Goal: Task Accomplishment & Management: Manage account settings

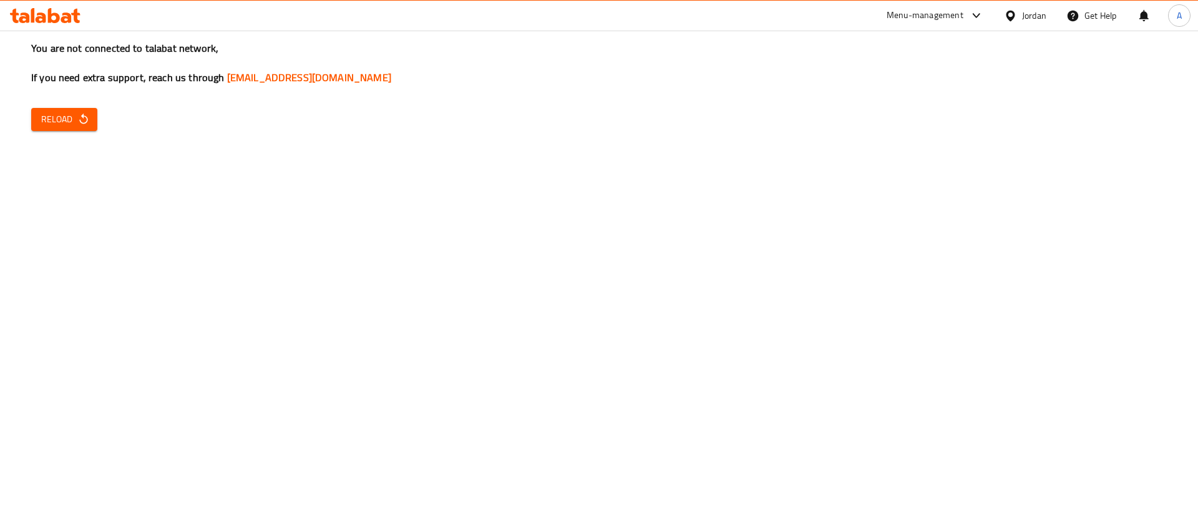
click at [305, 235] on div "You are not connected to talabat network, If you need extra support, reach us t…" at bounding box center [599, 258] width 1198 height 516
click at [82, 121] on icon "button" at bounding box center [83, 119] width 12 height 12
click at [82, 110] on button "Reload" at bounding box center [64, 119] width 66 height 23
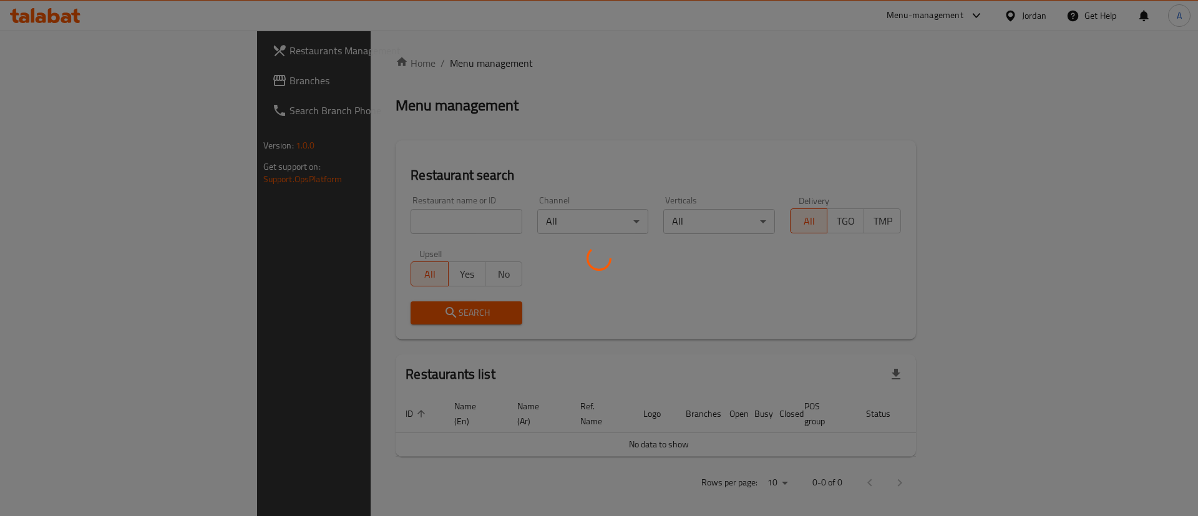
click at [355, 217] on div at bounding box center [599, 258] width 1198 height 516
click at [354, 217] on div at bounding box center [599, 258] width 1198 height 516
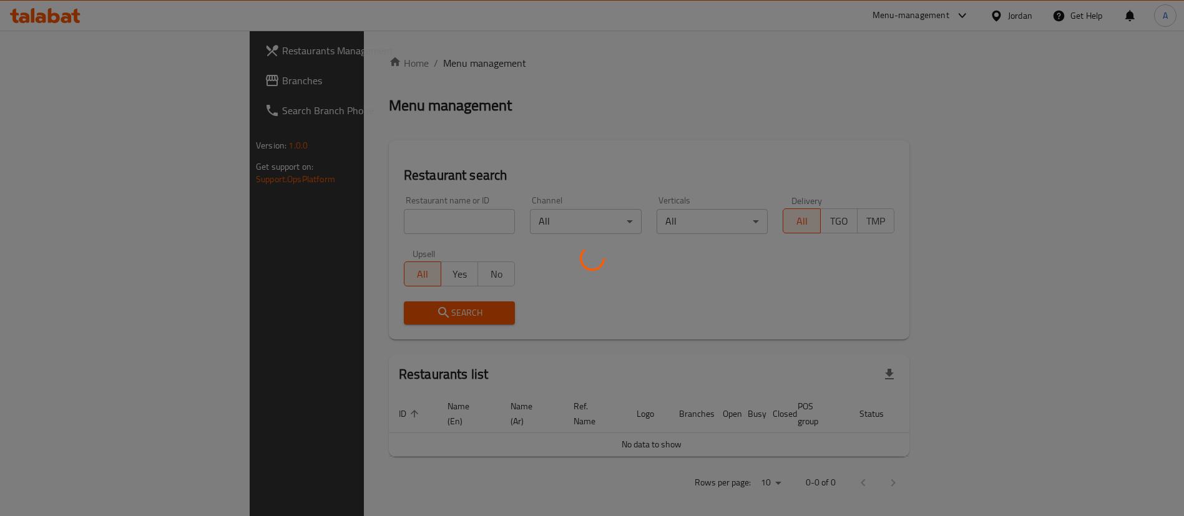
click at [349, 227] on div at bounding box center [592, 258] width 1184 height 516
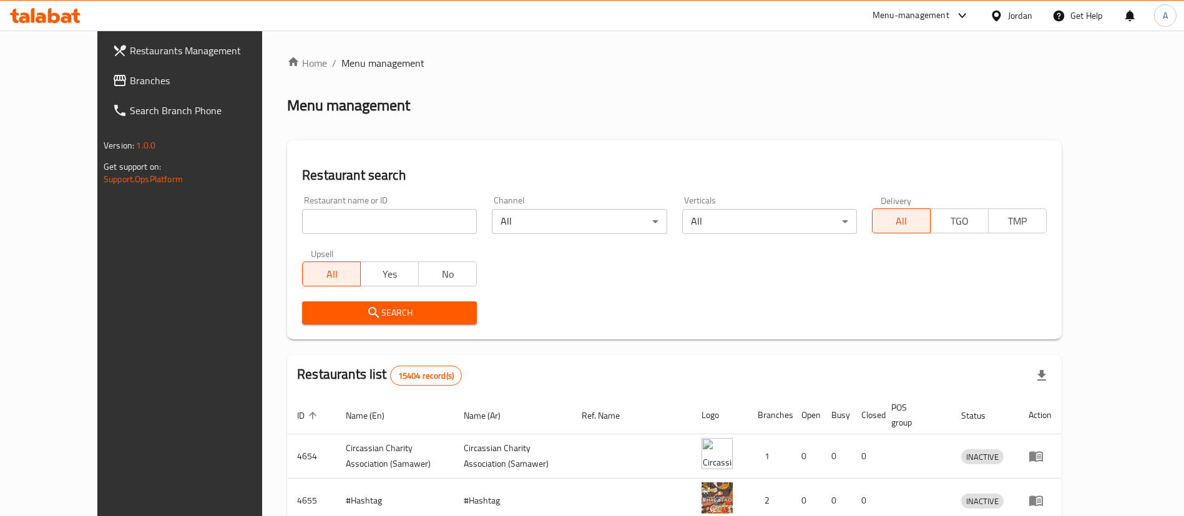
click at [349, 166] on h2 "Restaurant search" at bounding box center [674, 175] width 745 height 19
click at [327, 221] on input "search" at bounding box center [389, 221] width 175 height 25
click button "Search" at bounding box center [389, 312] width 175 height 23
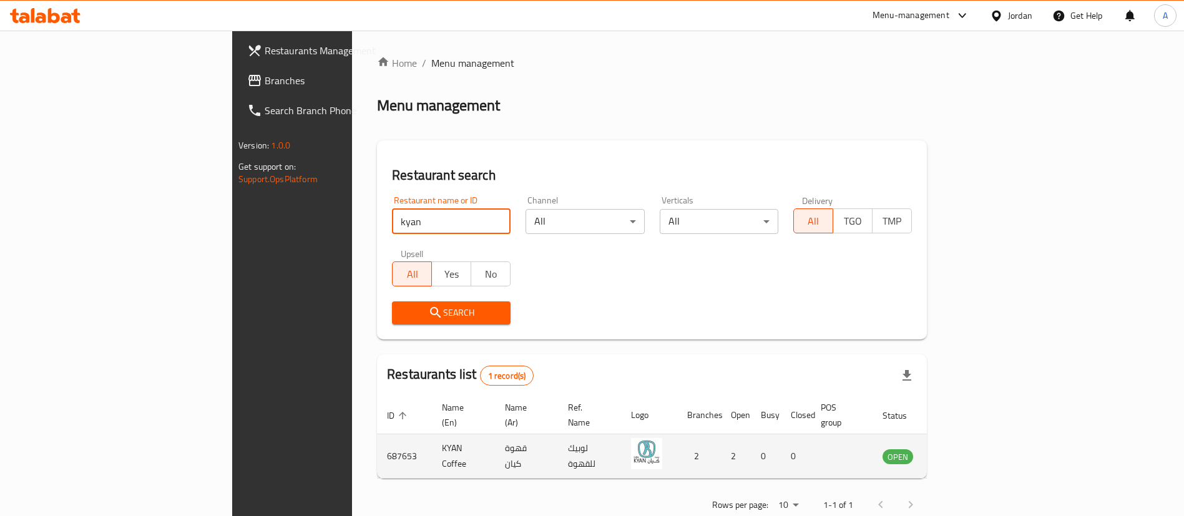
click at [377, 436] on td "687653" at bounding box center [404, 456] width 55 height 44
copy td "687653"
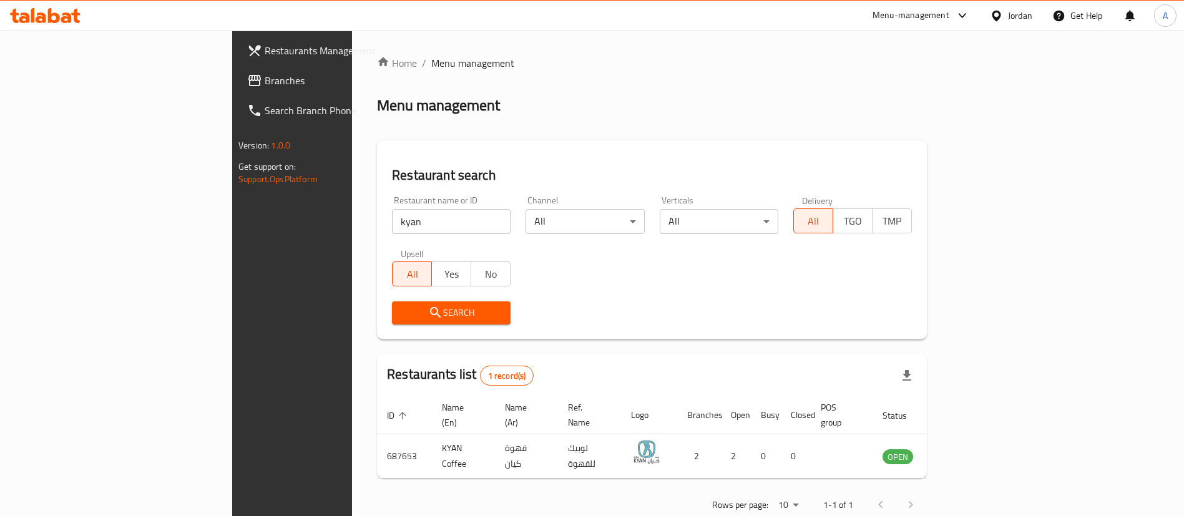
drag, startPoint x: 317, startPoint y: 230, endPoint x: 312, endPoint y: 225, distance: 6.6
click at [392, 229] on input "kyan" at bounding box center [451, 221] width 119 height 25
drag, startPoint x: 177, startPoint y: 227, endPoint x: 152, endPoint y: 219, distance: 26.2
click at [232, 225] on div "Restaurants Management Branches Search Branch Phone Version: 1.0.0 Get support …" at bounding box center [592, 289] width 720 height 516
type input "b"
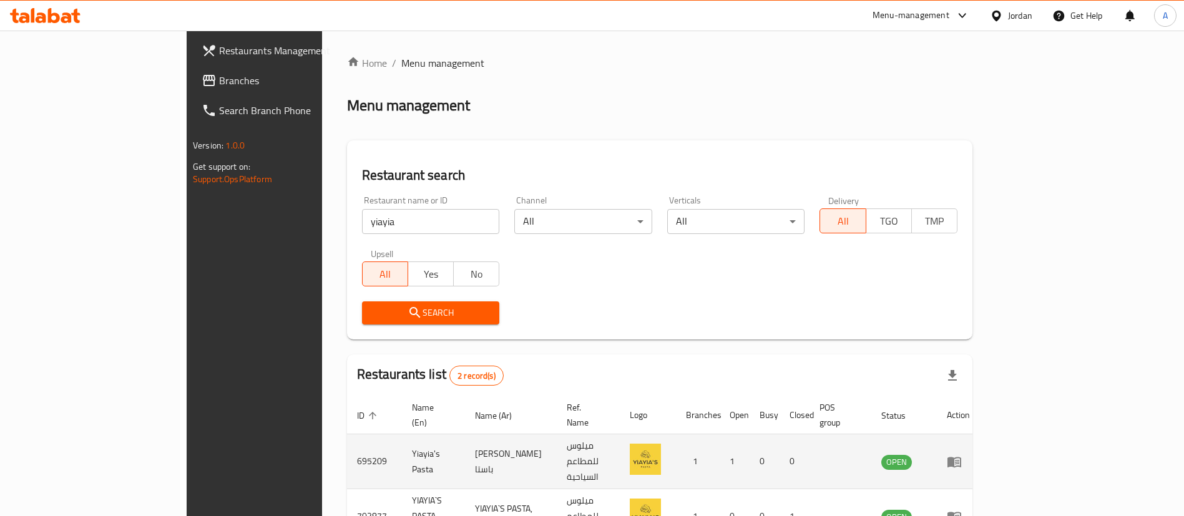
click at [347, 442] on td "695209" at bounding box center [374, 461] width 55 height 55
click at [347, 441] on td "695209" at bounding box center [374, 461] width 55 height 55
copy td "695209"
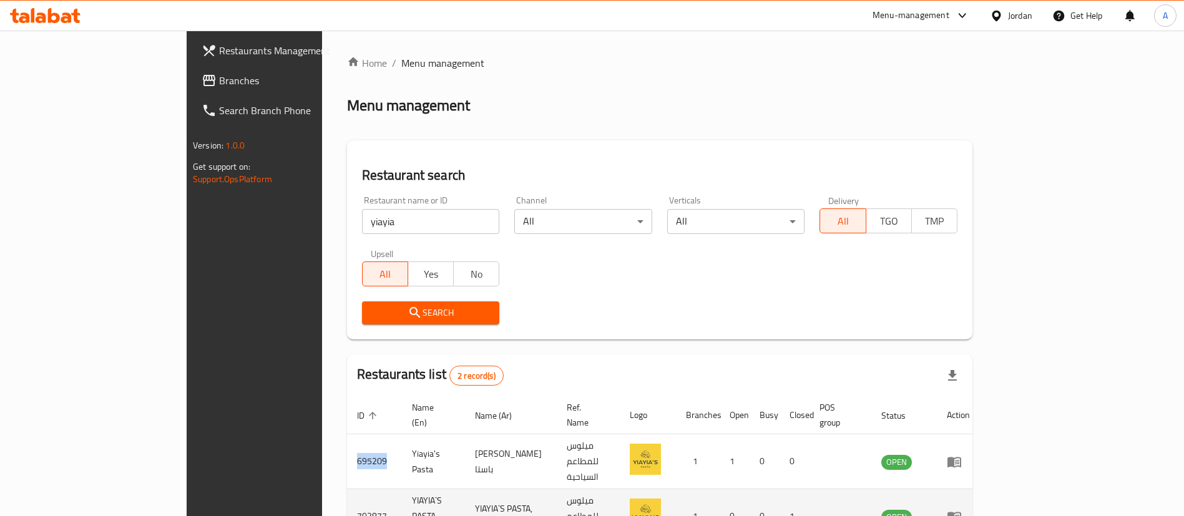
copy td "695209"
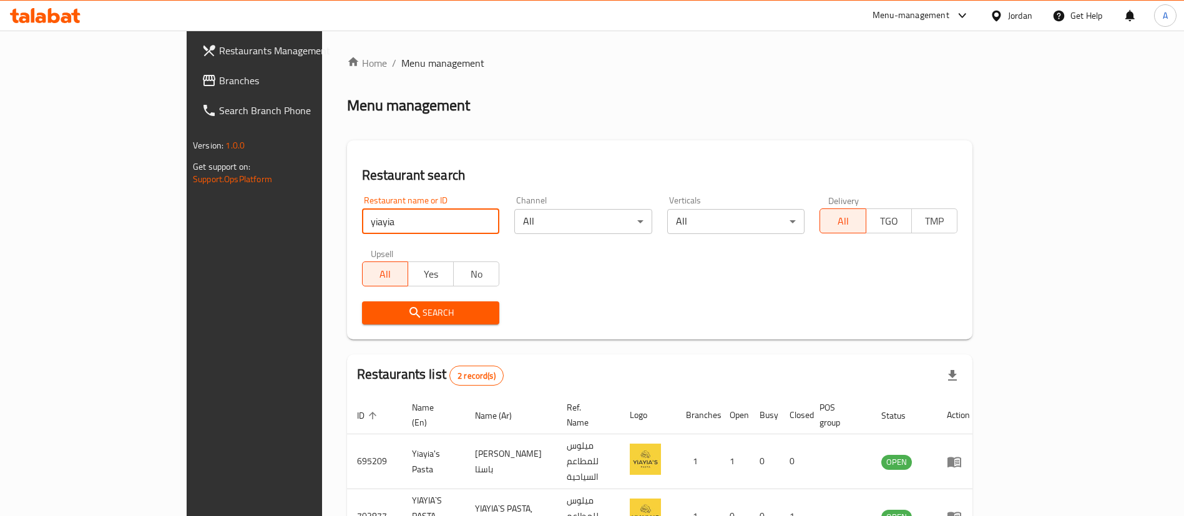
drag, startPoint x: 306, startPoint y: 217, endPoint x: 170, endPoint y: 222, distance: 135.5
click at [187, 223] on div "Restaurants Management Branches Search Branch Phone Version: 1.0.0 Get support …" at bounding box center [592, 321] width 811 height 581
type input "g"
click button "Search" at bounding box center [431, 312] width 138 height 23
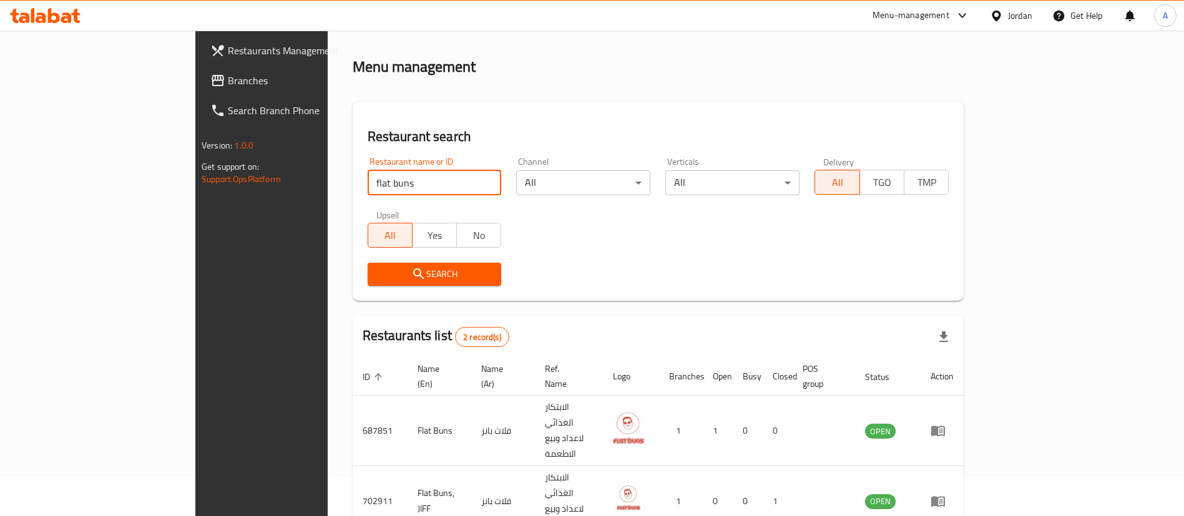
scroll to position [61, 0]
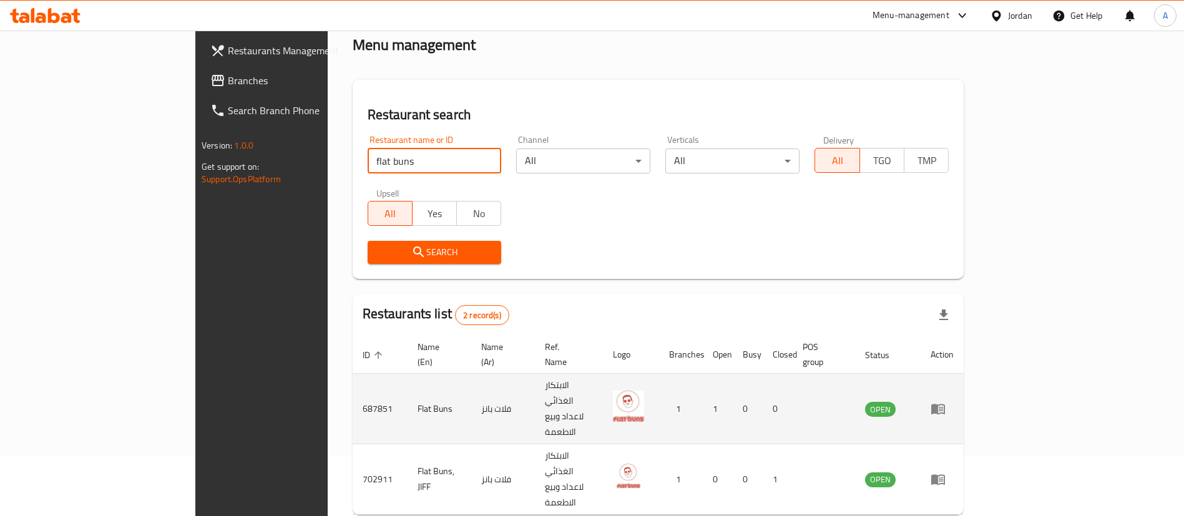
click at [353, 374] on td "687851" at bounding box center [380, 409] width 55 height 71
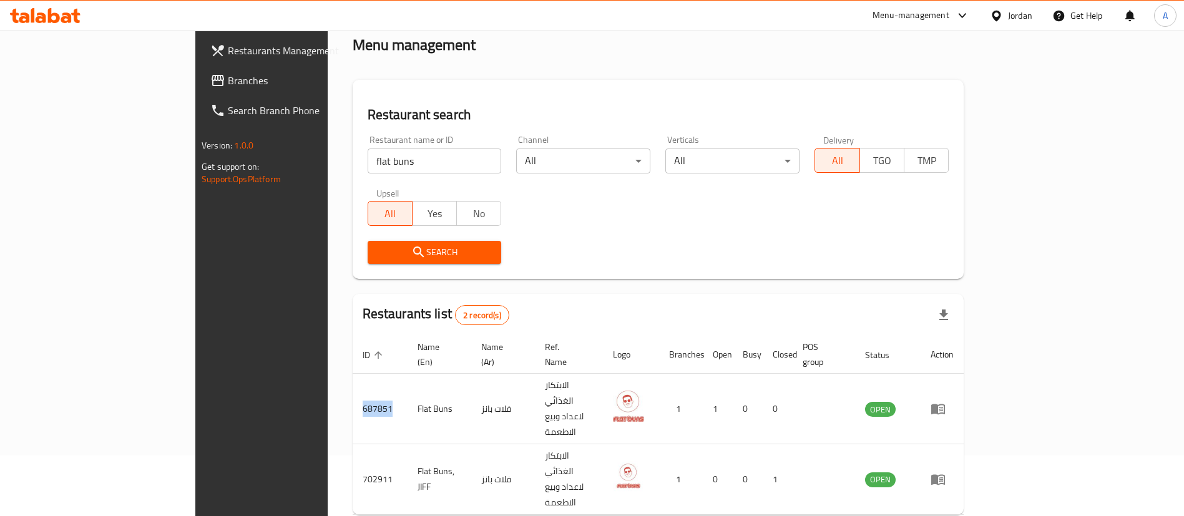
copy td "687851"
drag, startPoint x: 222, startPoint y: 162, endPoint x: 54, endPoint y: 134, distance: 170.1
click at [195, 149] on div "Restaurants Management Branches Search Branch Phone Version: 1.0.0 Get support …" at bounding box center [592, 276] width 794 height 612
type input "schnitzit"
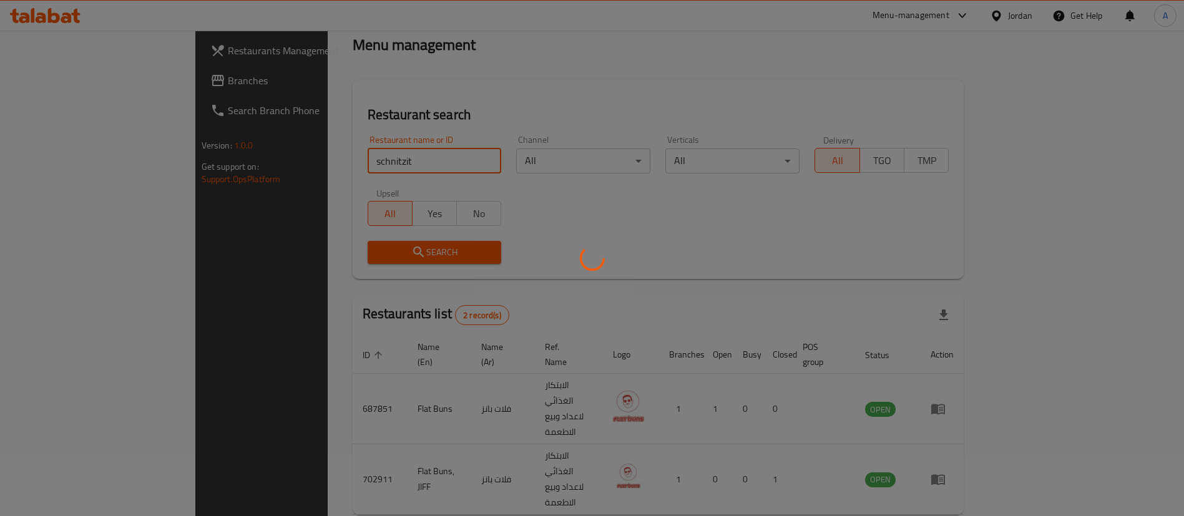
click button "Search" at bounding box center [435, 252] width 134 height 23
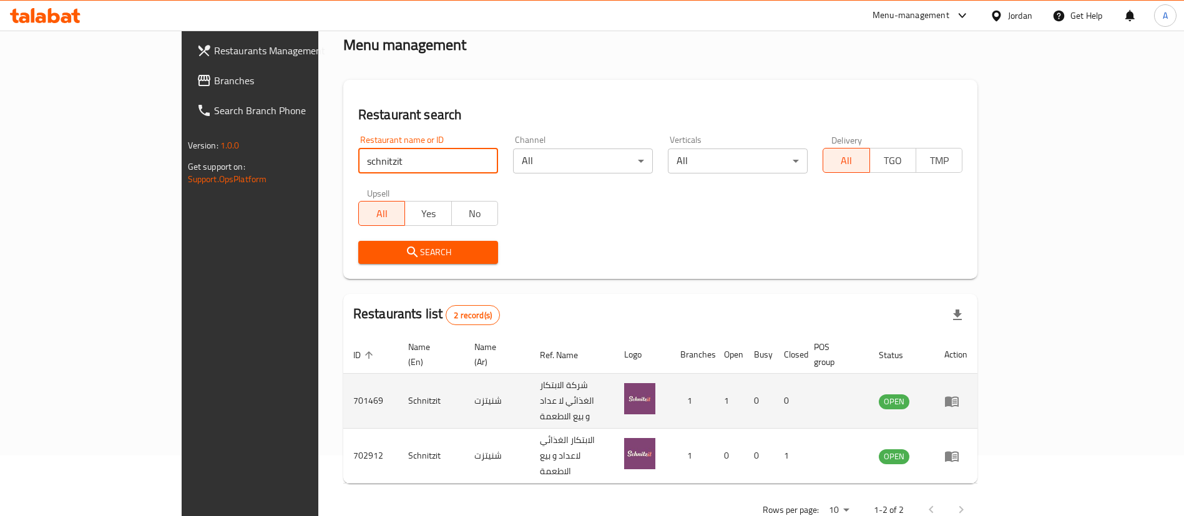
click at [343, 389] on td "701469" at bounding box center [370, 401] width 55 height 55
click at [967, 394] on link "enhanced table" at bounding box center [955, 401] width 23 height 15
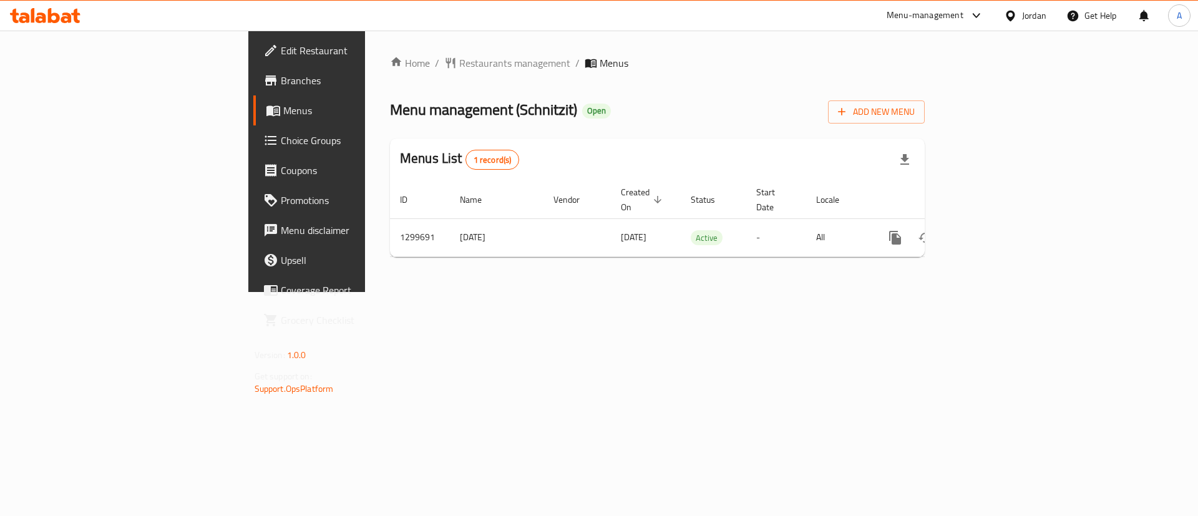
click at [281, 75] on span "Branches" at bounding box center [360, 80] width 158 height 15
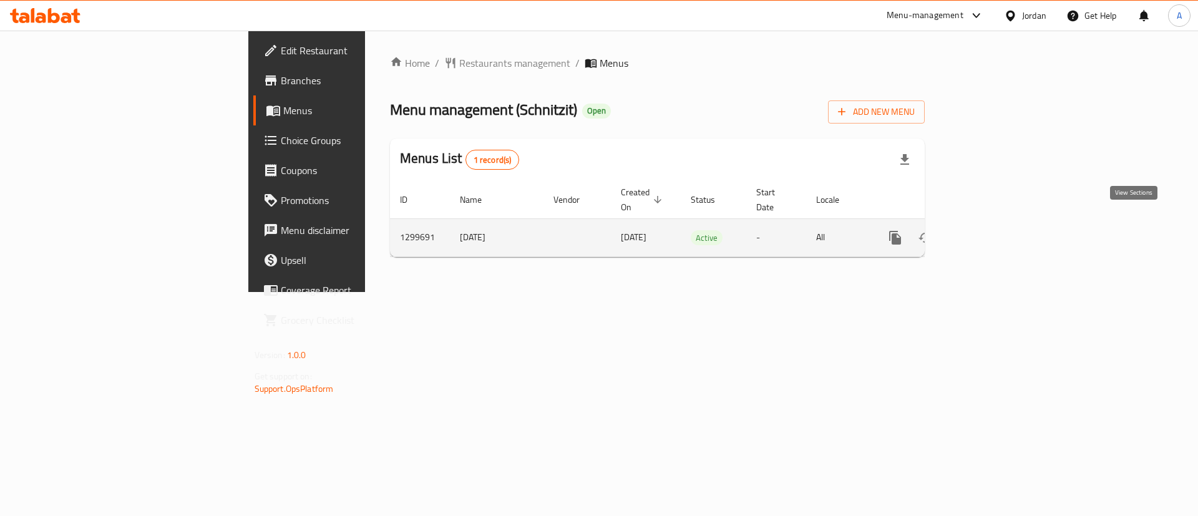
click at [991, 232] on icon "enhanced table" at bounding box center [985, 237] width 11 height 11
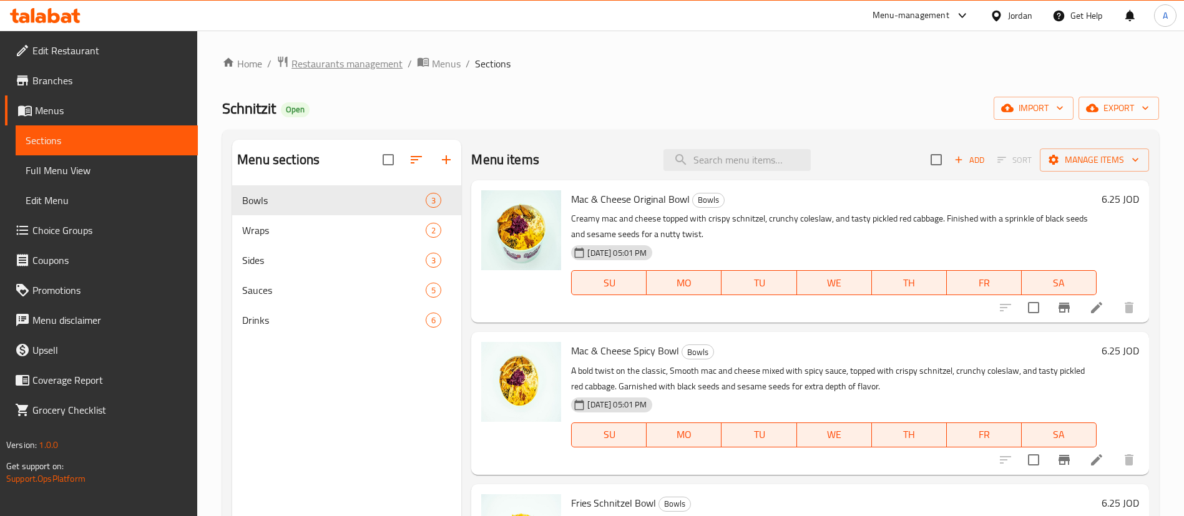
click at [352, 60] on span "Restaurants management" at bounding box center [346, 63] width 111 height 15
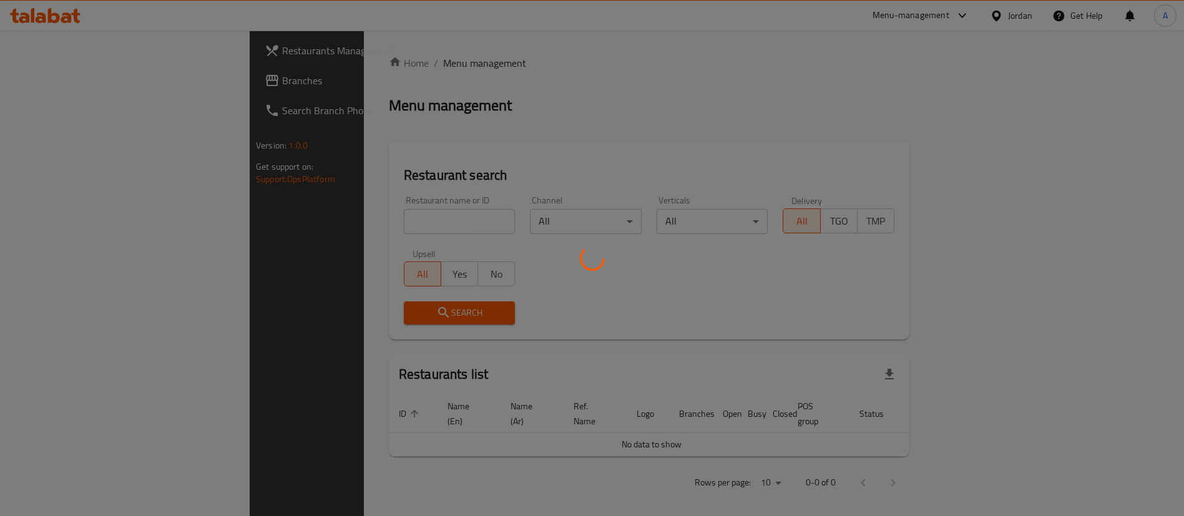
click at [314, 207] on div at bounding box center [592, 258] width 1184 height 516
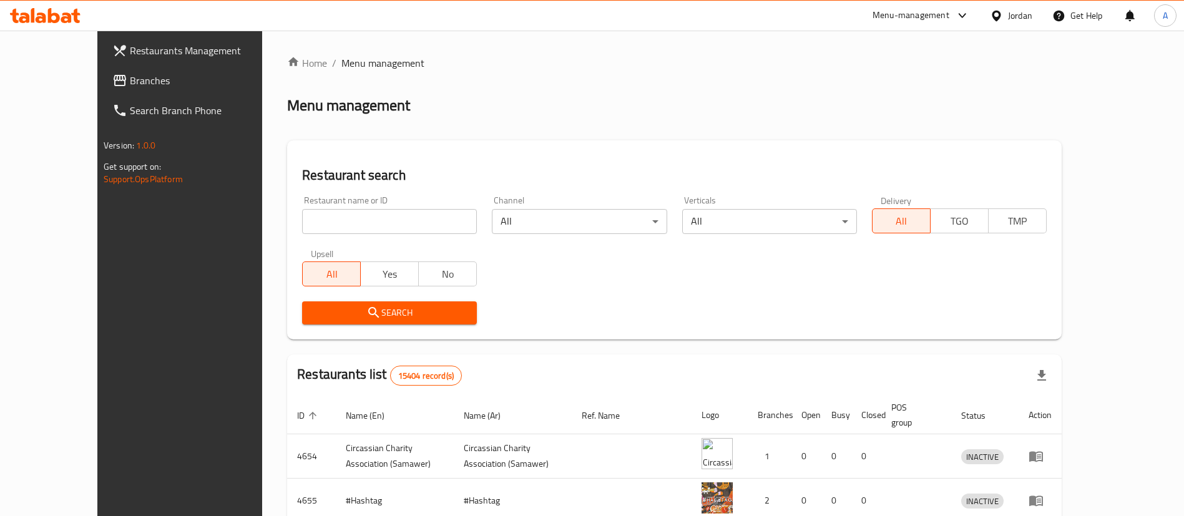
click at [315, 221] on input "search" at bounding box center [389, 221] width 175 height 25
type input "schnitzit"
drag, startPoint x: 322, startPoint y: 233, endPoint x: 356, endPoint y: 311, distance: 85.0
click at [355, 308] on span "Search" at bounding box center [389, 313] width 155 height 16
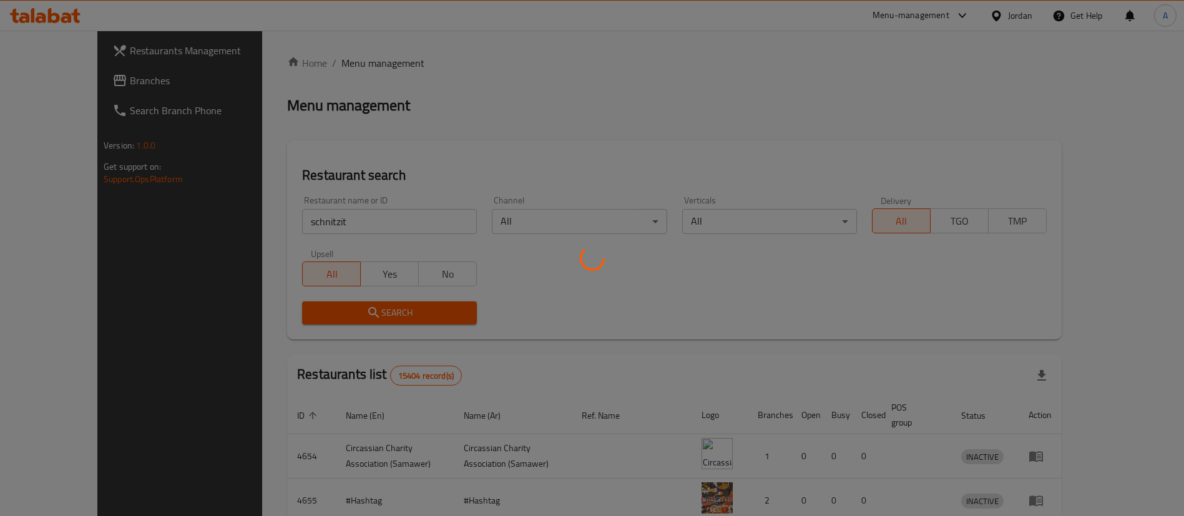
click at [354, 312] on div at bounding box center [592, 258] width 1184 height 516
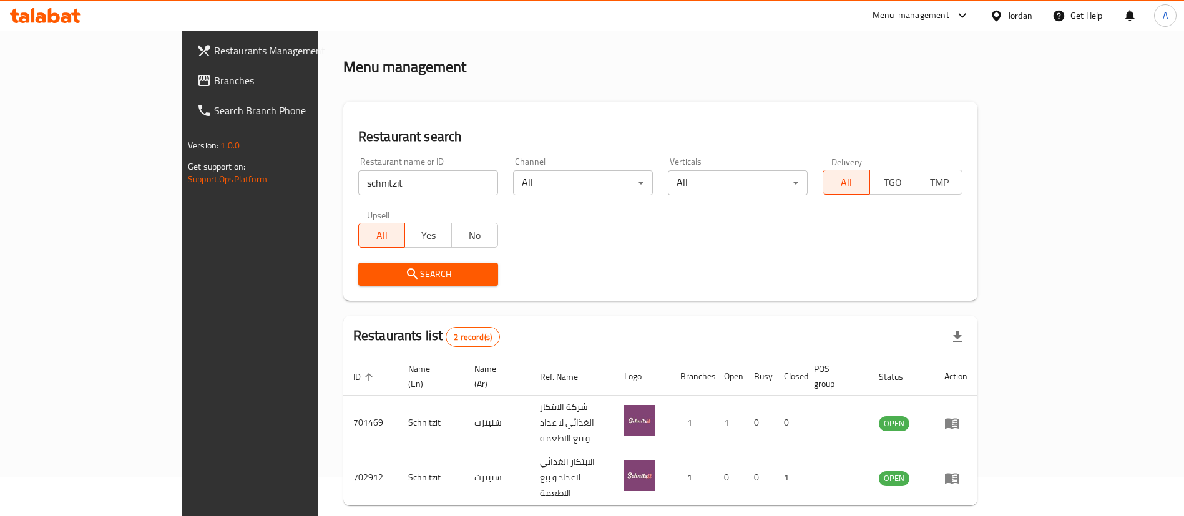
scroll to position [61, 0]
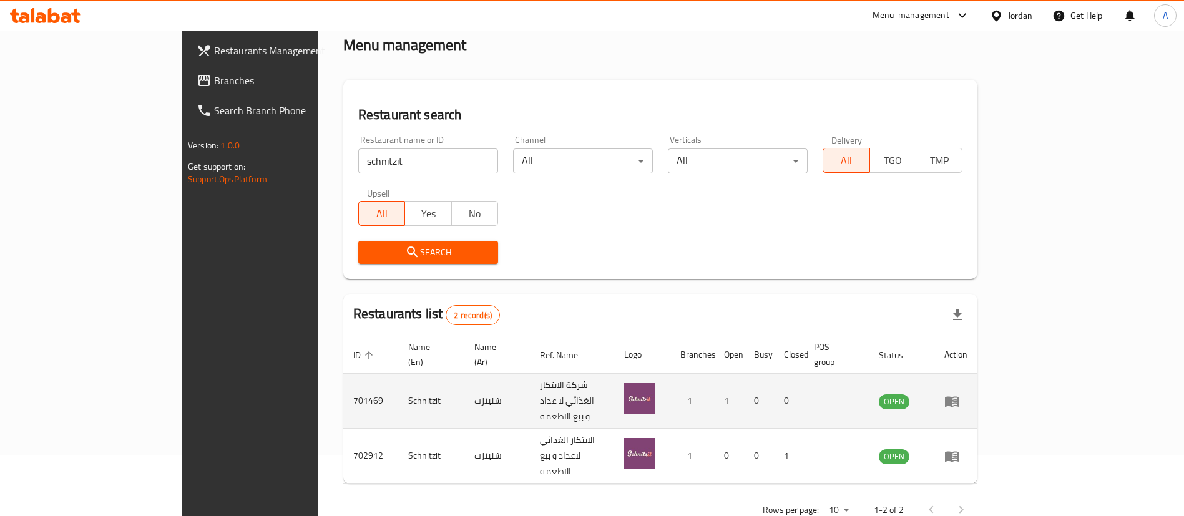
click at [343, 380] on td "701469" at bounding box center [370, 401] width 55 height 55
copy td "701469"
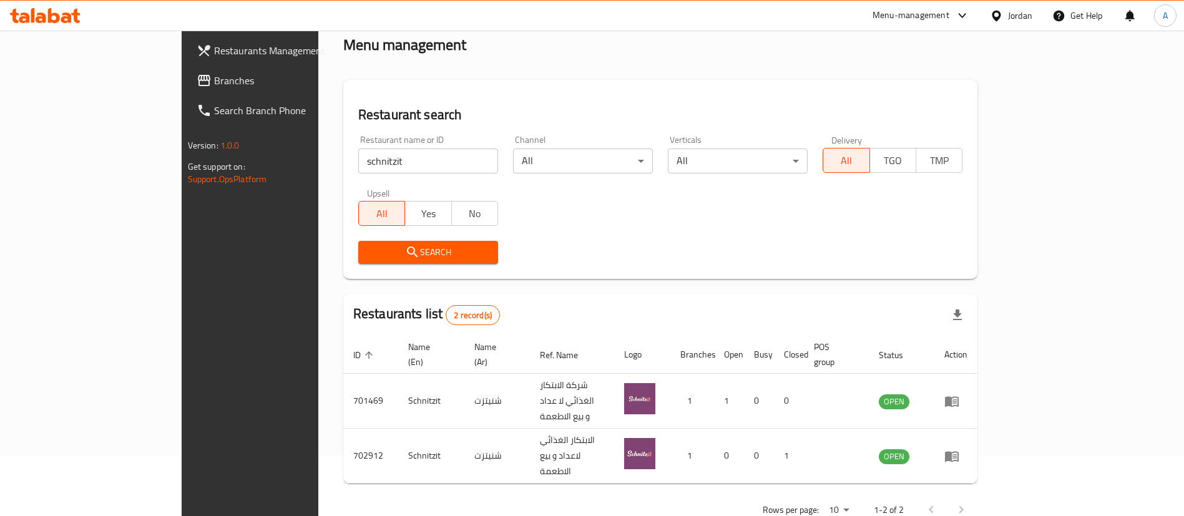
drag, startPoint x: 315, startPoint y: 168, endPoint x: 151, endPoint y: 167, distance: 163.5
click at [182, 173] on div "Restaurants Management Branches Search Branch Phone Version: 1.0.0 Get support …" at bounding box center [592, 260] width 821 height 581
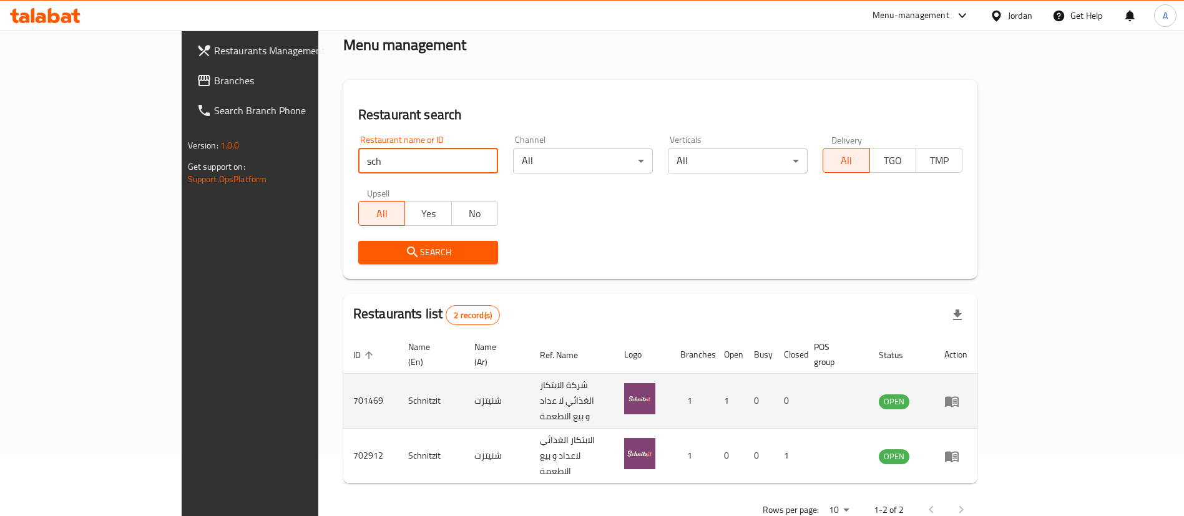
type input "sch"
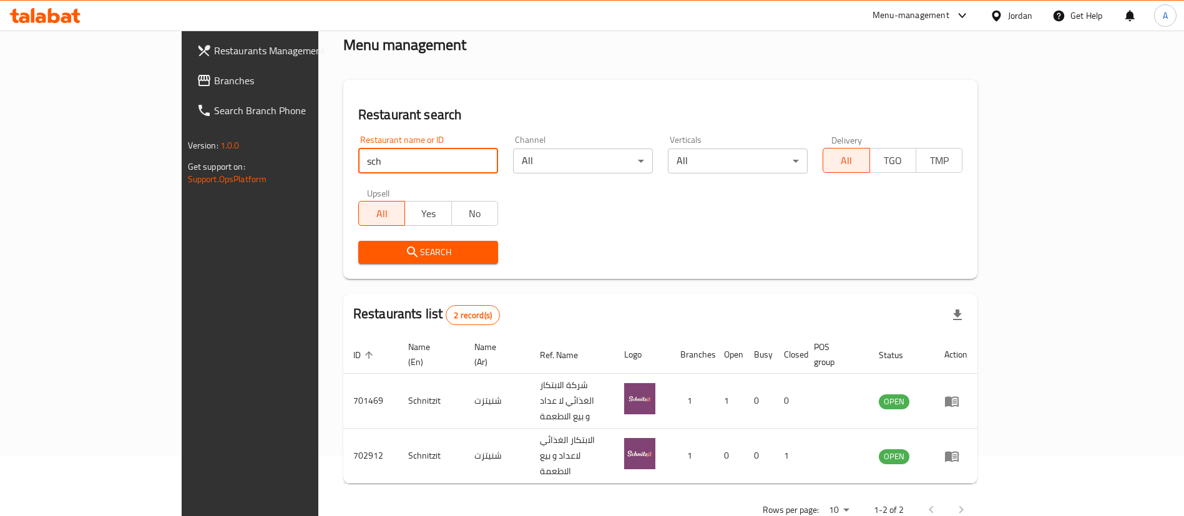
drag, startPoint x: 1123, startPoint y: 381, endPoint x: 1117, endPoint y: 385, distance: 7.8
click at [959, 394] on icon "enhanced table" at bounding box center [951, 401] width 15 height 15
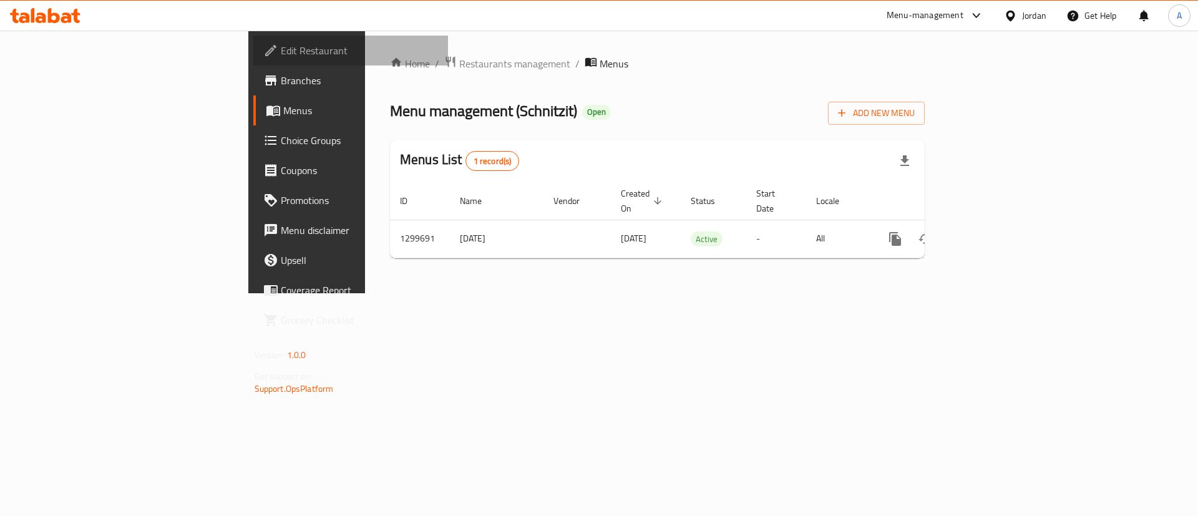
click at [281, 53] on span "Edit Restaurant" at bounding box center [360, 50] width 158 height 15
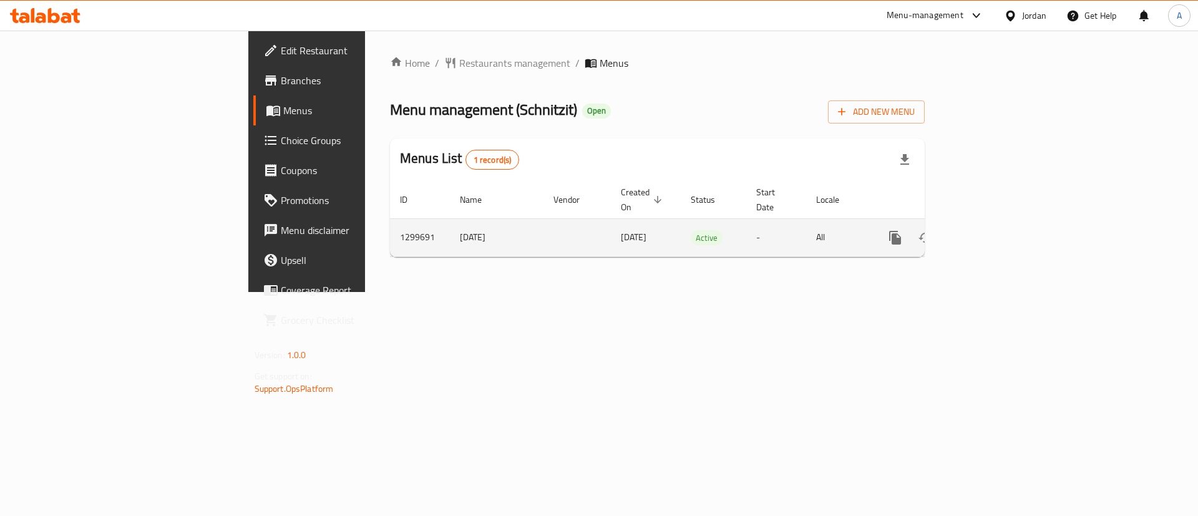
click at [993, 230] on icon "enhanced table" at bounding box center [985, 237] width 15 height 15
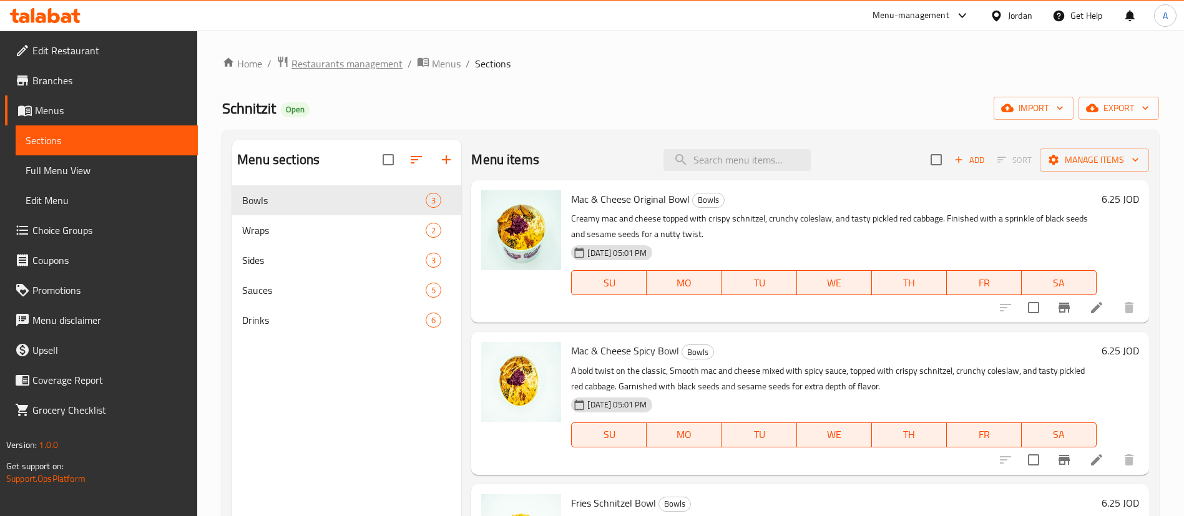
click at [337, 69] on span "Restaurants management" at bounding box center [346, 63] width 111 height 15
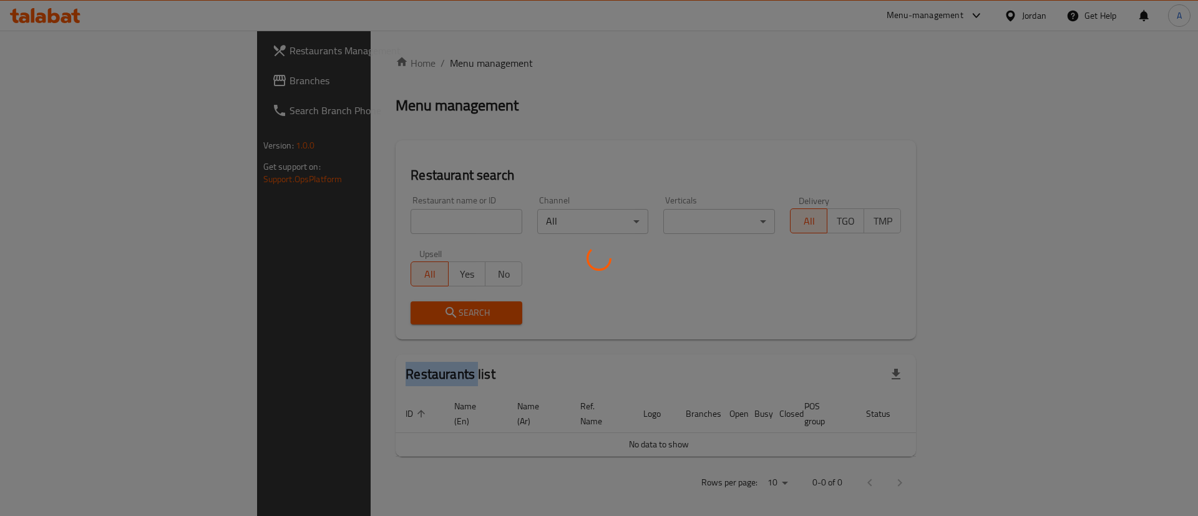
click at [337, 68] on div at bounding box center [599, 258] width 1198 height 516
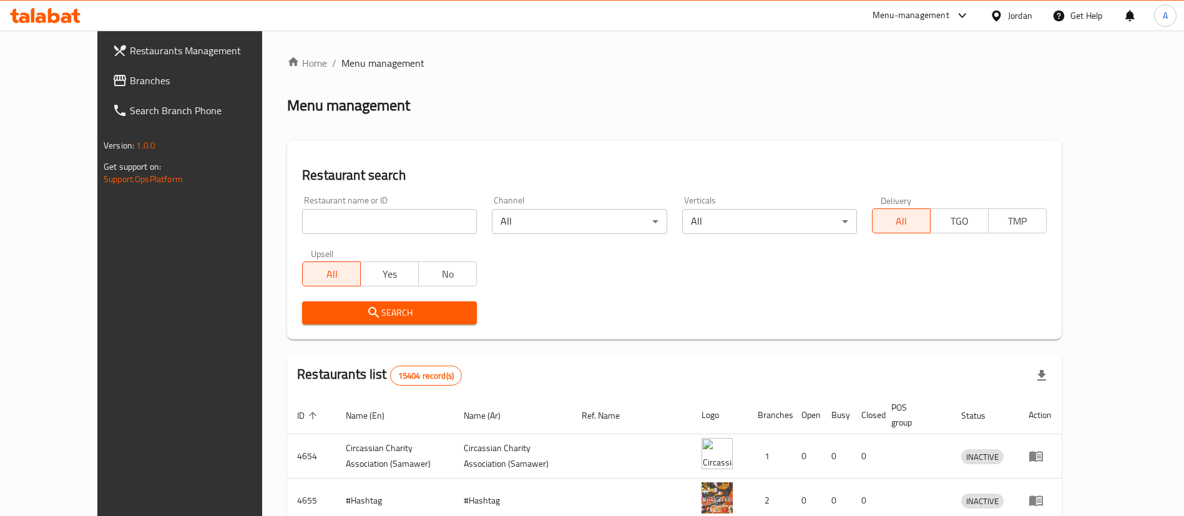
click at [399, 102] on div "Menu management" at bounding box center [674, 105] width 775 height 20
click at [130, 46] on span "Restaurants Management" at bounding box center [207, 50] width 155 height 15
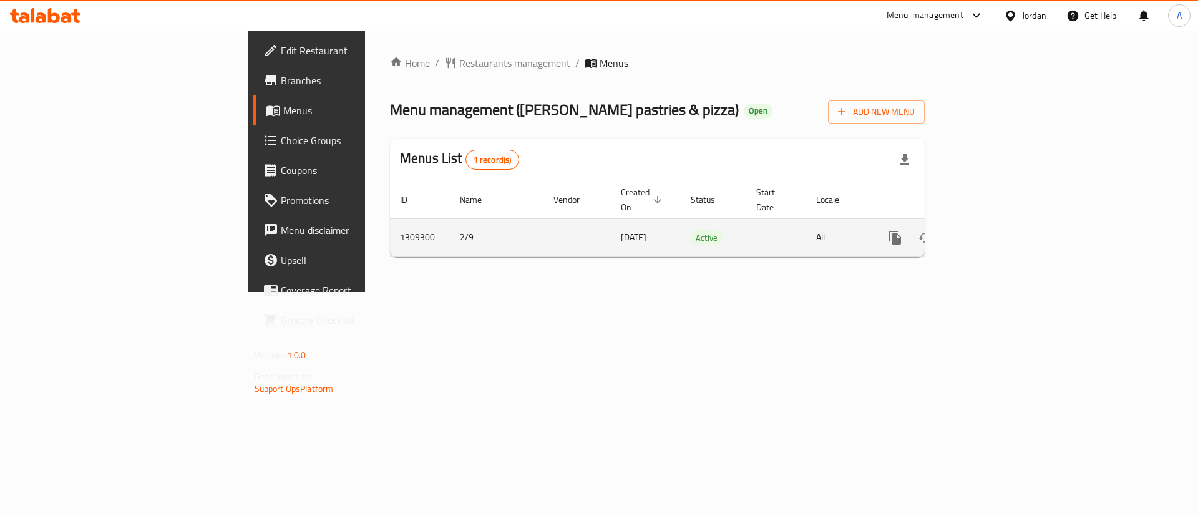
click at [1010, 241] on td "enhanced table" at bounding box center [941, 237] width 140 height 38
click at [993, 230] on icon "enhanced table" at bounding box center [985, 237] width 15 height 15
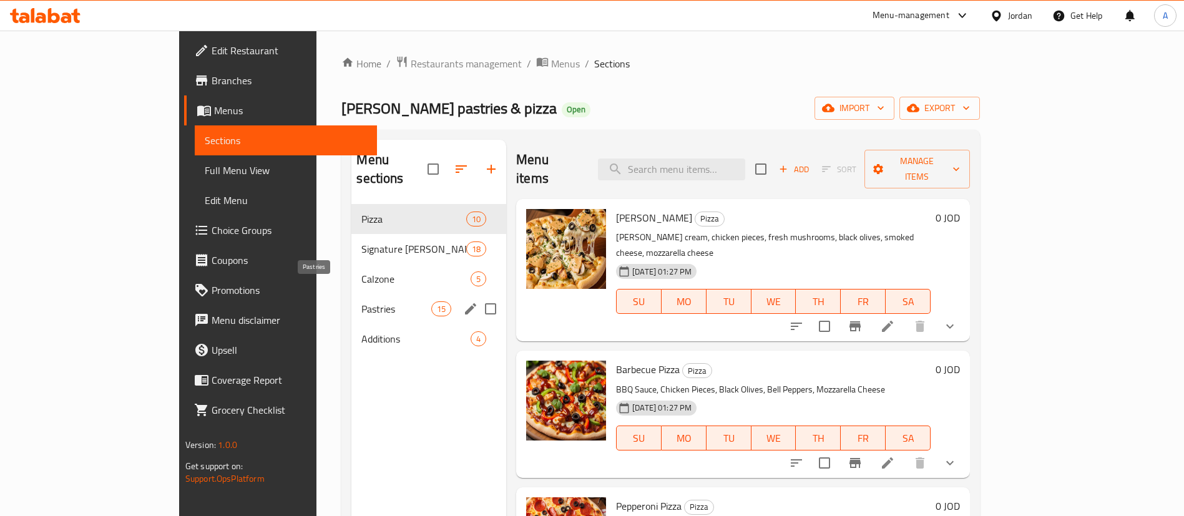
click at [361, 301] on span "Pastries" at bounding box center [395, 308] width 69 height 15
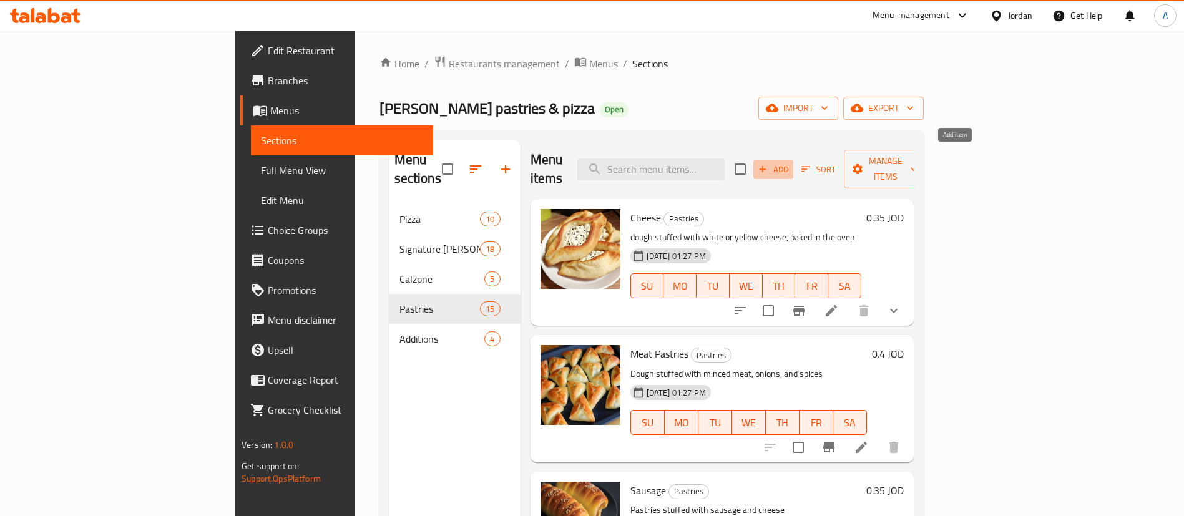
click at [793, 166] on button "Add" at bounding box center [773, 169] width 40 height 19
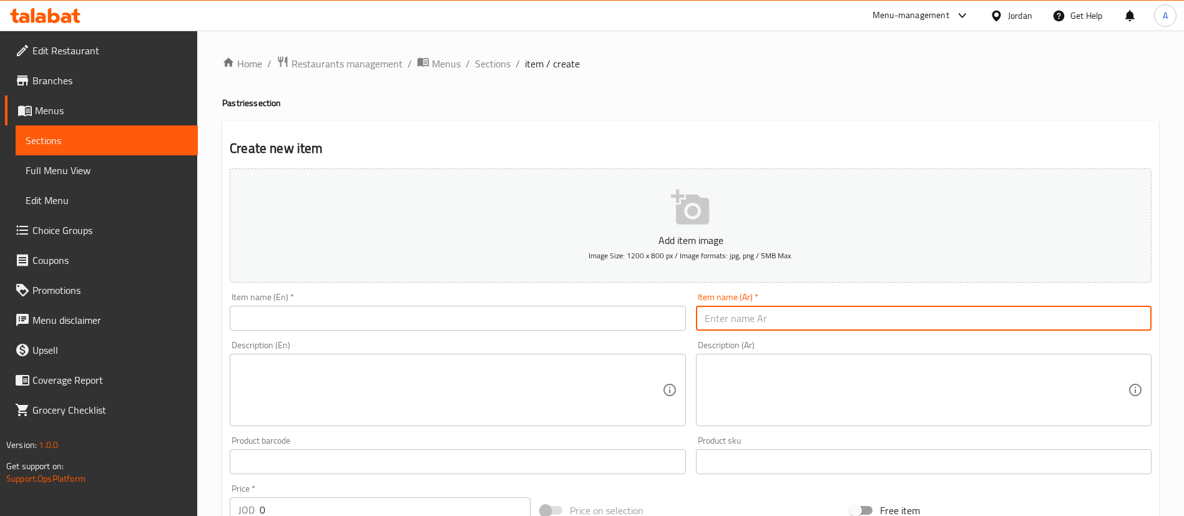
click at [783, 326] on input "text" at bounding box center [924, 318] width 456 height 25
paste input "معجنات سبانخ"
type input "معجنات سبانخ"
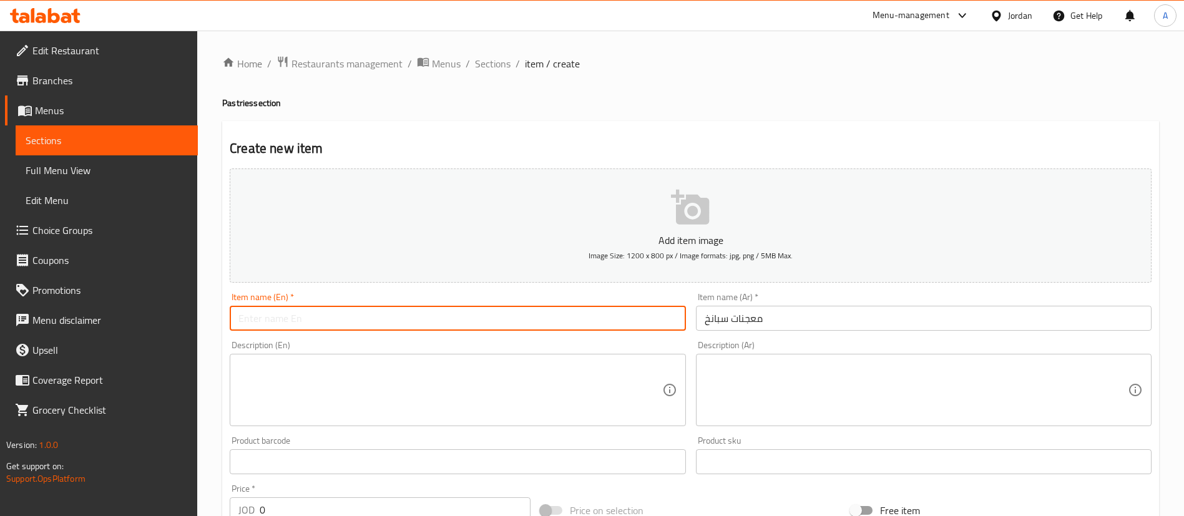
drag, startPoint x: 372, startPoint y: 315, endPoint x: 277, endPoint y: 318, distance: 94.9
click at [372, 315] on input "text" at bounding box center [458, 318] width 456 height 25
paste input "spinach pastries"
drag, startPoint x: 242, startPoint y: 317, endPoint x: 223, endPoint y: 319, distance: 18.8
click at [228, 319] on div "Item name (En)   * spinach pastries Item name (En) *" at bounding box center [458, 312] width 466 height 48
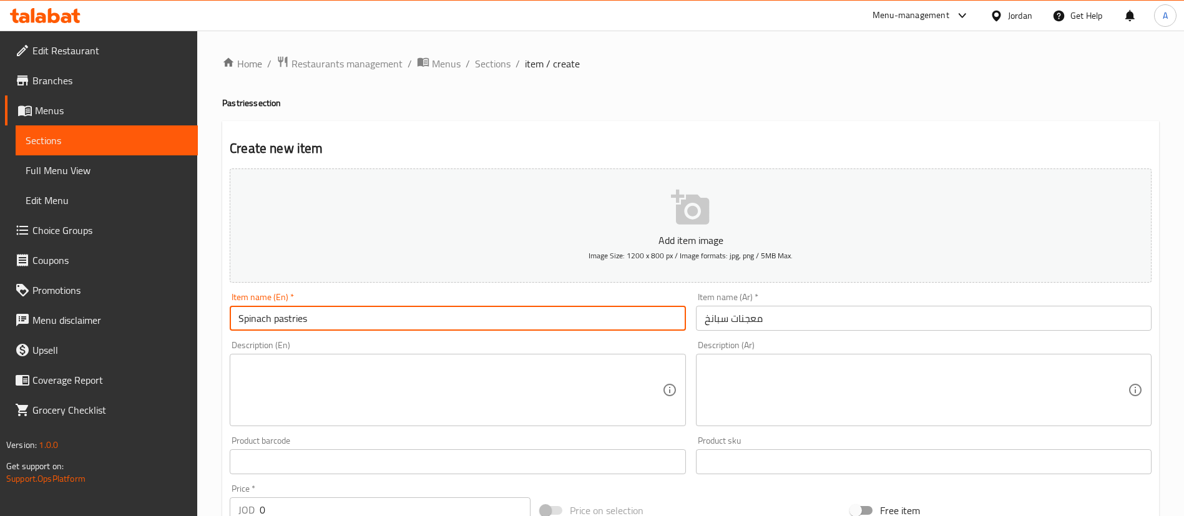
type input "Spinach pastries"
click at [271, 507] on input "0" at bounding box center [395, 509] width 271 height 25
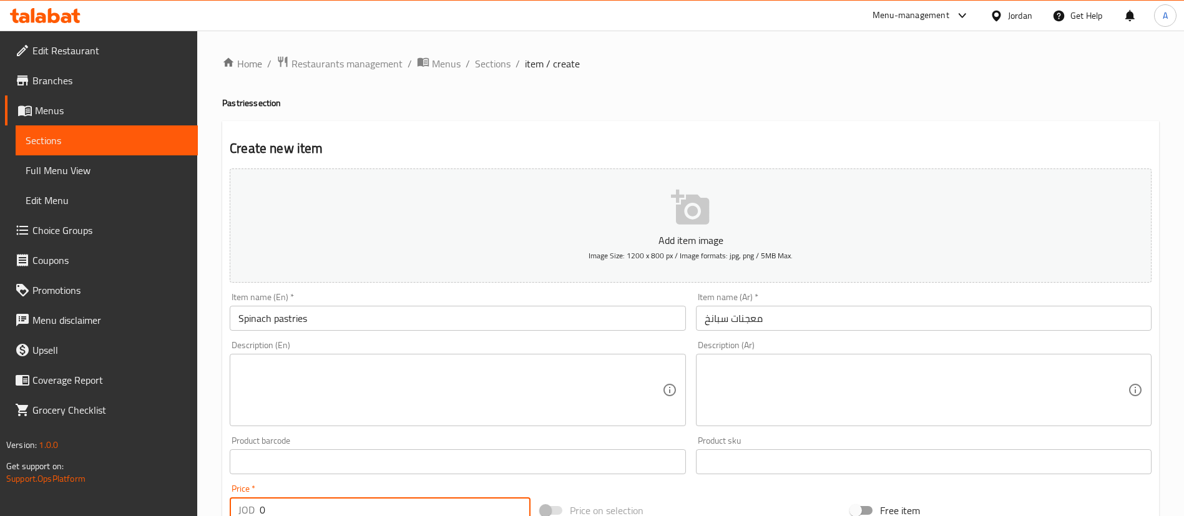
scroll to position [3, 0]
type input "0.3"
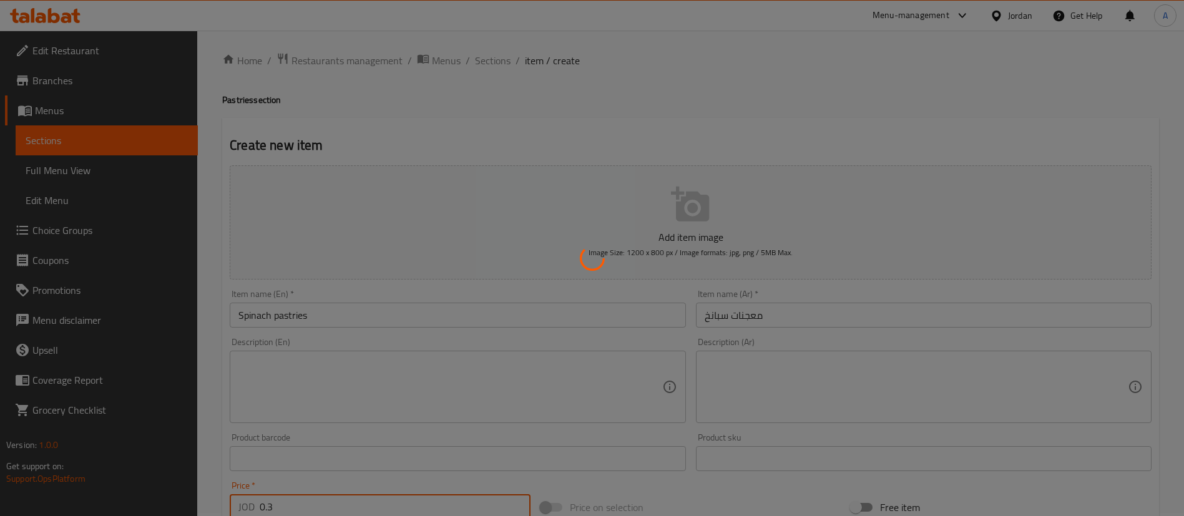
type input "0"
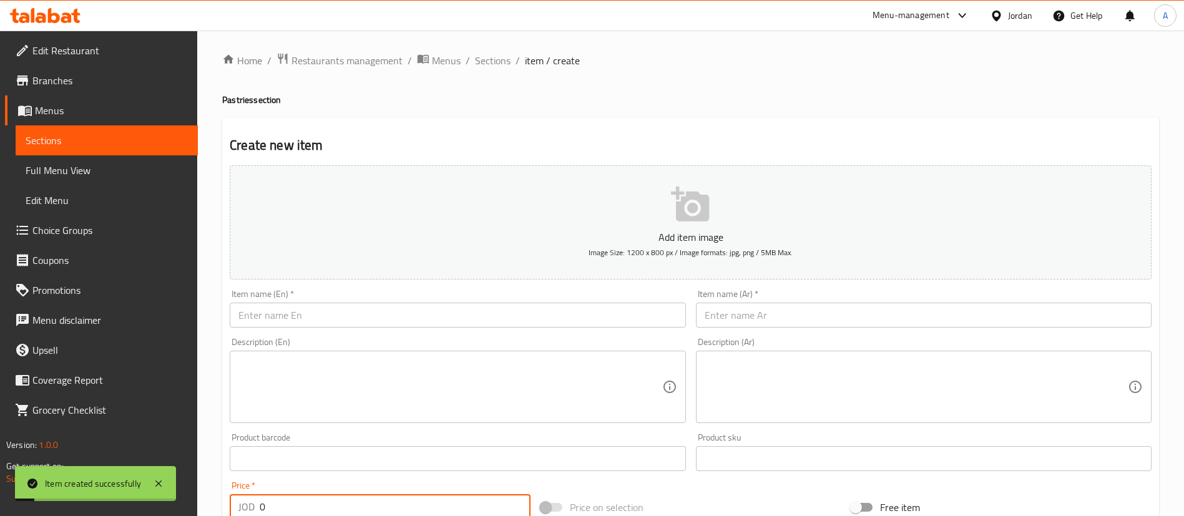
click at [526, 392] on textarea at bounding box center [449, 387] width 423 height 59
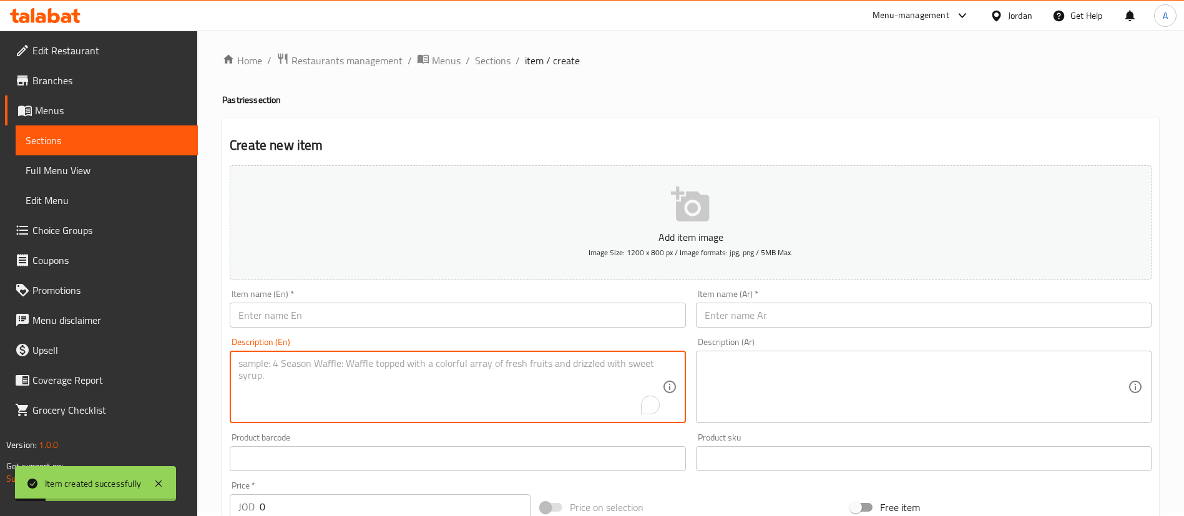
click at [745, 316] on input "text" at bounding box center [924, 315] width 456 height 25
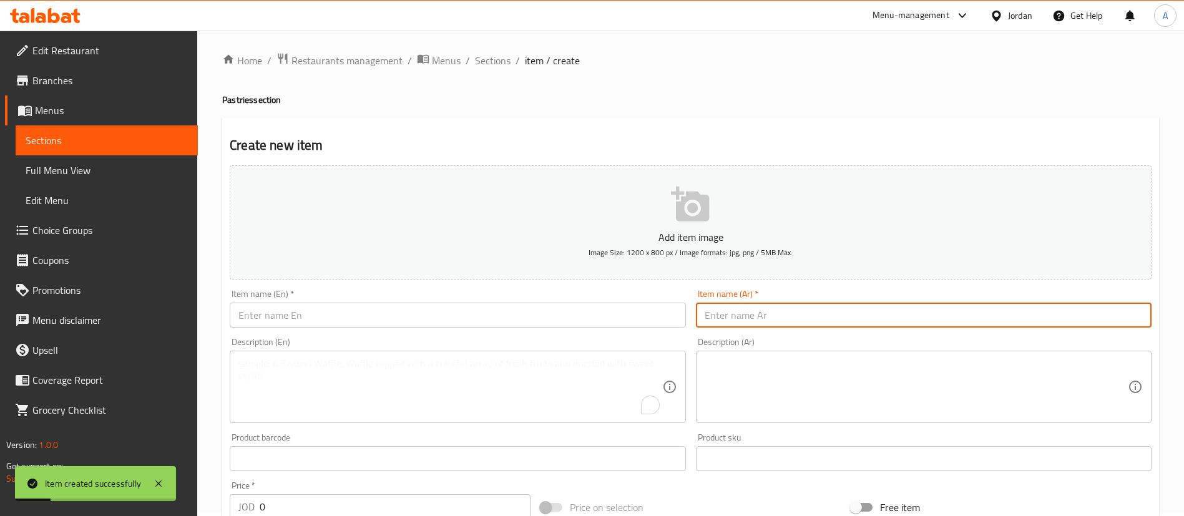
paste input "معجنات بطاطا"
type input "معجنات بطاطا"
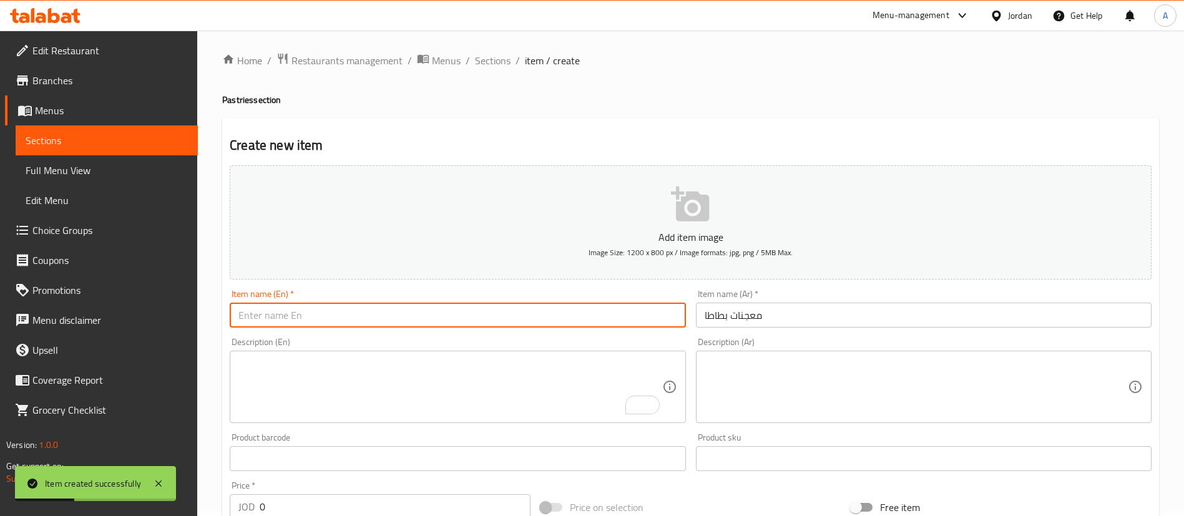
click at [291, 305] on input "text" at bounding box center [458, 315] width 456 height 25
paste input "potato pastries"
drag, startPoint x: 244, startPoint y: 315, endPoint x: 228, endPoint y: 315, distance: 15.6
click at [228, 315] on div "Item name (En)   * potato pastries Item name (En) *" at bounding box center [458, 309] width 466 height 48
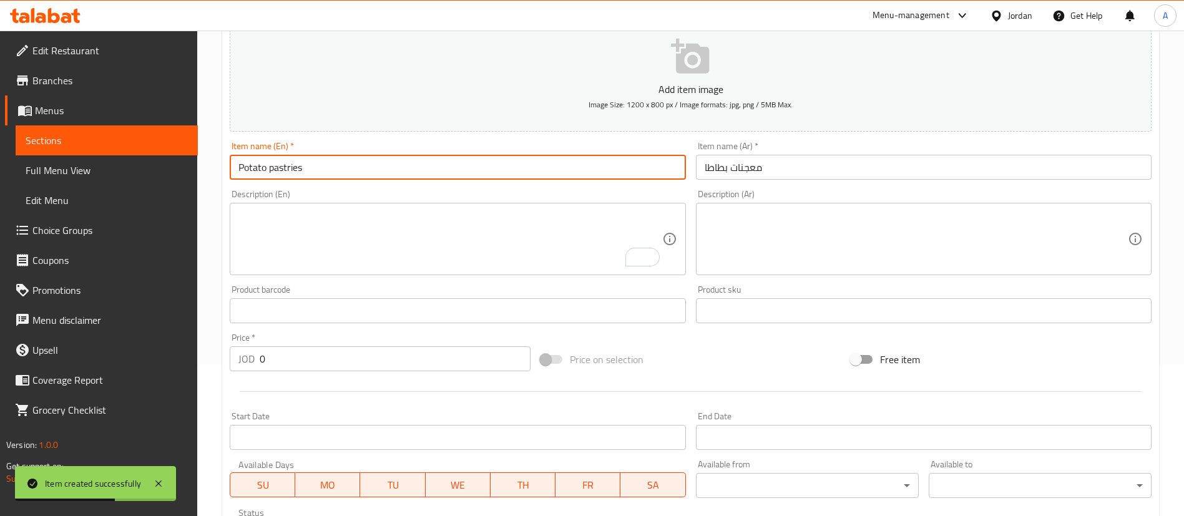
scroll to position [190, 0]
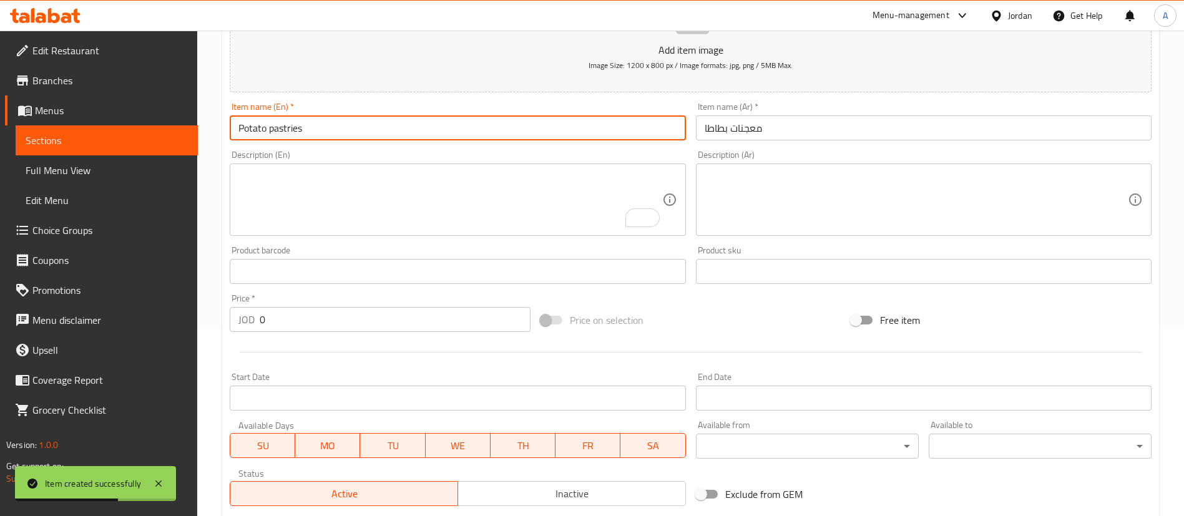
type input "Potato pastries"
drag, startPoint x: 332, startPoint y: 326, endPoint x: 338, endPoint y: 320, distance: 8.8
click at [337, 320] on input "0" at bounding box center [395, 319] width 271 height 25
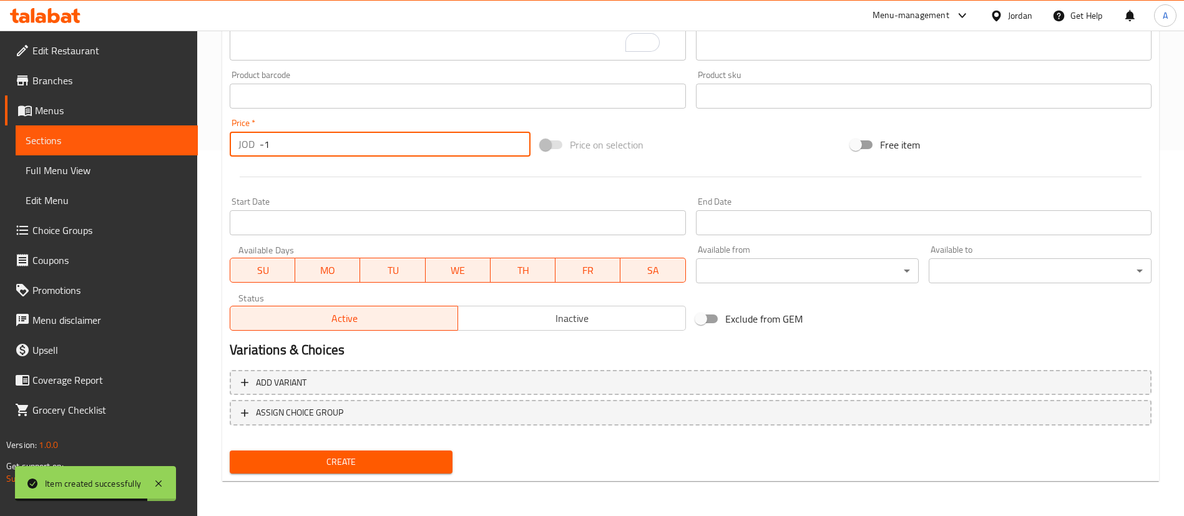
type input "-1"
click at [376, 470] on button "Create" at bounding box center [341, 462] width 223 height 23
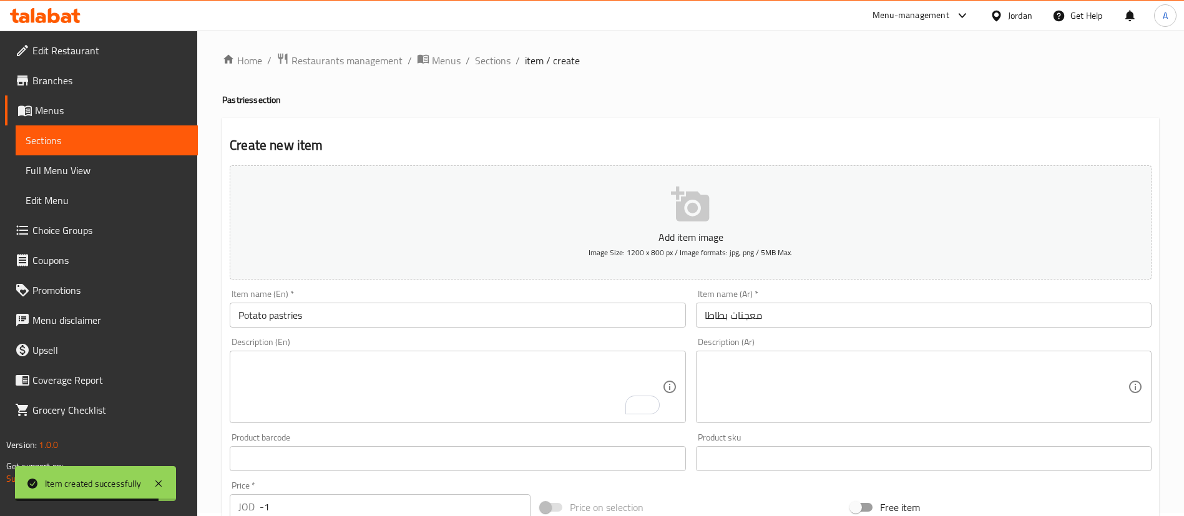
scroll to position [0, 0]
click at [491, 75] on div "Home / Restaurants management / Menus / Sections / item / create Pastries secti…" at bounding box center [690, 456] width 937 height 801
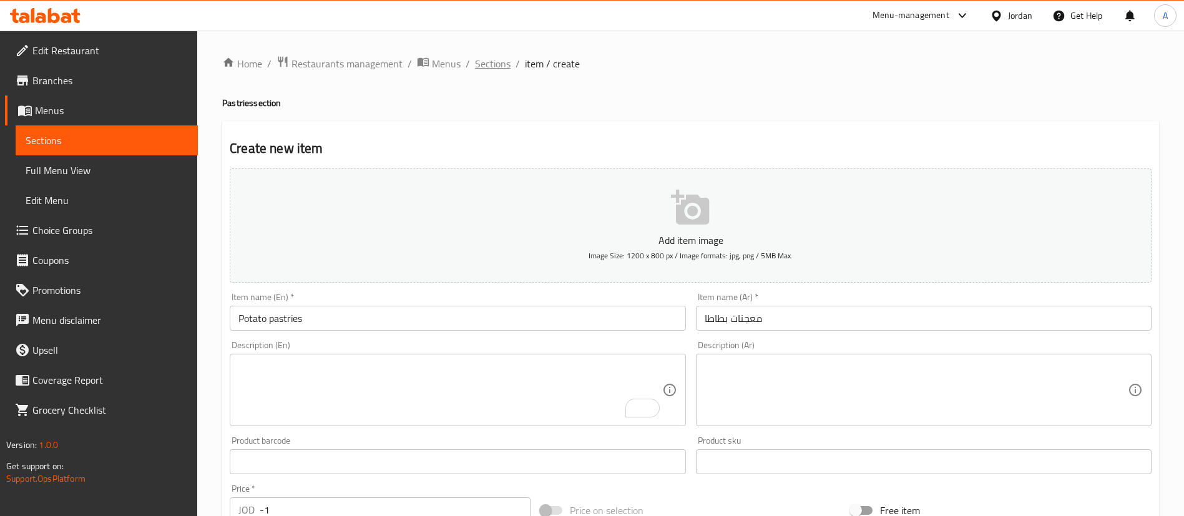
click at [494, 71] on span "Sections" at bounding box center [493, 63] width 36 height 15
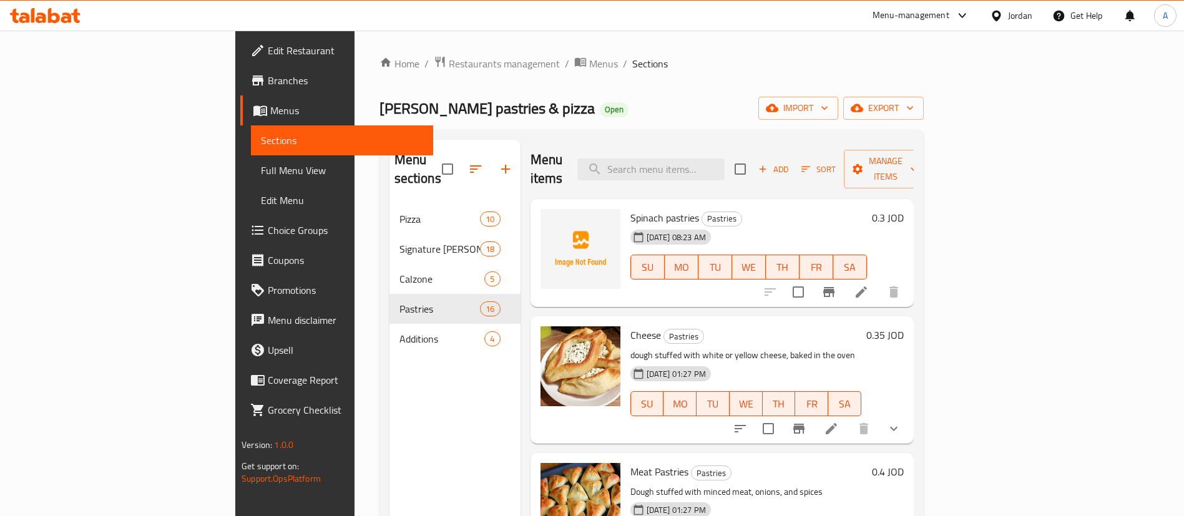
click at [790, 166] on span "Add" at bounding box center [773, 169] width 34 height 14
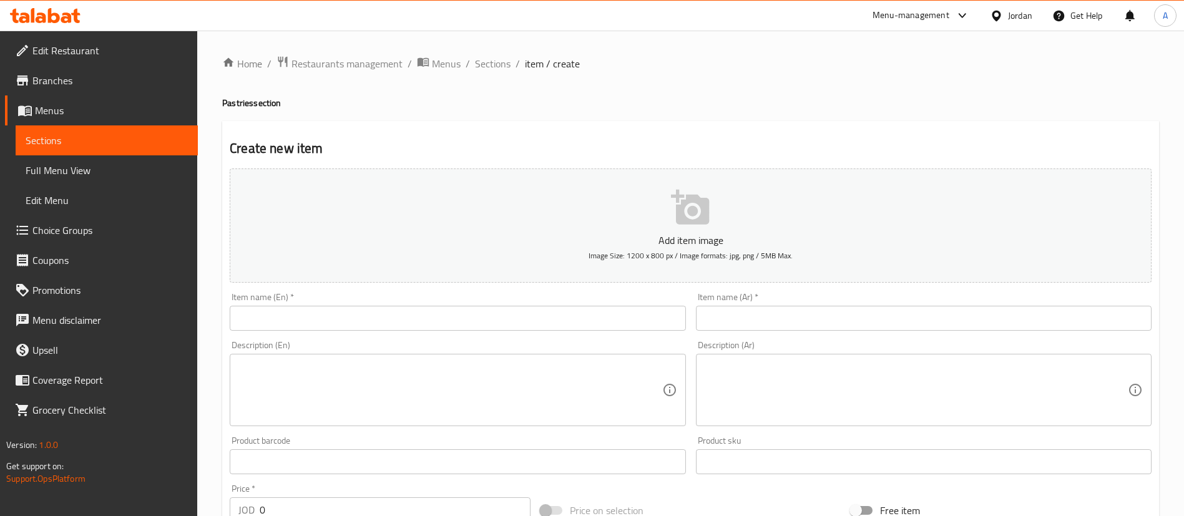
click at [751, 325] on input "text" at bounding box center [924, 318] width 456 height 25
paste input "معجنات لحمة سجق"
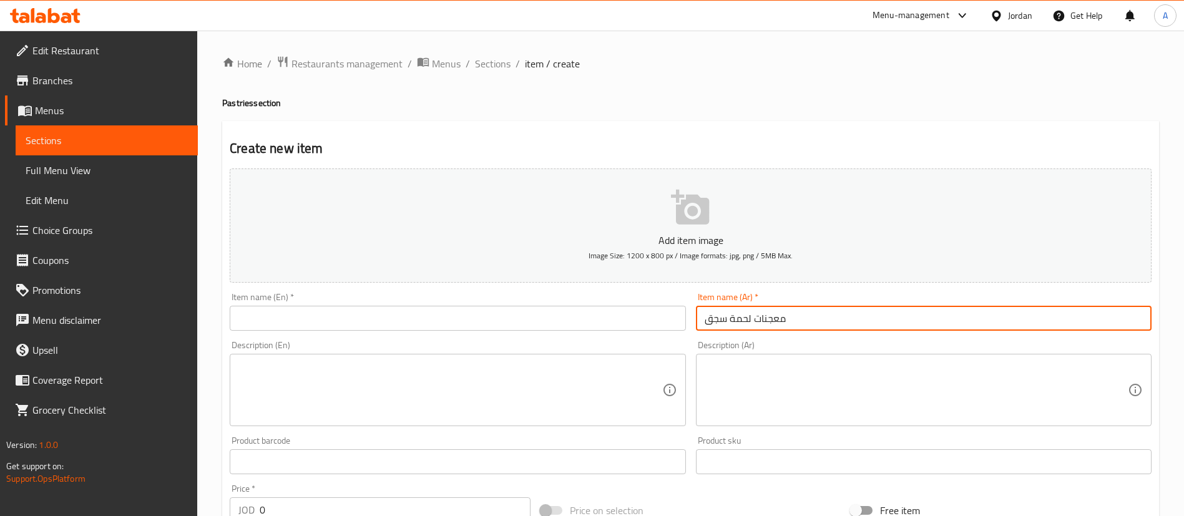
type input "معجنات لحمة سجق"
click at [473, 320] on input "text" at bounding box center [458, 318] width 456 height 25
paste input "Sausage meat pastries"
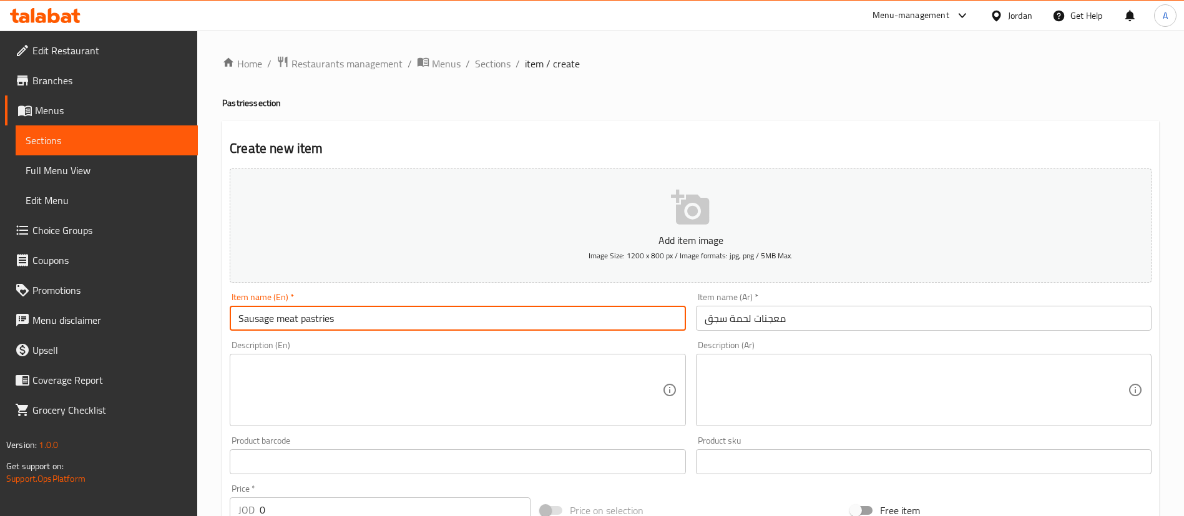
type input "Sausage meat pastries"
click at [356, 501] on input "0" at bounding box center [395, 509] width 271 height 25
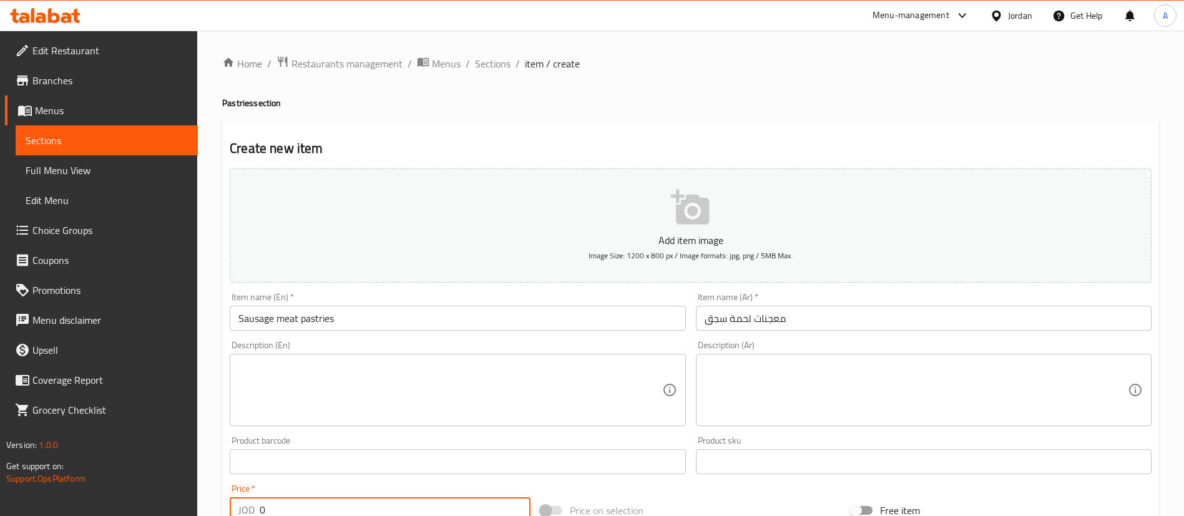
scroll to position [3, 0]
type input "0.4"
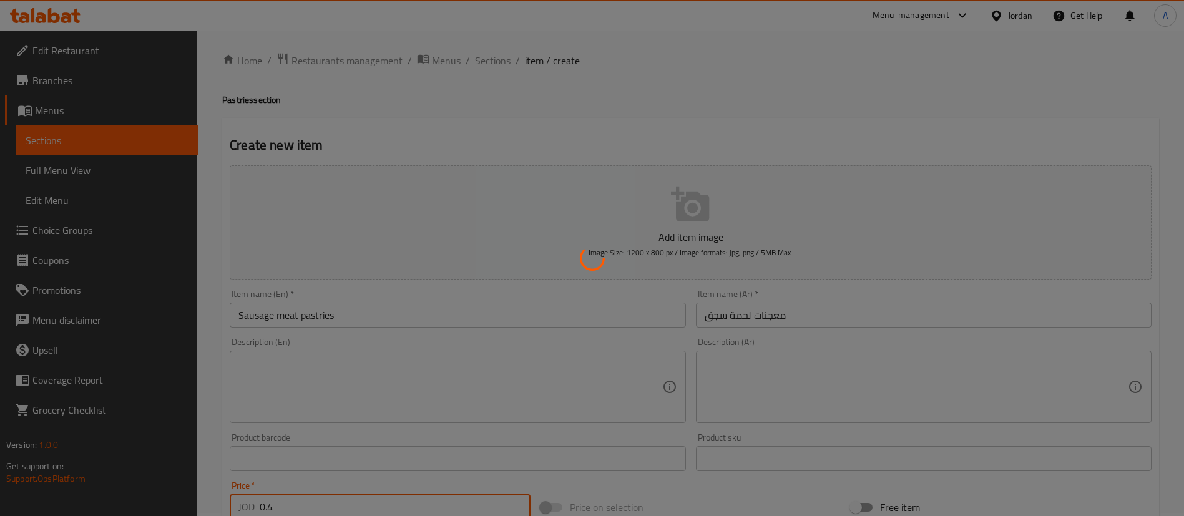
type input "0"
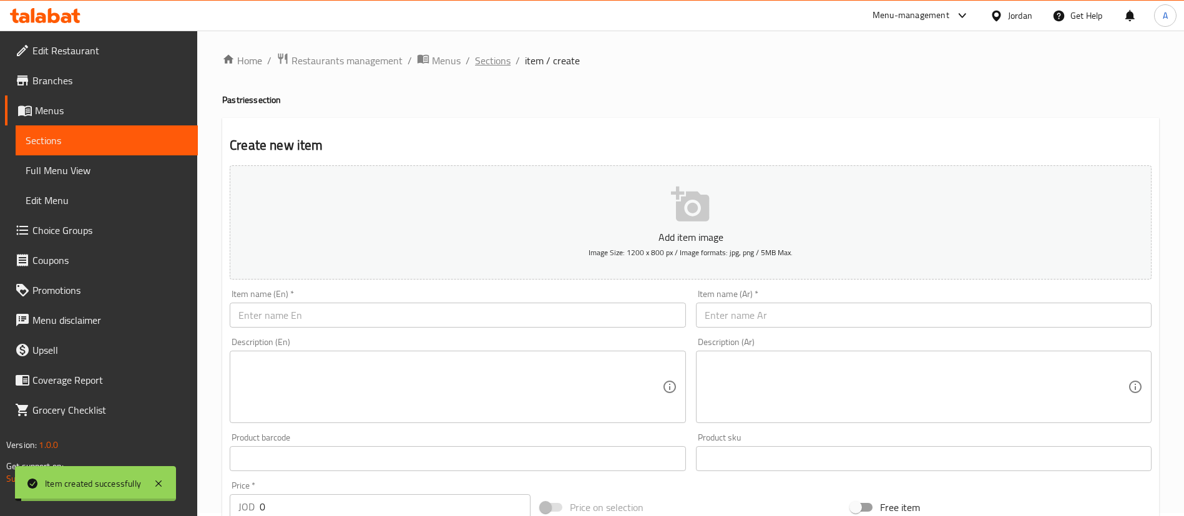
click at [507, 59] on span "Sections" at bounding box center [493, 60] width 36 height 15
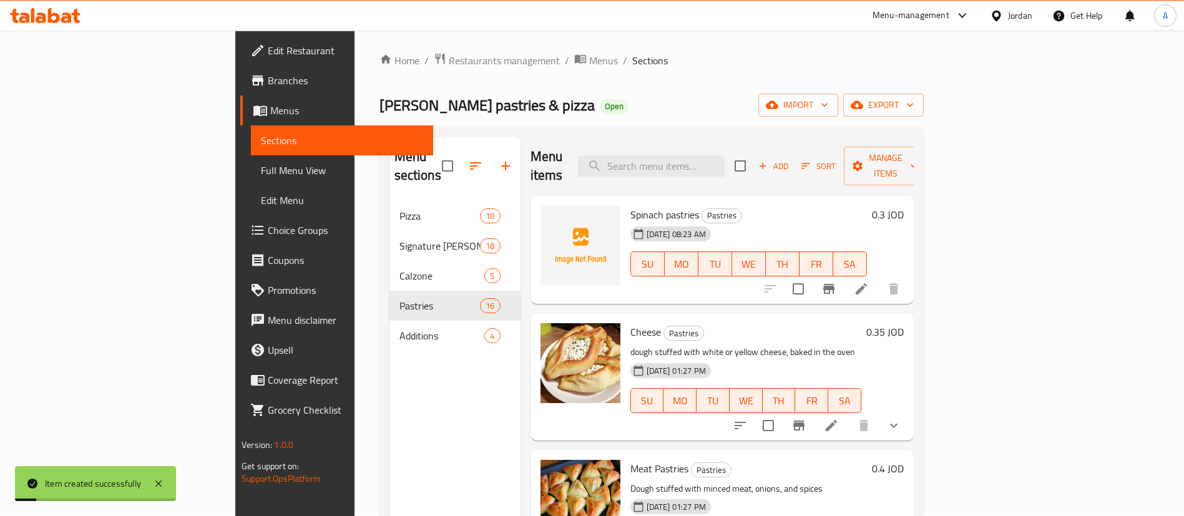
click at [904, 206] on h6 "0.3 JOD" at bounding box center [888, 214] width 32 height 17
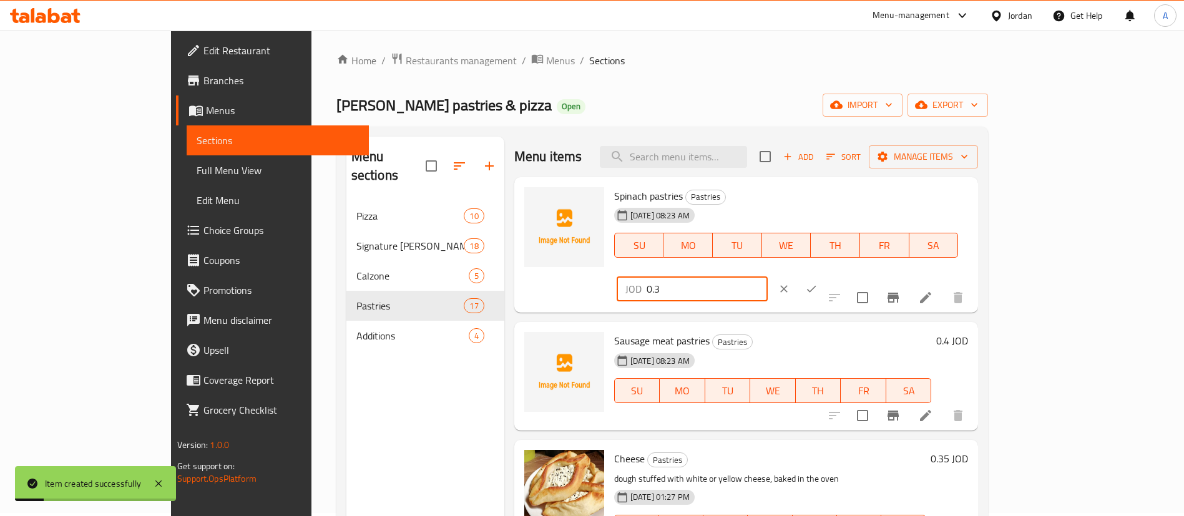
click at [768, 276] on input "0.3" at bounding box center [707, 288] width 121 height 25
type input "0.35"
click at [818, 283] on icon "ok" at bounding box center [811, 289] width 12 height 12
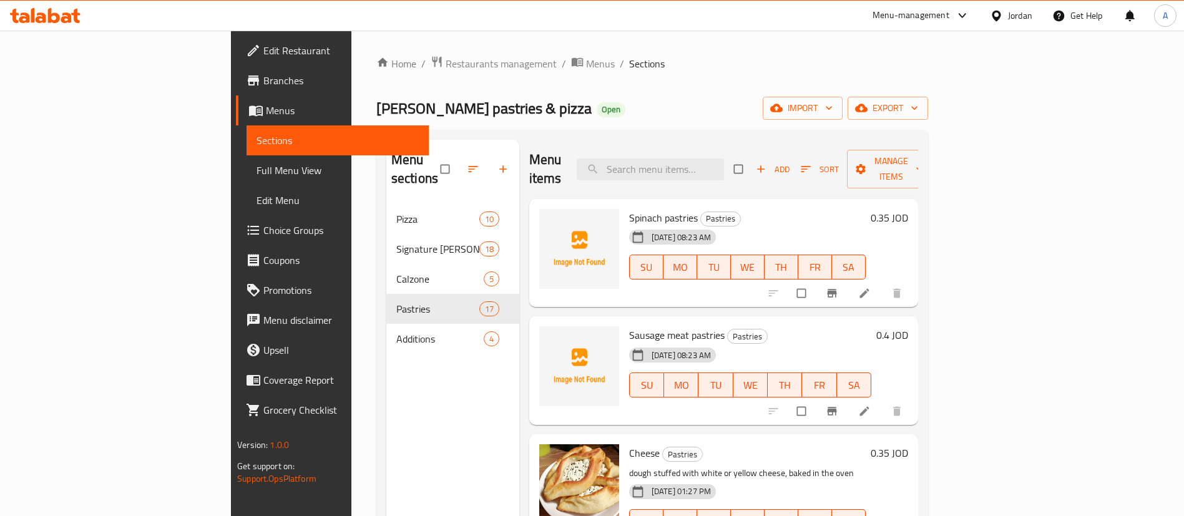
click at [789, 162] on span "Add" at bounding box center [773, 169] width 34 height 14
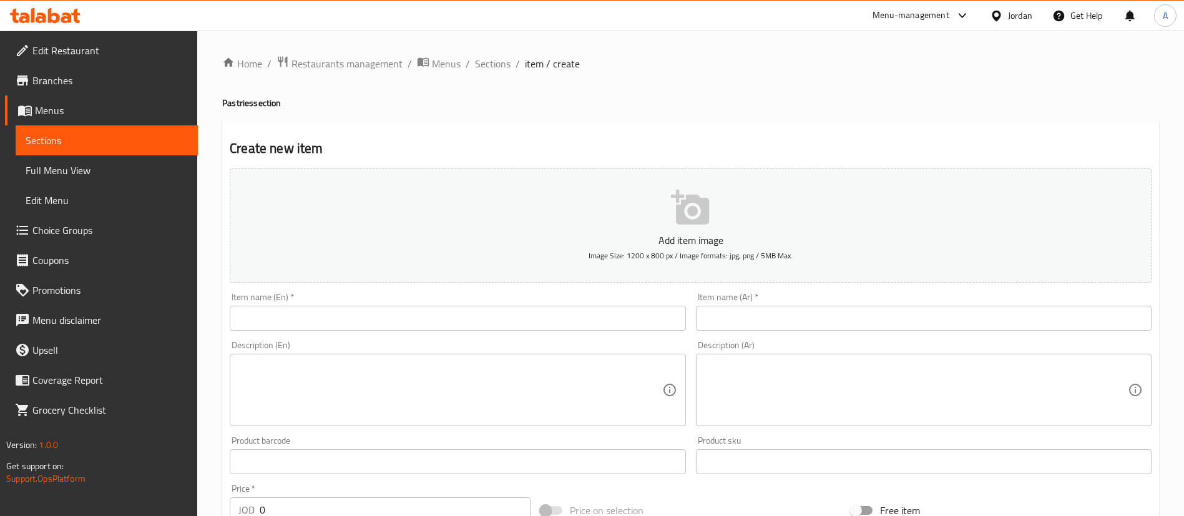
click at [765, 306] on div at bounding box center [592, 258] width 1184 height 516
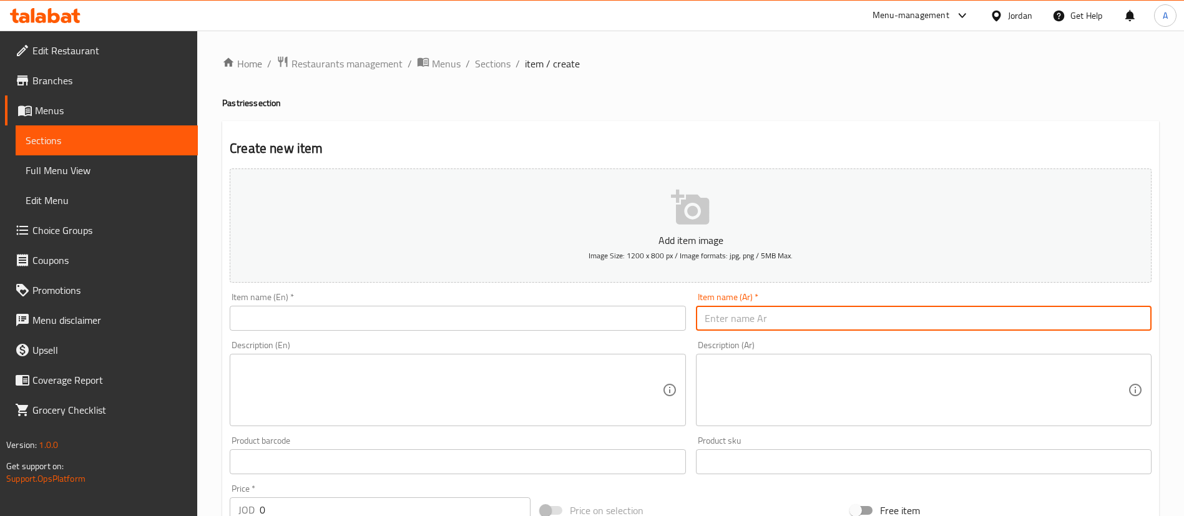
click at [764, 313] on input "text" at bounding box center [924, 318] width 456 height 25
paste input "معجنات بطاطا"
type input "معجنات بطاطا"
click at [287, 308] on input "text" at bounding box center [458, 318] width 456 height 25
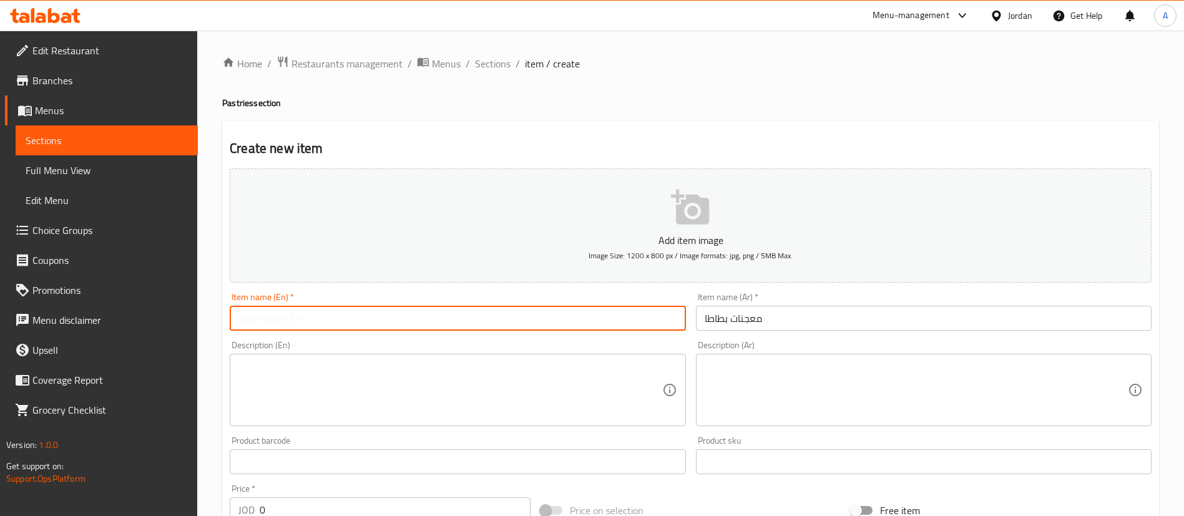
paste input "potato pastries"
click at [240, 319] on input "potato pastries" at bounding box center [458, 318] width 456 height 25
drag, startPoint x: 241, startPoint y: 319, endPoint x: 235, endPoint y: 324, distance: 7.5
click at [235, 324] on input "potato pastries" at bounding box center [458, 318] width 456 height 25
click at [237, 324] on input "potato pastries" at bounding box center [458, 318] width 456 height 25
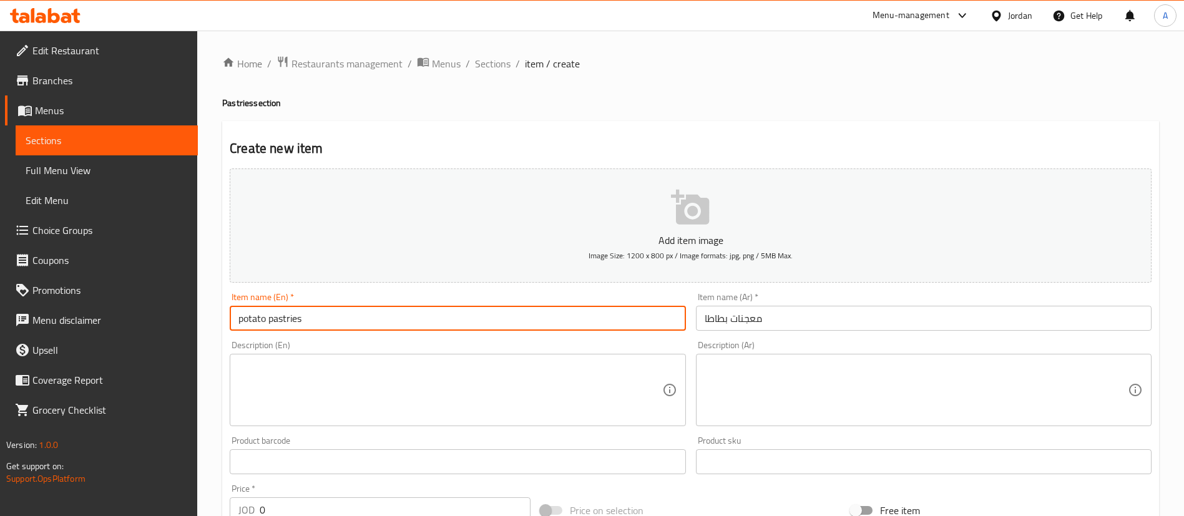
drag, startPoint x: 241, startPoint y: 321, endPoint x: 233, endPoint y: 324, distance: 8.5
click at [233, 324] on input "potato pastries" at bounding box center [458, 318] width 456 height 25
click at [242, 325] on input "potato pastries" at bounding box center [458, 318] width 456 height 25
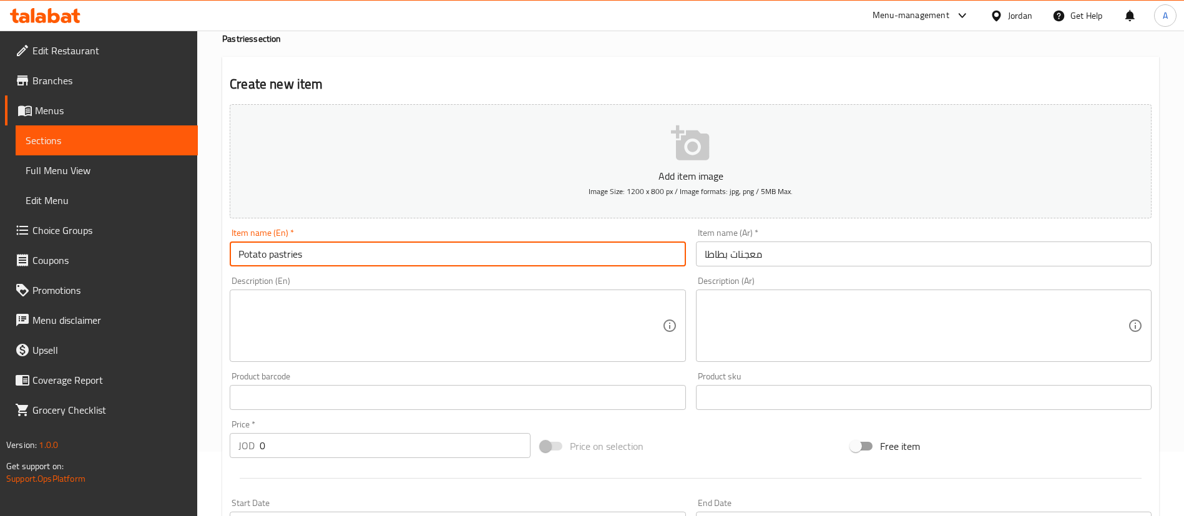
scroll to position [94, 0]
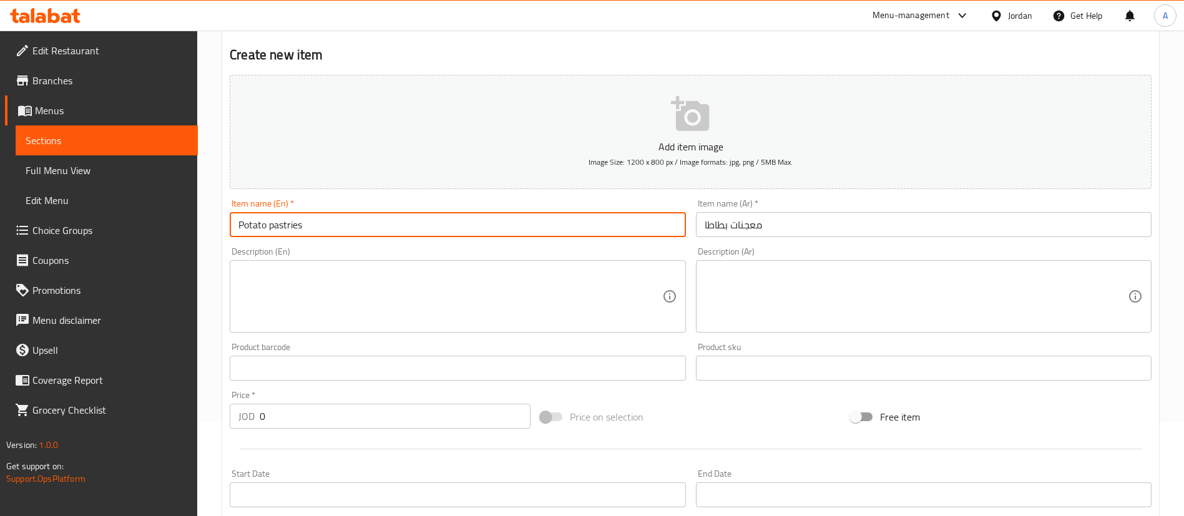
type input "Potato pastries"
drag, startPoint x: 296, startPoint y: 414, endPoint x: 304, endPoint y: 401, distance: 15.9
click at [296, 413] on input "0" at bounding box center [395, 416] width 271 height 25
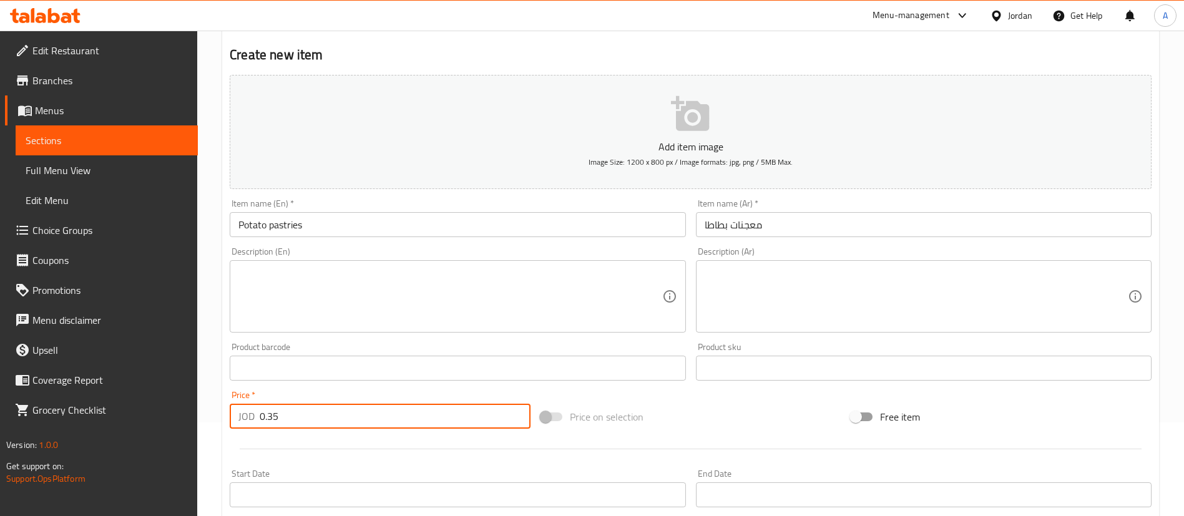
type input "0.35"
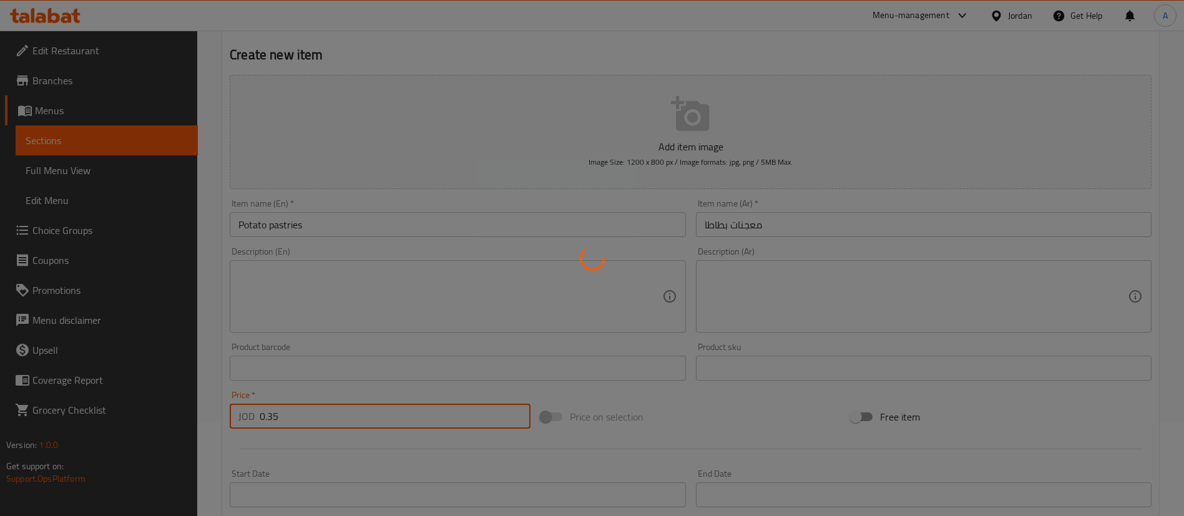
scroll to position [29, 0]
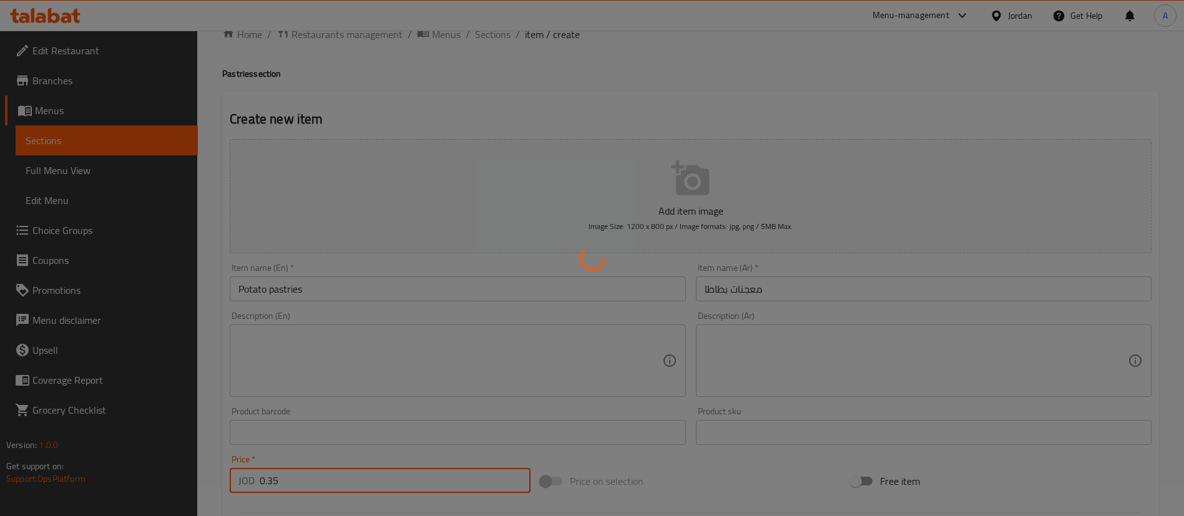
type input "0"
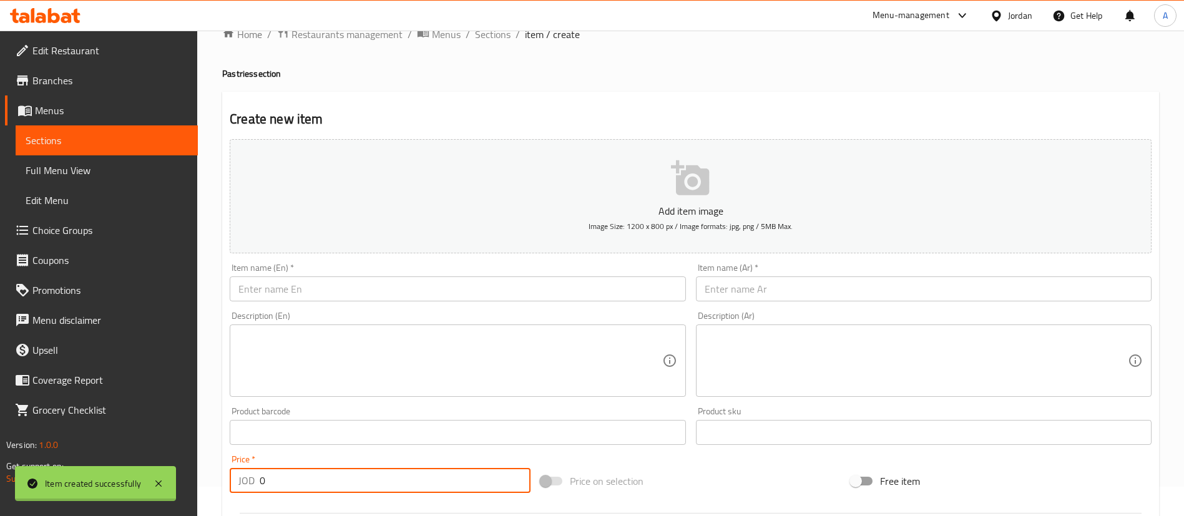
scroll to position [0, 0]
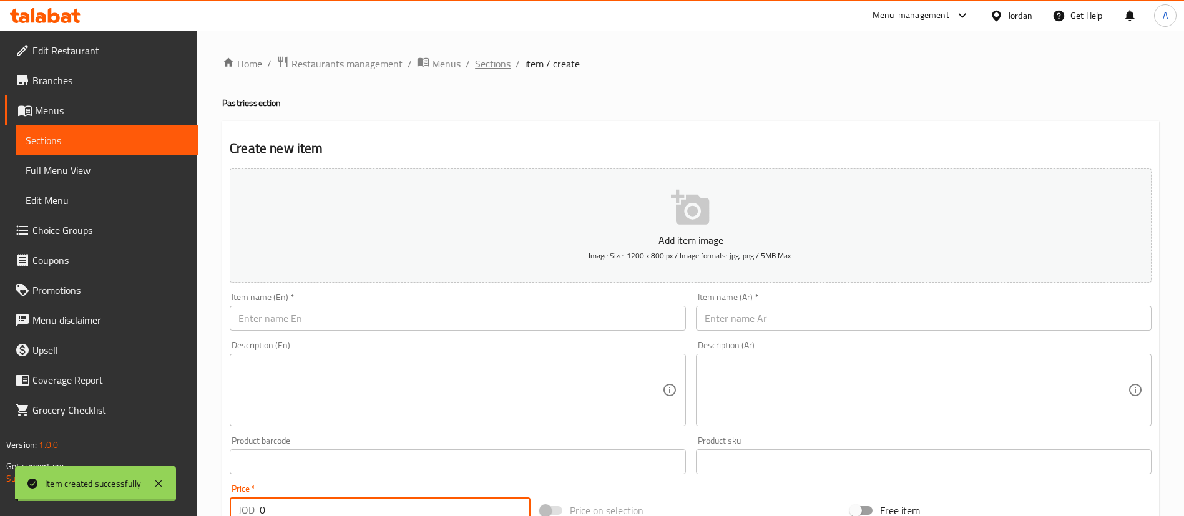
click at [488, 54] on div "Home / Restaurants management / Menus / Sections / item / create Pastries secti…" at bounding box center [690, 456] width 987 height 851
click at [490, 59] on span "Sections" at bounding box center [493, 63] width 36 height 15
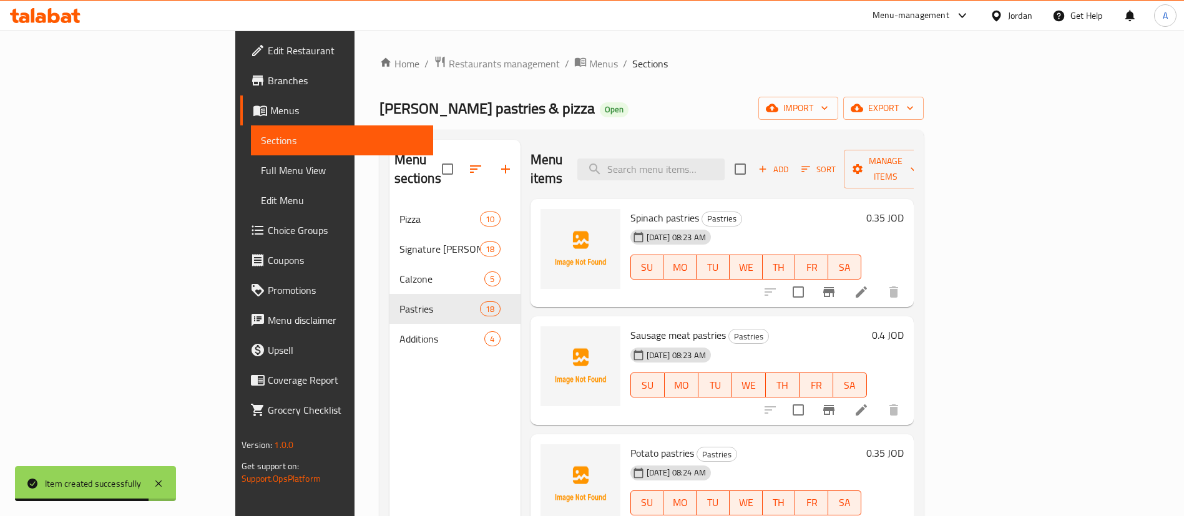
click at [379, 74] on div "Home / Restaurants management / Menus / Sections Alfredo pastries & pizza Open …" at bounding box center [651, 361] width 544 height 610
click at [449, 59] on span "Restaurants management" at bounding box center [504, 63] width 111 height 15
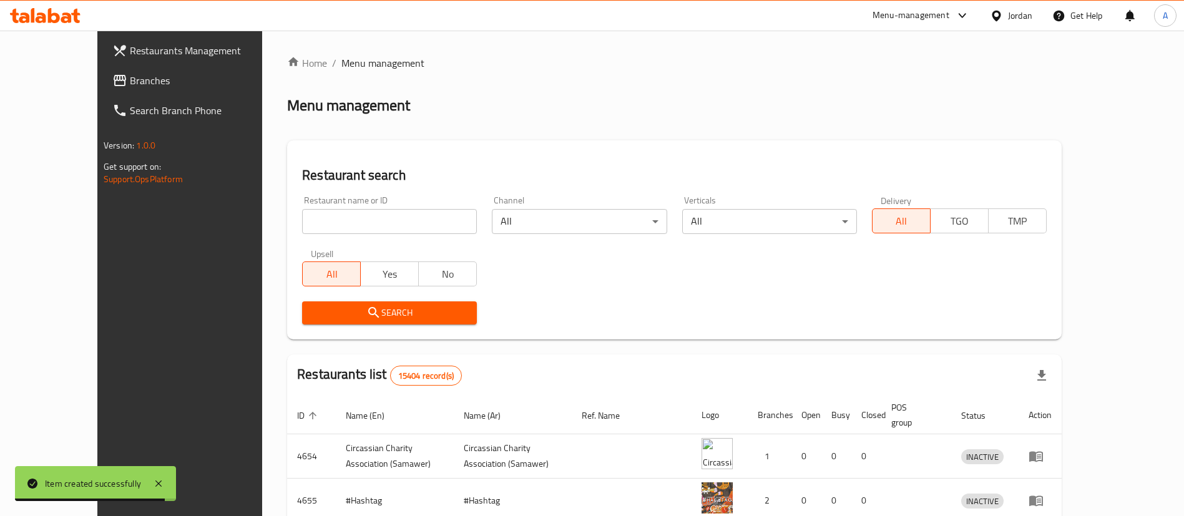
click at [409, 231] on div at bounding box center [592, 258] width 1184 height 516
click at [408, 227] on input "search" at bounding box center [389, 221] width 175 height 25
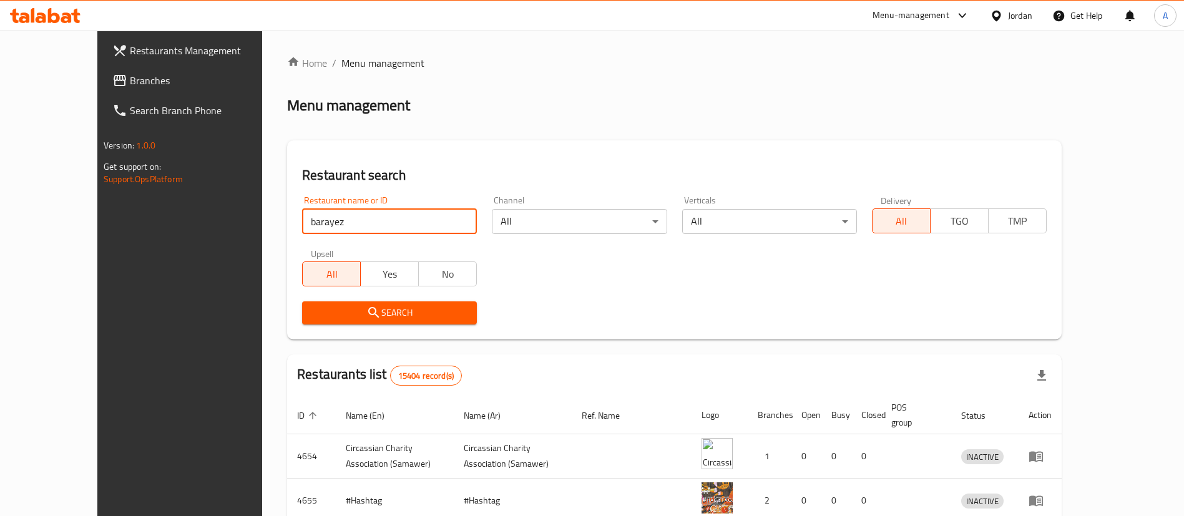
type input "barayez"
click button "Search" at bounding box center [389, 312] width 175 height 23
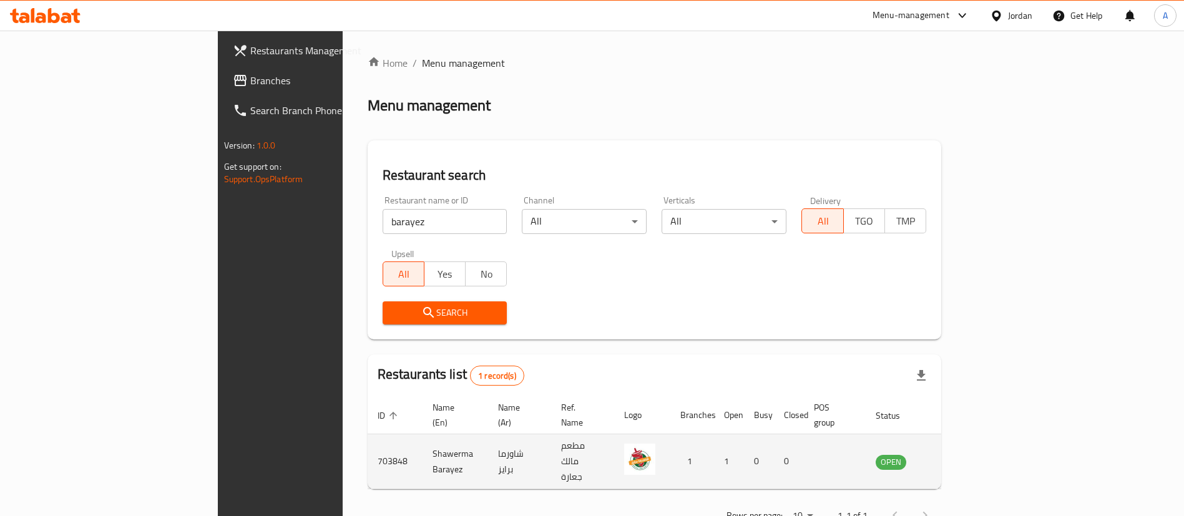
drag, startPoint x: 1143, startPoint y: 457, endPoint x: 1135, endPoint y: 454, distance: 8.4
click at [974, 457] on td "enhanced table" at bounding box center [952, 461] width 43 height 55
click at [955, 457] on icon "enhanced table" at bounding box center [949, 462] width 14 height 11
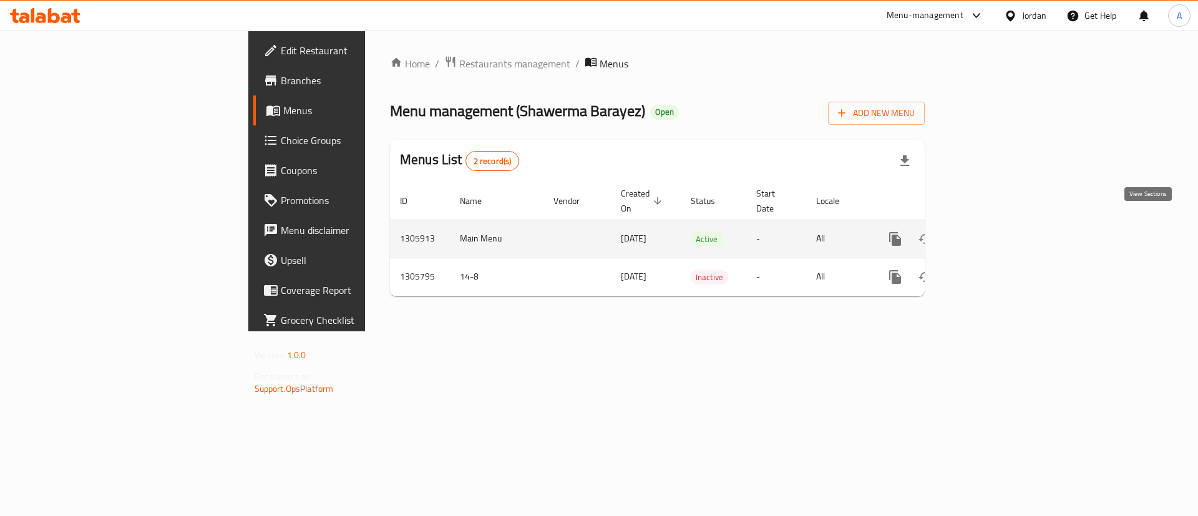
click at [1000, 233] on link "enhanced table" at bounding box center [985, 239] width 30 height 30
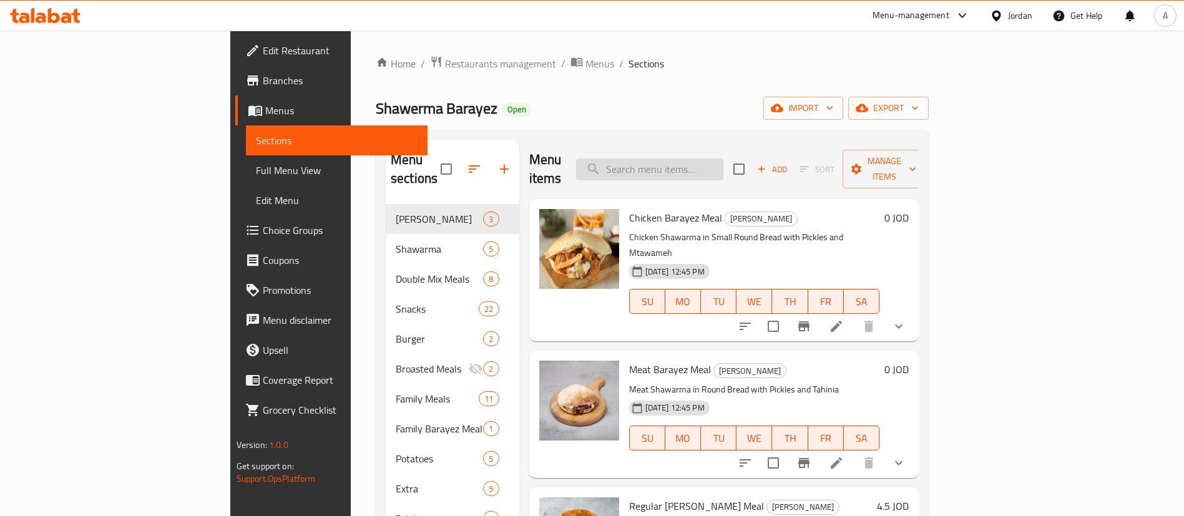
click at [723, 159] on input "search" at bounding box center [649, 170] width 147 height 22
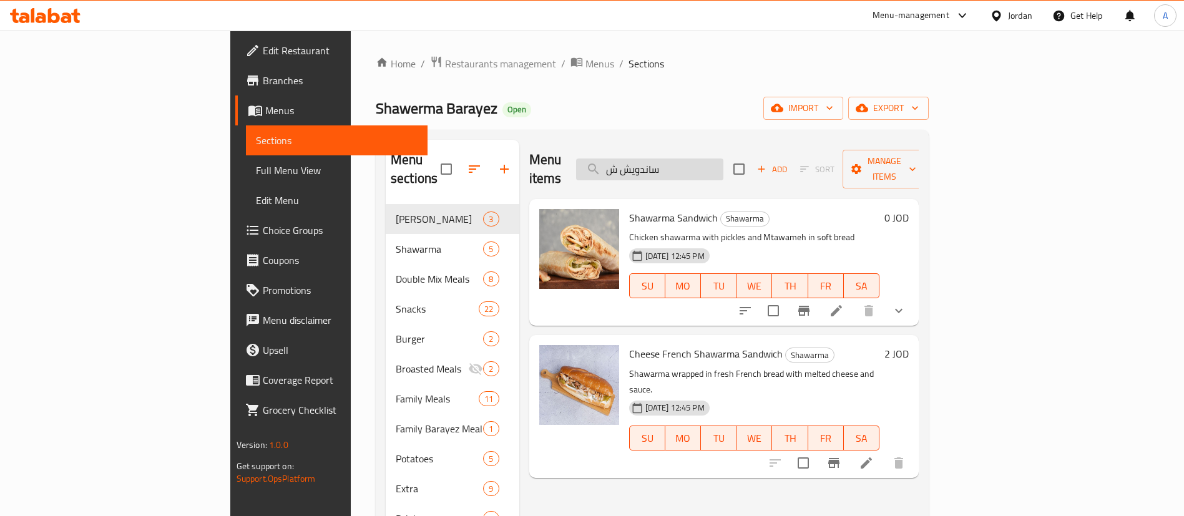
click at [723, 169] on input "ساندويش ش" at bounding box center [649, 170] width 147 height 22
click at [723, 159] on input "ساندويش ش" at bounding box center [649, 170] width 147 height 22
type input "ساندويش شاور"
click at [759, 170] on div "Menu items ساندويش شاور Add Sort Manage items" at bounding box center [724, 169] width 390 height 59
drag, startPoint x: 760, startPoint y: 165, endPoint x: 538, endPoint y: 149, distance: 222.7
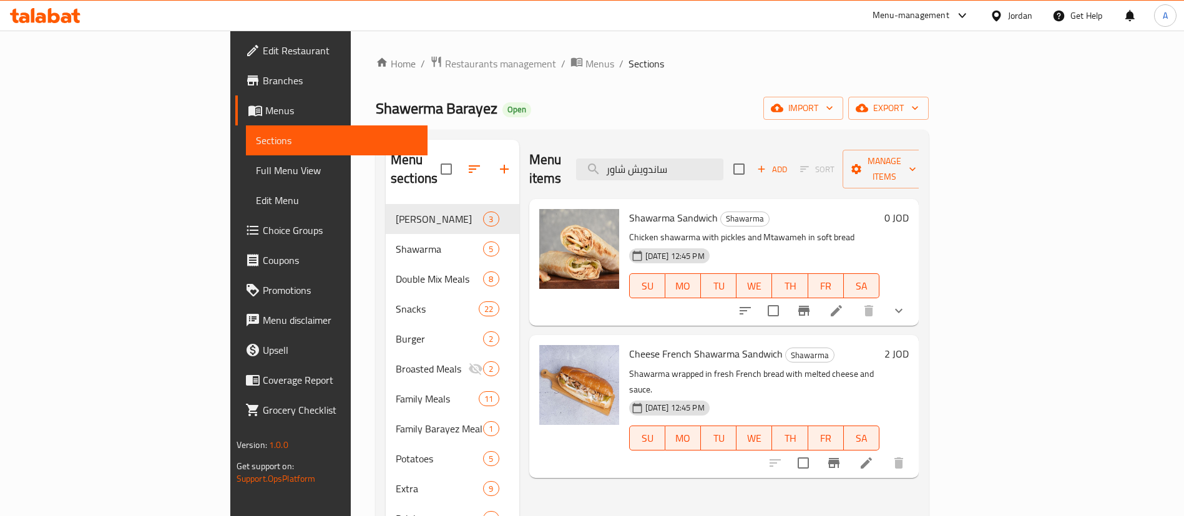
click at [546, 151] on div "Menu items ساندويش شاور Add Sort Manage items" at bounding box center [724, 169] width 390 height 59
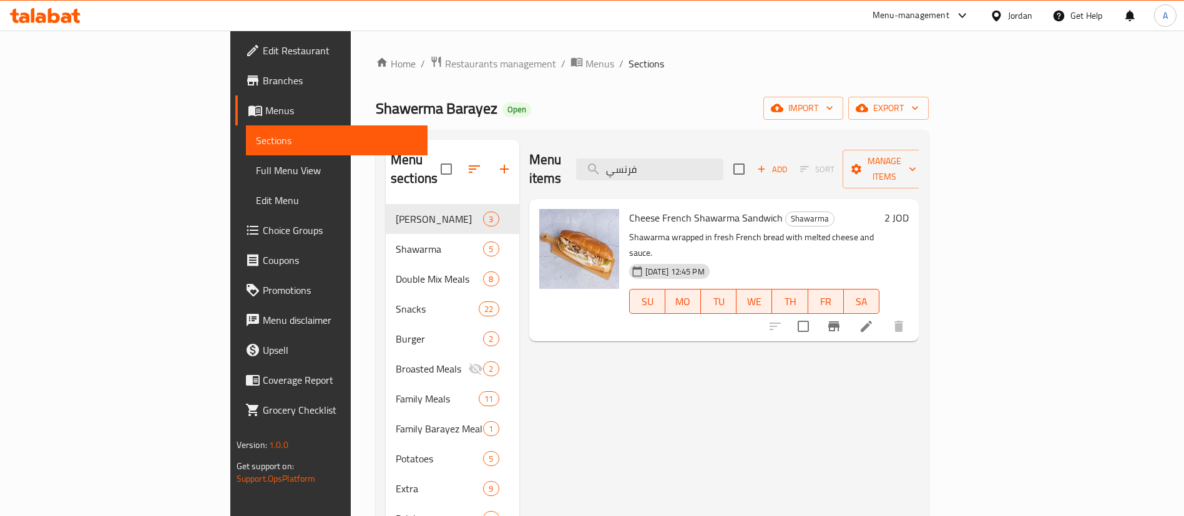
type input "فرنسي"
click at [909, 209] on h6 "2 JOD" at bounding box center [896, 217] width 24 height 17
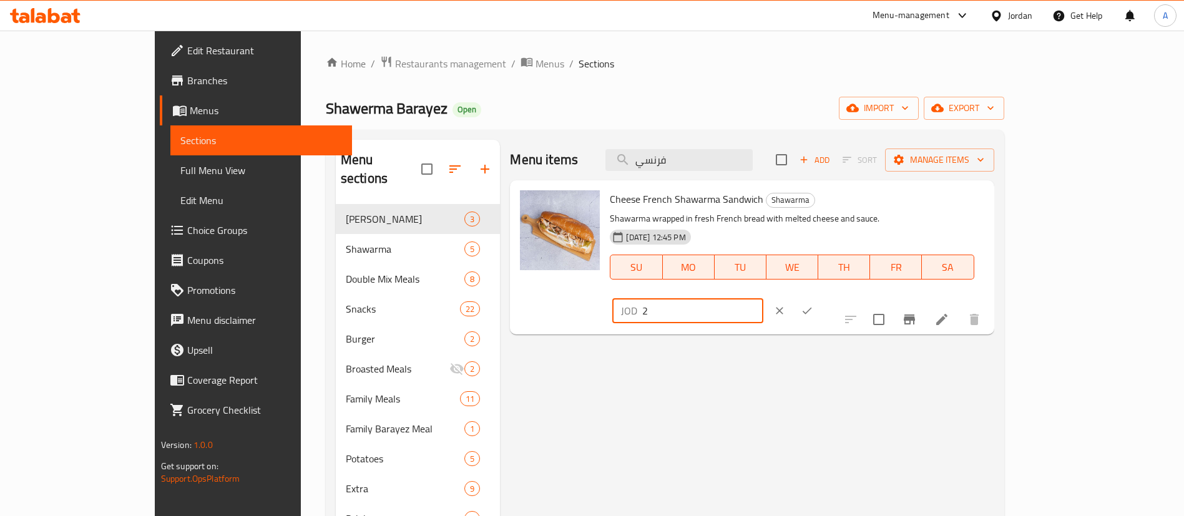
click at [763, 298] on input "2" at bounding box center [702, 310] width 121 height 25
type input "2.5"
click at [821, 297] on button "ok" at bounding box center [806, 310] width 27 height 27
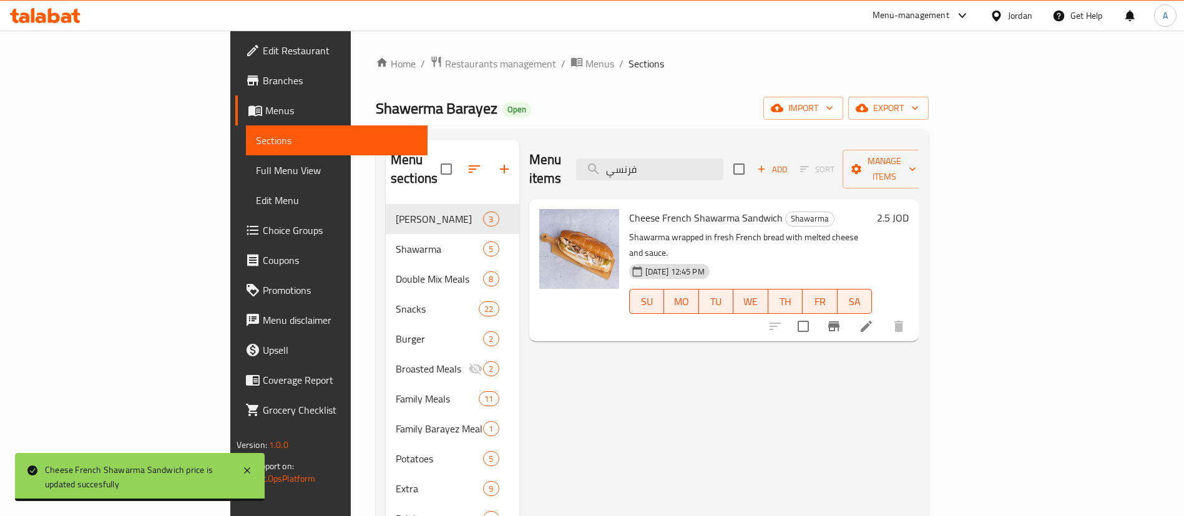
drag, startPoint x: 768, startPoint y: 168, endPoint x: 613, endPoint y: 157, distance: 155.8
click at [613, 157] on div "Menu items فرنسي Add Sort Manage items" at bounding box center [724, 169] width 390 height 59
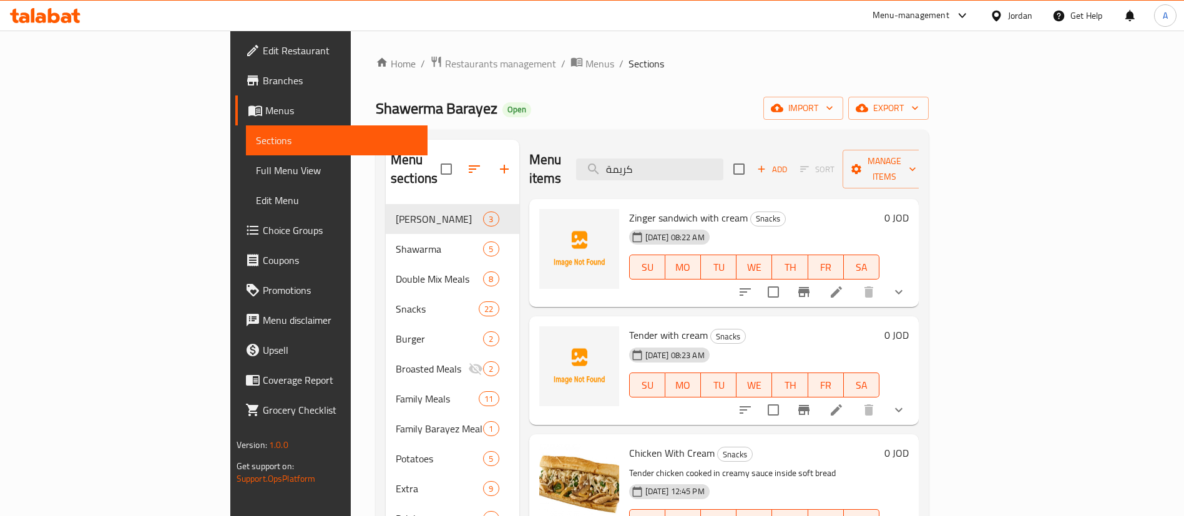
drag, startPoint x: 646, startPoint y: 165, endPoint x: 566, endPoint y: 151, distance: 81.2
click at [569, 152] on div "Menu items كريمة Add Sort Manage items" at bounding box center [724, 169] width 390 height 59
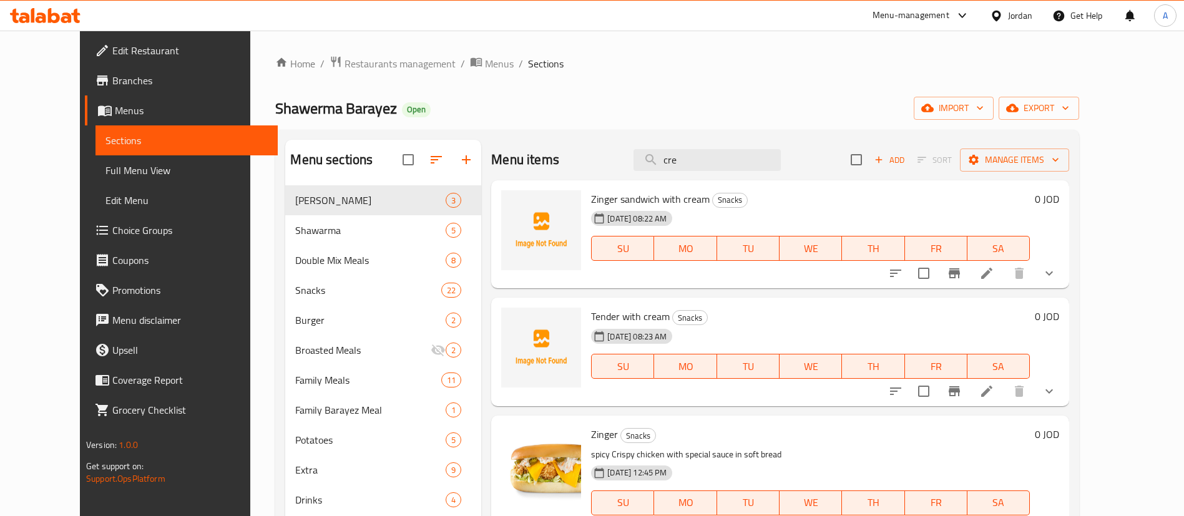
type input "crea"
drag, startPoint x: 728, startPoint y: 166, endPoint x: 620, endPoint y: 161, distance: 108.7
click at [620, 164] on div "Menu items crea Add Sort Manage items" at bounding box center [780, 160] width 578 height 41
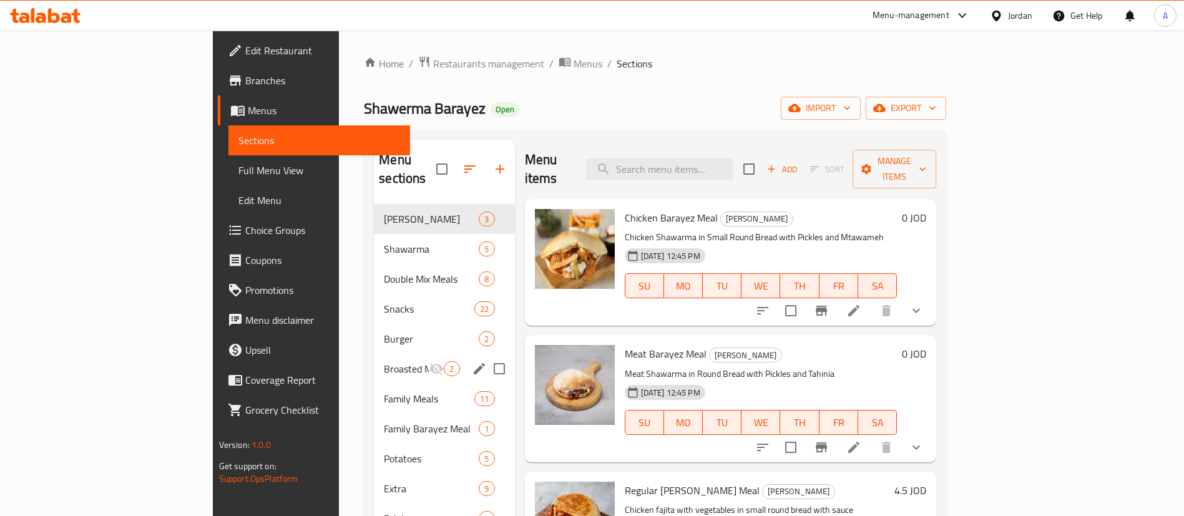
click at [472, 361] on icon "edit" at bounding box center [479, 368] width 15 height 15
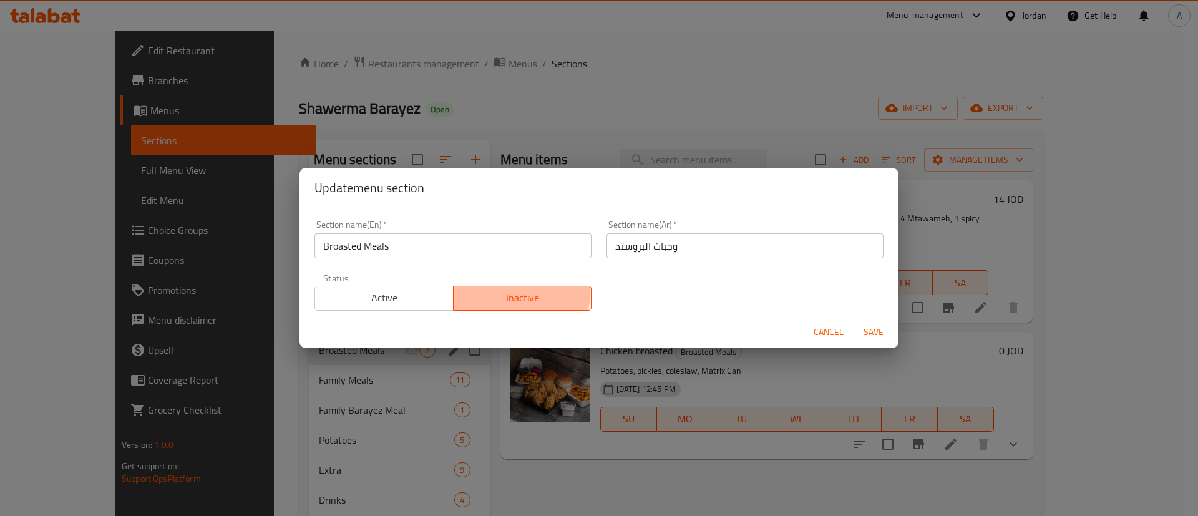
drag, startPoint x: 478, startPoint y: 290, endPoint x: 459, endPoint y: 290, distance: 19.3
click at [477, 290] on span "Inactive" at bounding box center [523, 298] width 129 height 18
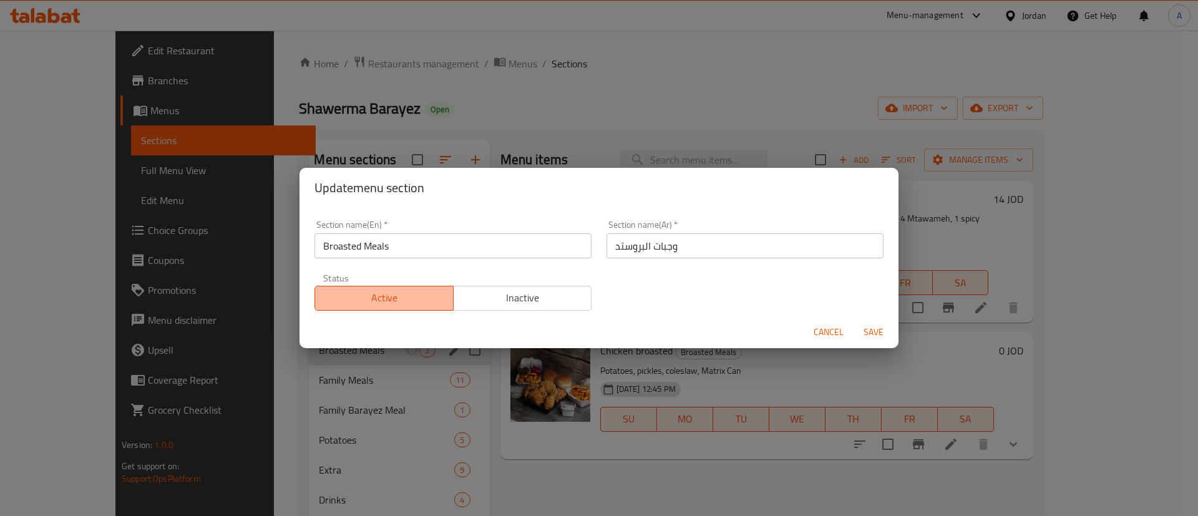
click at [433, 287] on button "Active" at bounding box center [384, 298] width 139 height 25
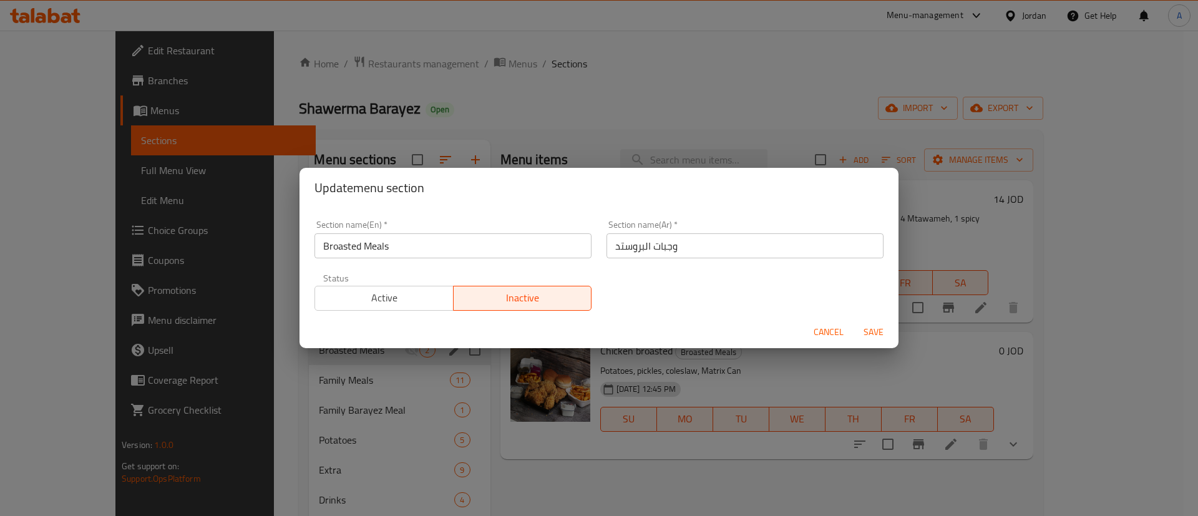
click at [501, 307] on button "Inactive" at bounding box center [522, 298] width 139 height 25
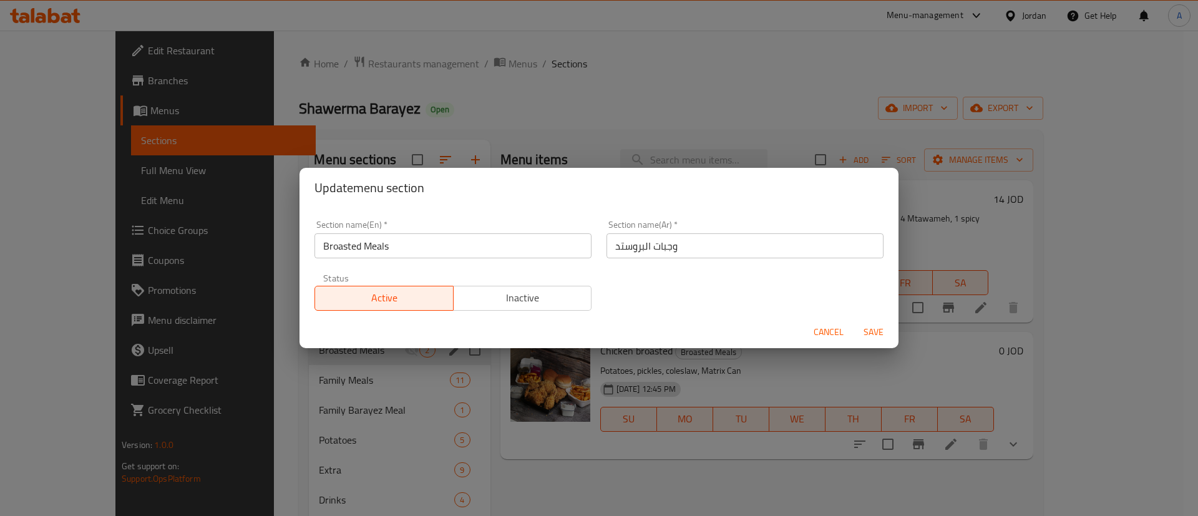
drag, startPoint x: 416, startPoint y: 298, endPoint x: 602, endPoint y: 305, distance: 186.1
click at [416, 297] on span "Active" at bounding box center [384, 298] width 129 height 18
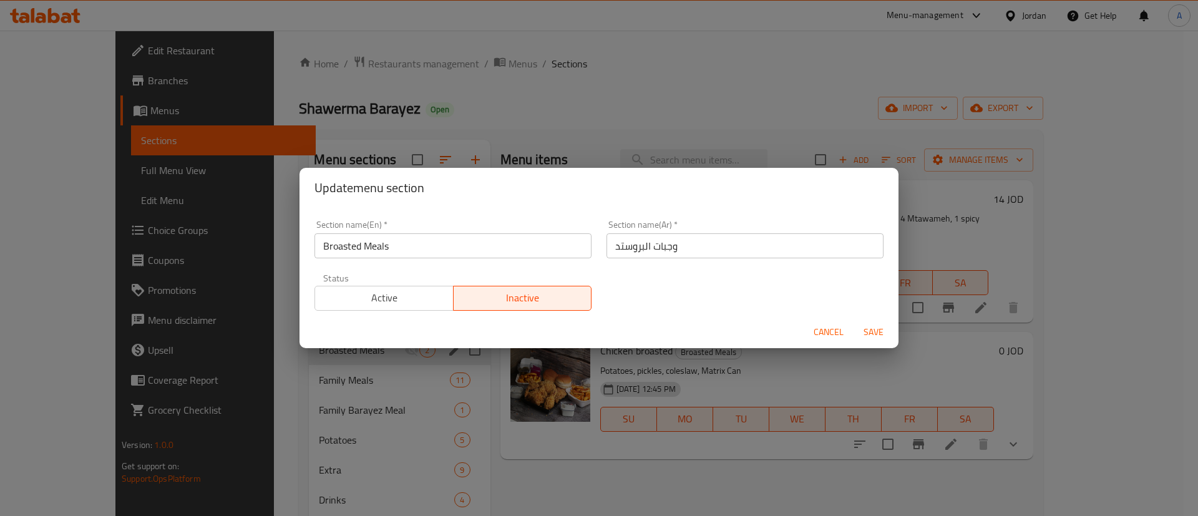
click at [398, 299] on span "Active" at bounding box center [384, 298] width 129 height 18
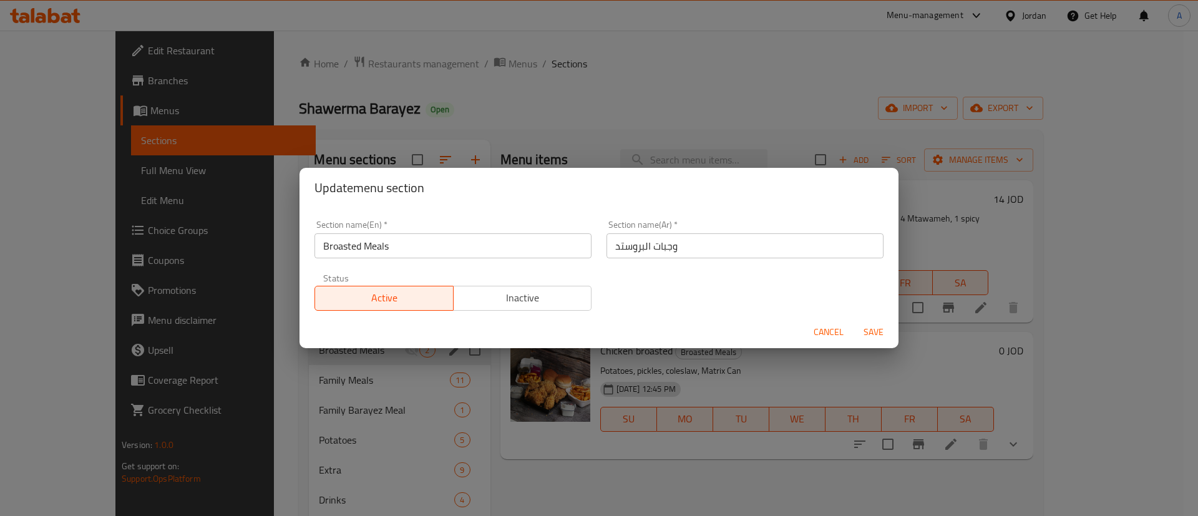
click at [880, 330] on span "Save" at bounding box center [874, 333] width 30 height 16
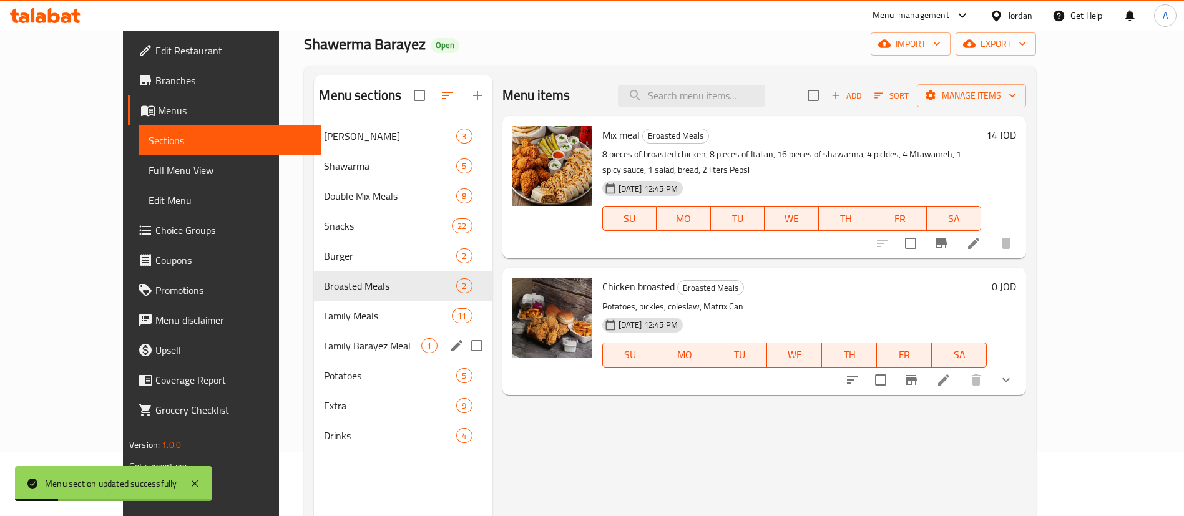
scroll to position [94, 0]
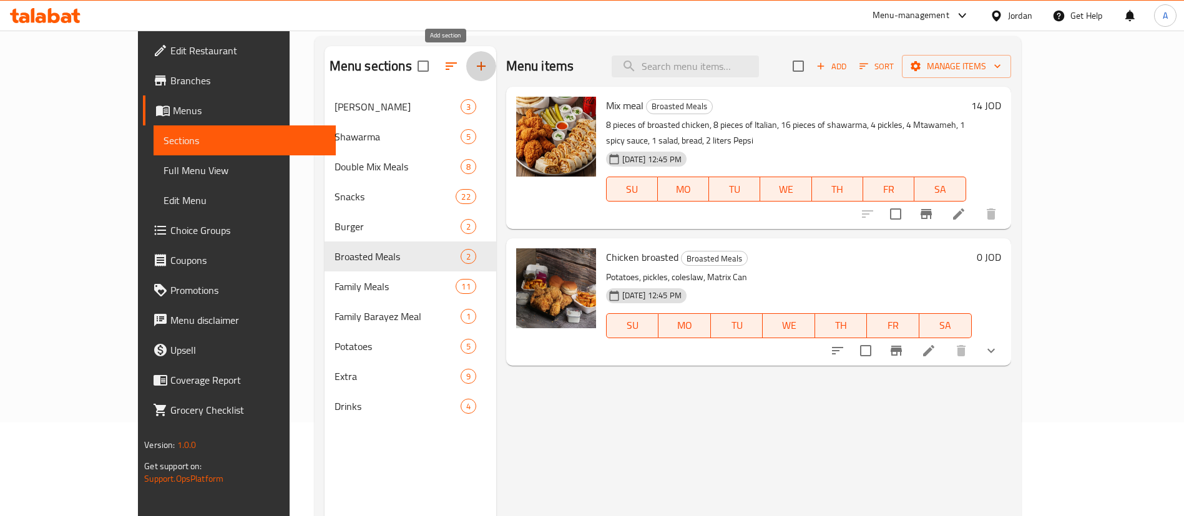
click at [474, 66] on icon "button" at bounding box center [481, 66] width 15 height 15
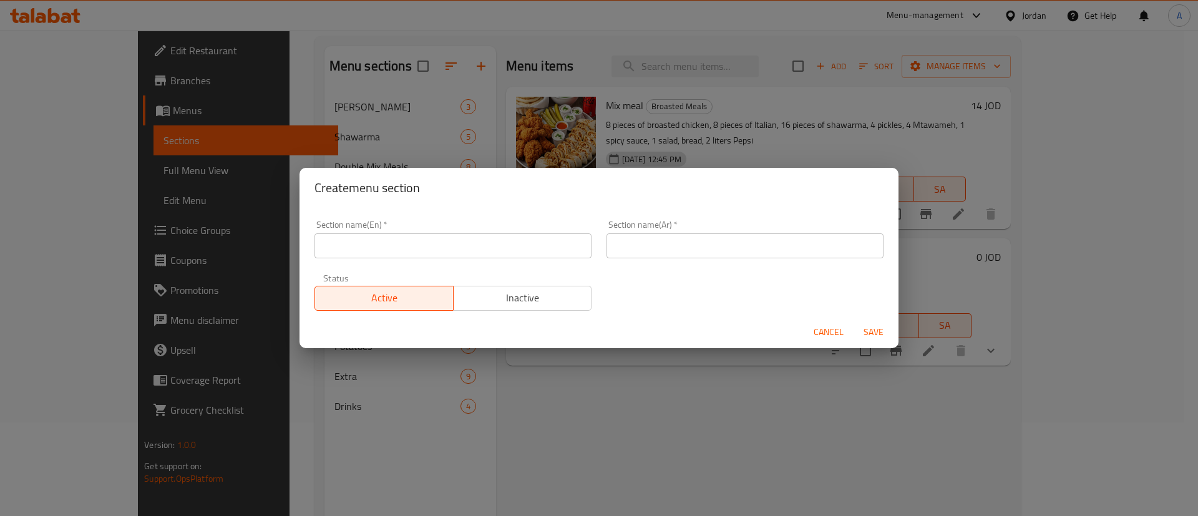
click at [523, 260] on div "Section name(En)   * Section name(En) *" at bounding box center [453, 239] width 292 height 53
click at [527, 250] on input "text" at bounding box center [453, 245] width 277 height 25
type input "س"
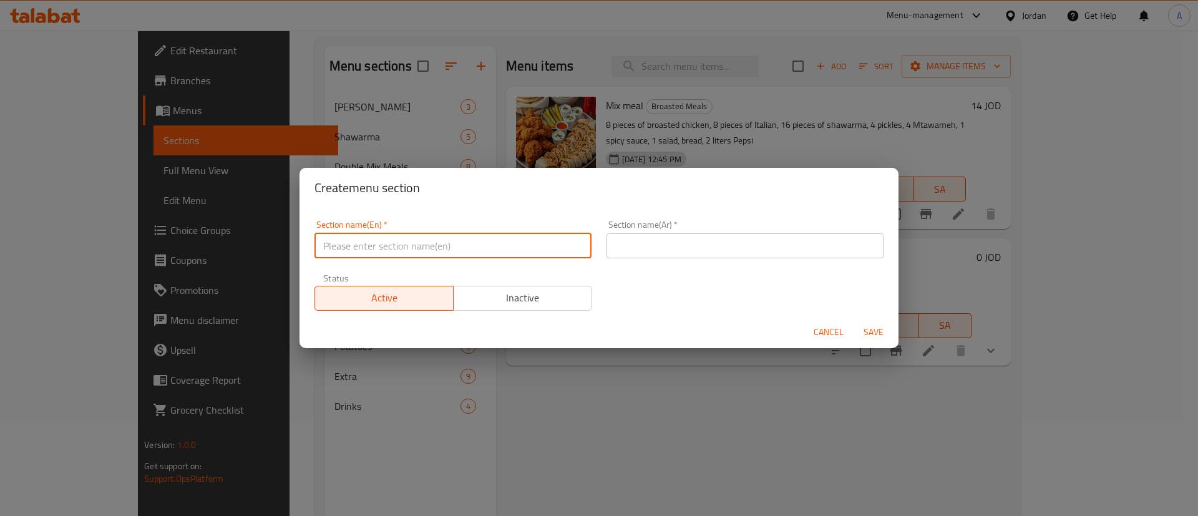
type input "s"
type input "Slices"
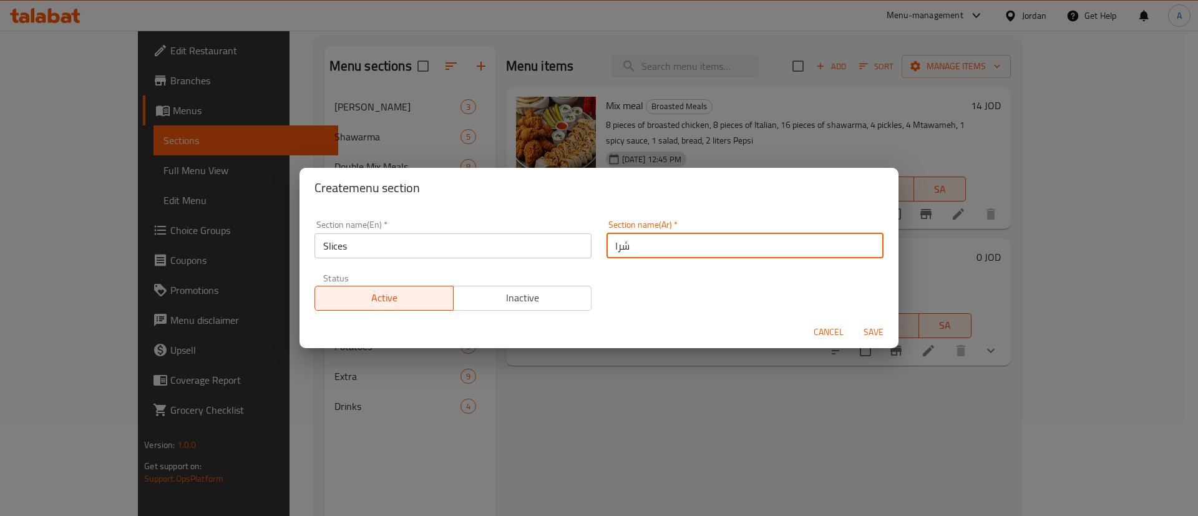
click at [619, 245] on input "شرا" at bounding box center [745, 245] width 277 height 25
click at [620, 245] on input "شرا" at bounding box center [745, 245] width 277 height 25
paste input "ئح شاورما"
drag, startPoint x: 635, startPoint y: 244, endPoint x: 609, endPoint y: 248, distance: 26.0
click at [609, 248] on input "شرائح شاورما" at bounding box center [745, 245] width 277 height 25
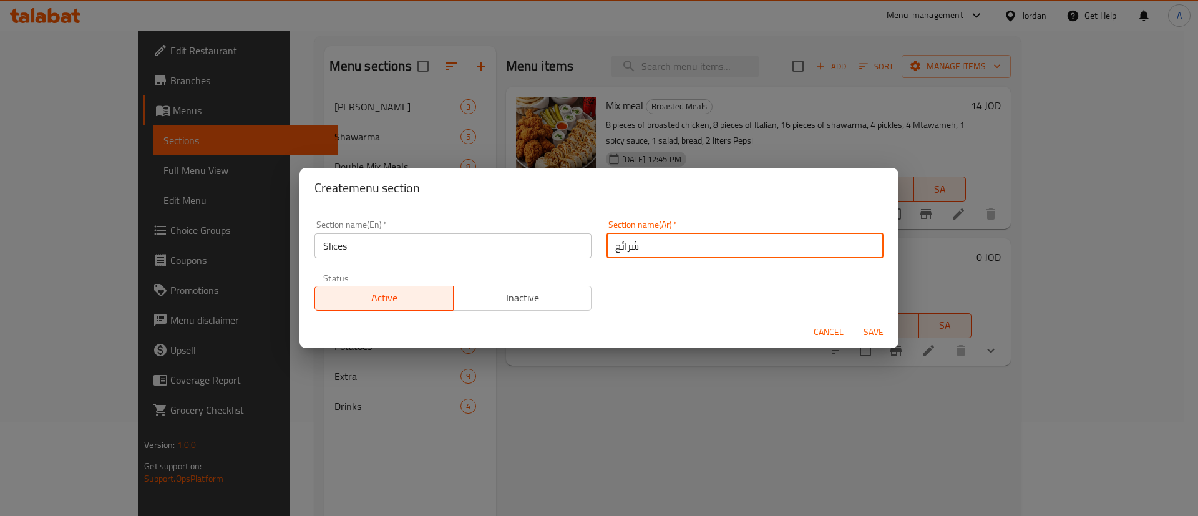
type input "شرائح"
click at [871, 335] on span "Save" at bounding box center [874, 333] width 30 height 16
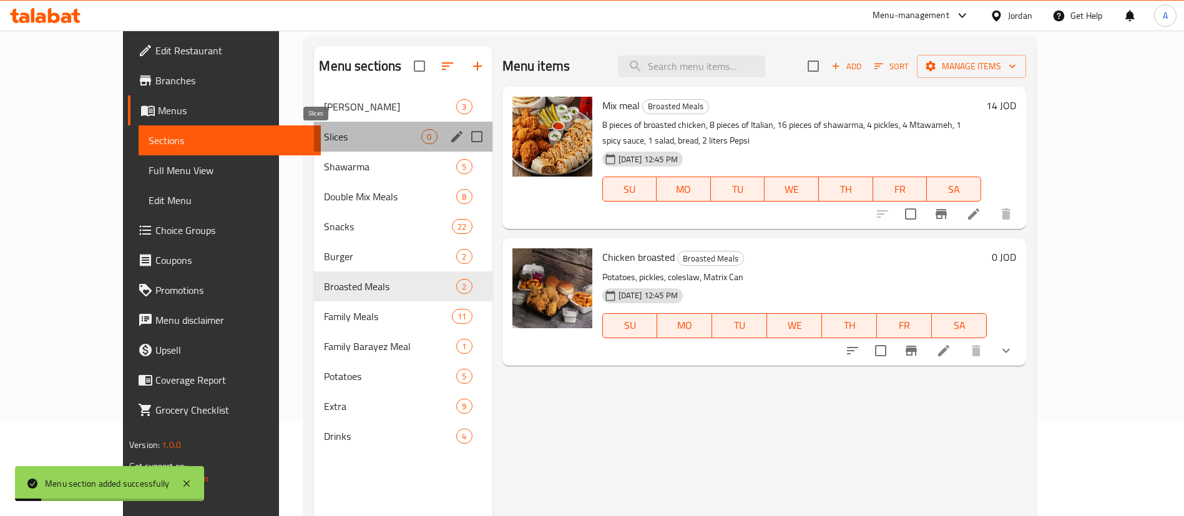
click at [389, 130] on span "Slices" at bounding box center [372, 136] width 97 height 15
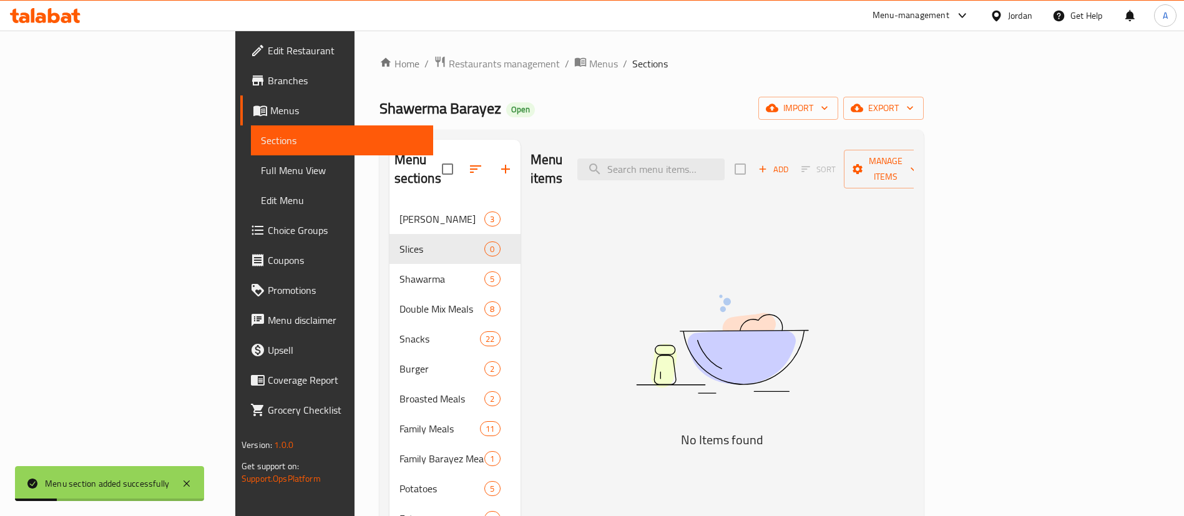
click at [790, 162] on span "Add" at bounding box center [773, 169] width 34 height 14
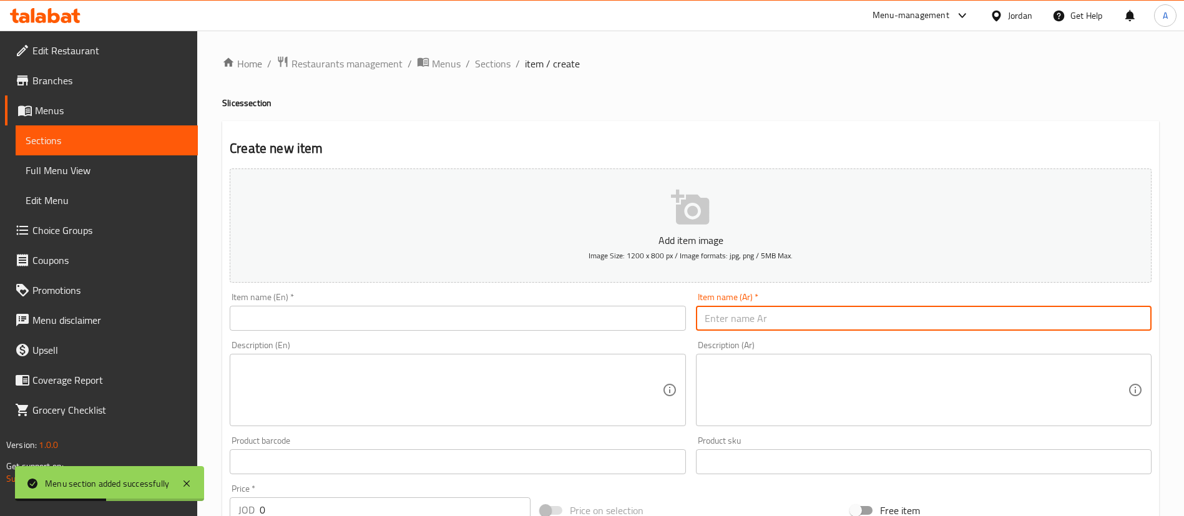
click at [760, 318] on input "text" at bounding box center [924, 318] width 456 height 25
paste input "شرائح شاورما الدجاج 1ك"
type input "شرائح شاورما الدجاج 1ك"
click at [404, 303] on div "Item name (En)   * Item name (En) *" at bounding box center [458, 312] width 456 height 38
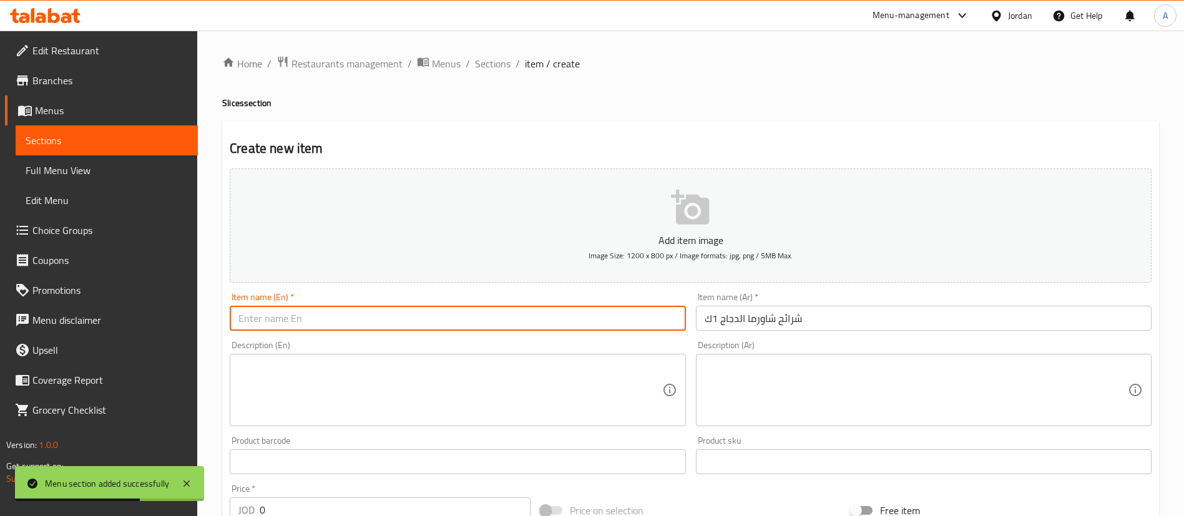
click at [396, 321] on input "text" at bounding box center [458, 318] width 456 height 25
paste input "1 kg chicken shawarma slices"
click at [260, 316] on input "1 kg chicken shawarma slices" at bounding box center [458, 318] width 456 height 25
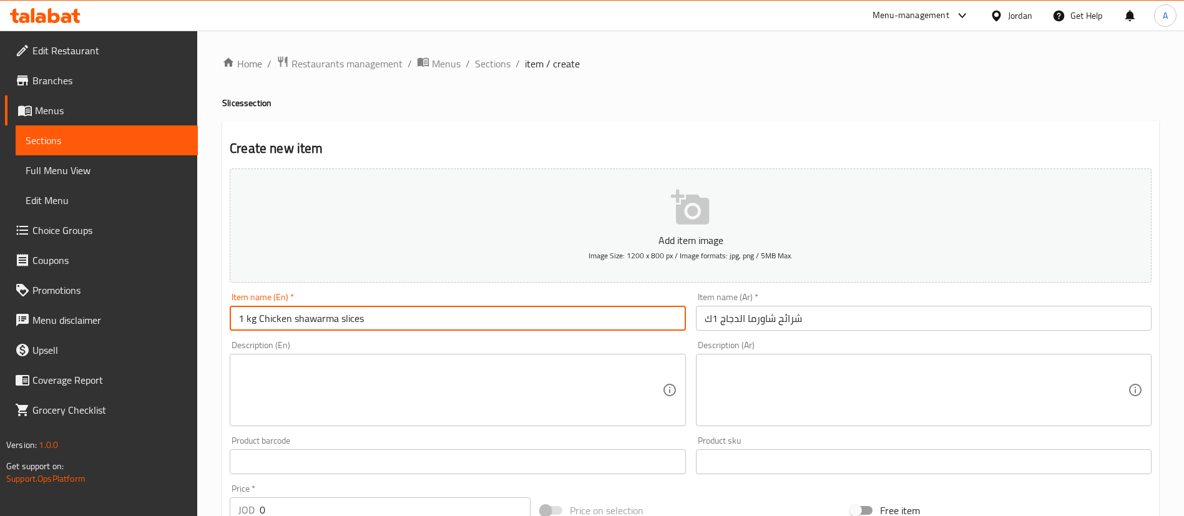
click at [292, 319] on input "1 kg Chicken shawarma slices" at bounding box center [458, 318] width 456 height 25
click at [343, 321] on input "1 kg Chicken Shawarma slices" at bounding box center [458, 318] width 456 height 25
click at [341, 320] on input "1 kg Chicken Shawarma Slices" at bounding box center [458, 318] width 456 height 25
type input "1 kg Chicken Shawarma Slices"
click at [804, 376] on textarea at bounding box center [916, 390] width 423 height 59
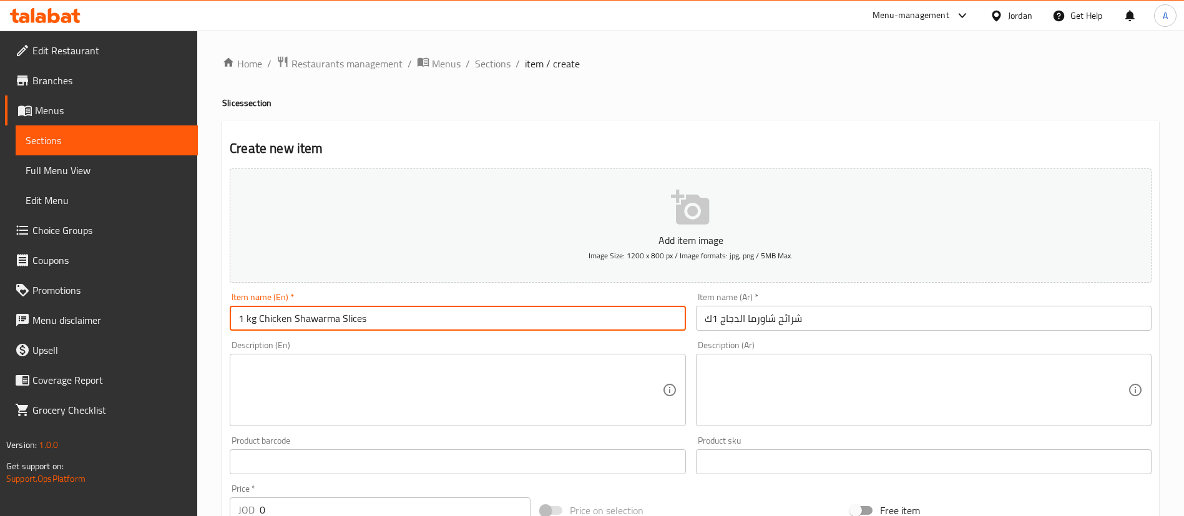
paste textarea "ع بطاطا ومخلل ومثومه"
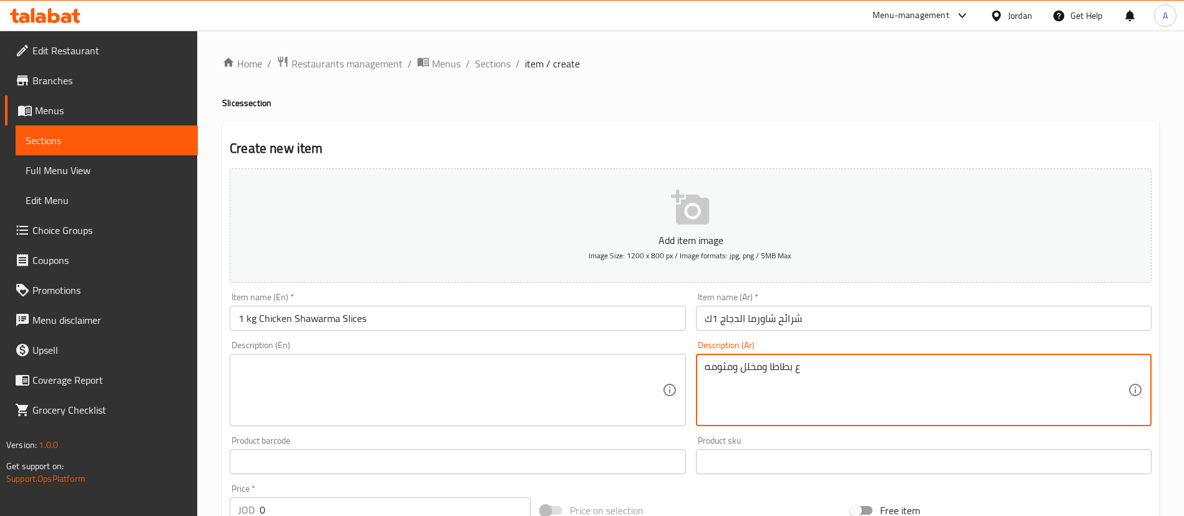
type textarea "ع بطاطا ومخلل ومثومه"
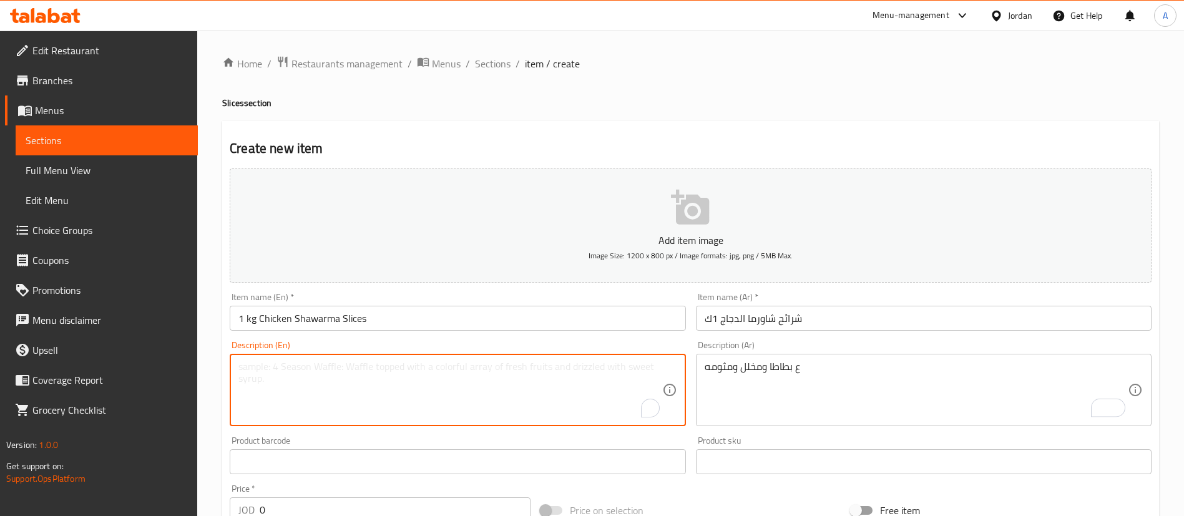
click at [416, 368] on textarea "To enrich screen reader interactions, please activate Accessibility in Grammarl…" at bounding box center [449, 390] width 423 height 59
paste textarea "On potatoes, pickles and garlic"
drag, startPoint x: 249, startPoint y: 366, endPoint x: 219, endPoint y: 367, distance: 30.0
click at [219, 367] on div "Home / Restaurants management / Menus / Sections / item / create Slices section…" at bounding box center [690, 456] width 987 height 851
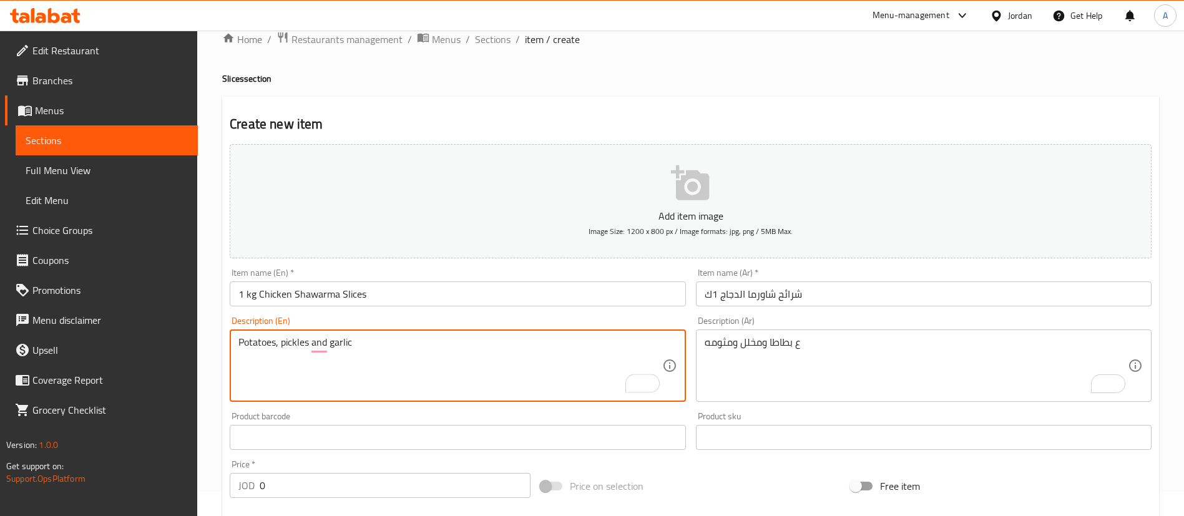
scroll to position [94, 0]
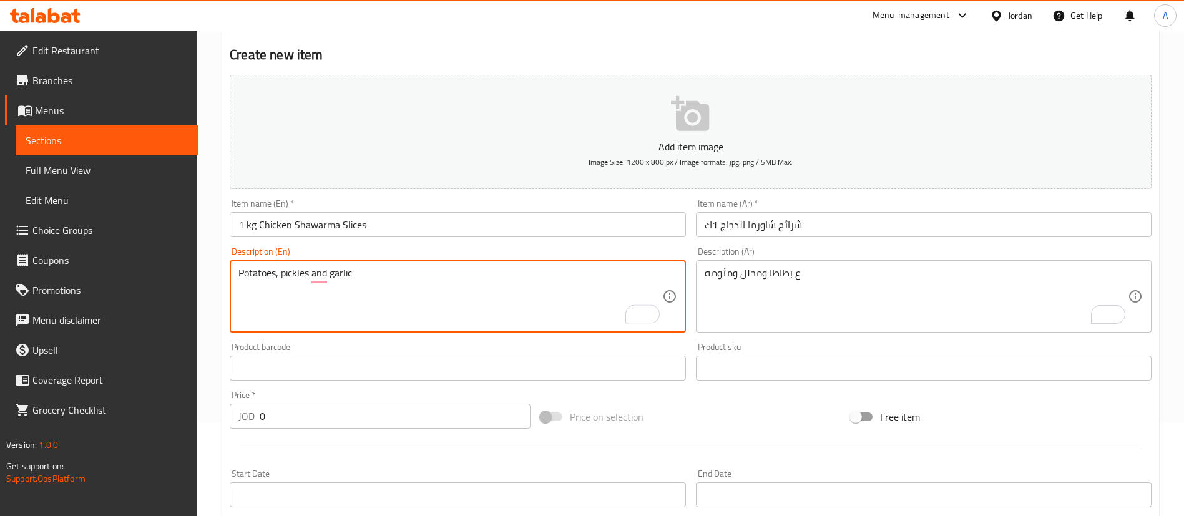
type textarea "Potatoes, pickles and garlic"
drag, startPoint x: 285, startPoint y: 414, endPoint x: 167, endPoint y: 412, distance: 118.0
click at [200, 415] on div "Home / Restaurants management / Menus / Sections / item / create Slices section…" at bounding box center [690, 362] width 987 height 851
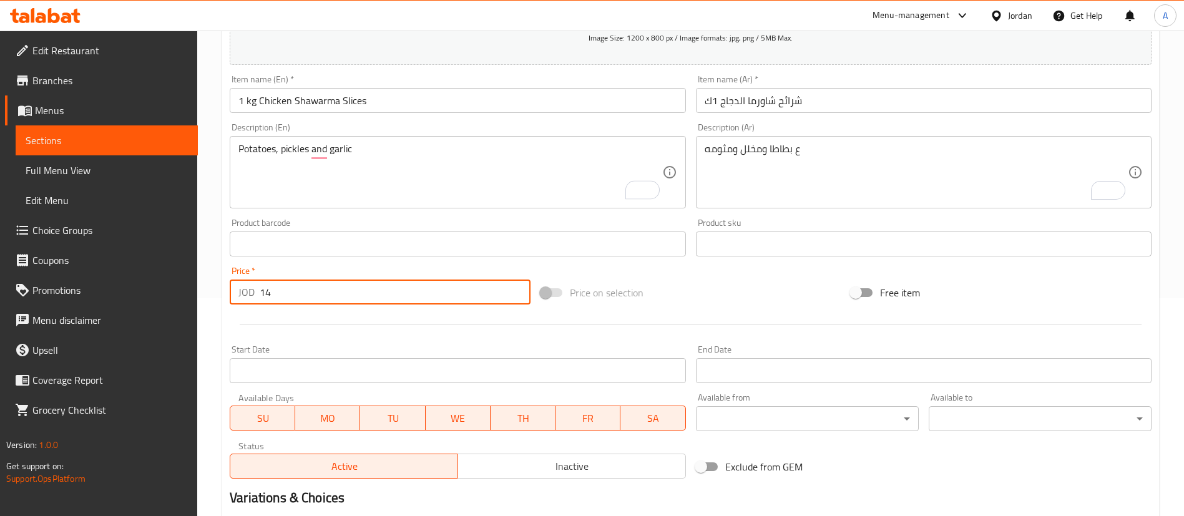
scroll to position [366, 0]
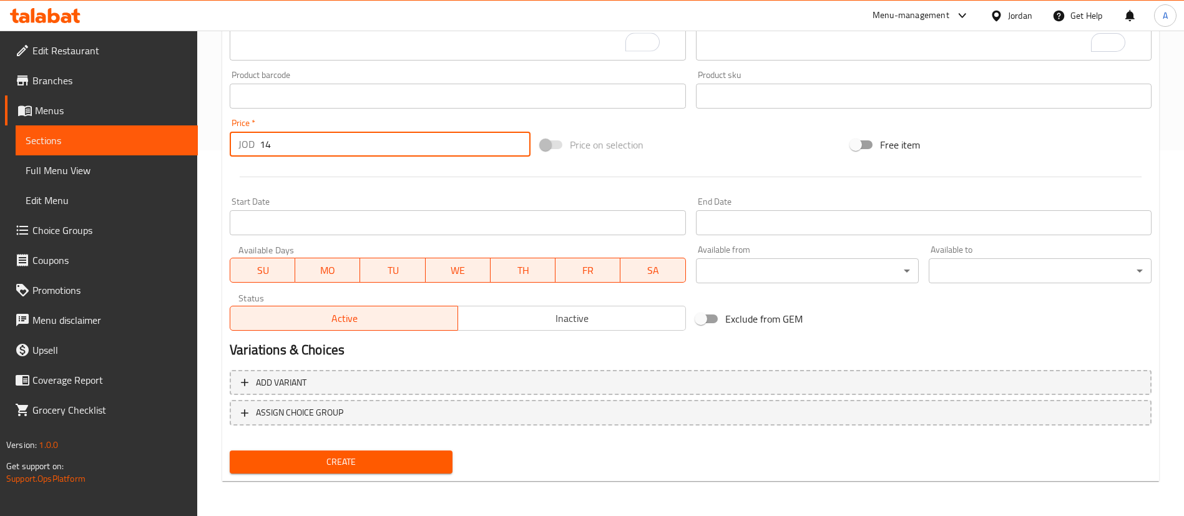
type input "14"
click at [379, 461] on span "Create" at bounding box center [341, 462] width 203 height 16
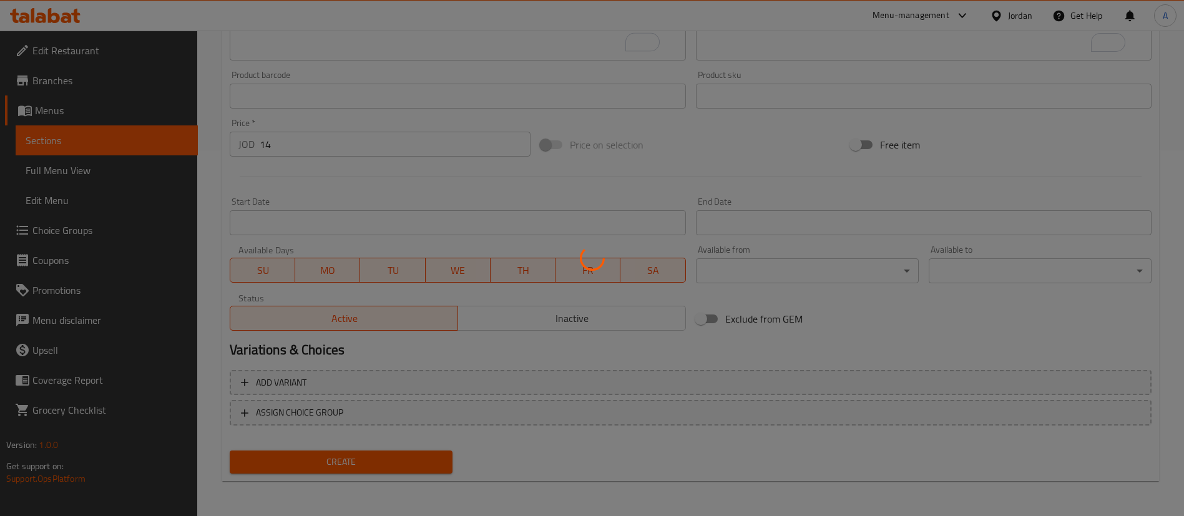
scroll to position [0, 0]
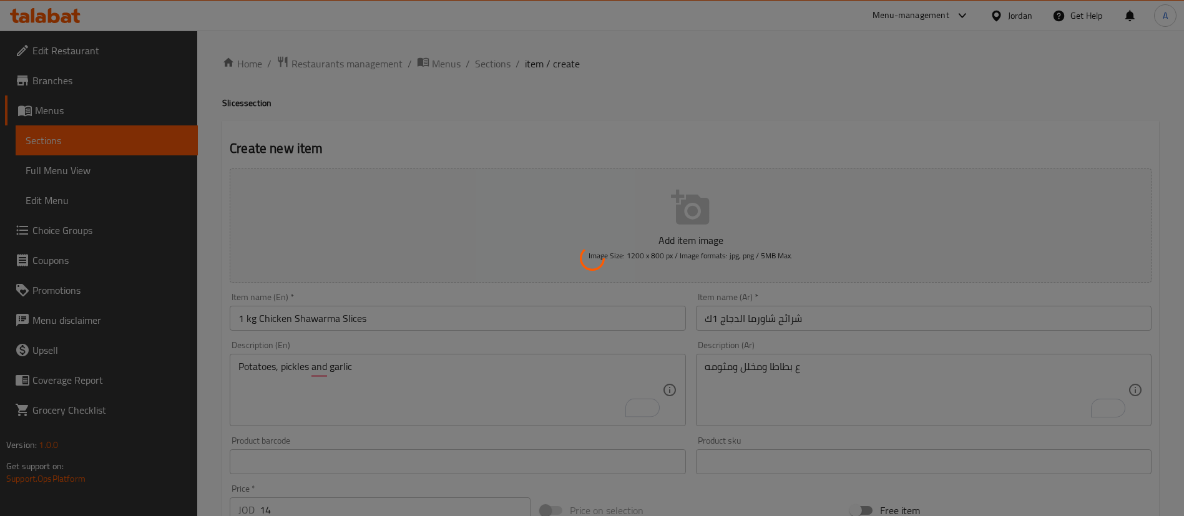
type input "0"
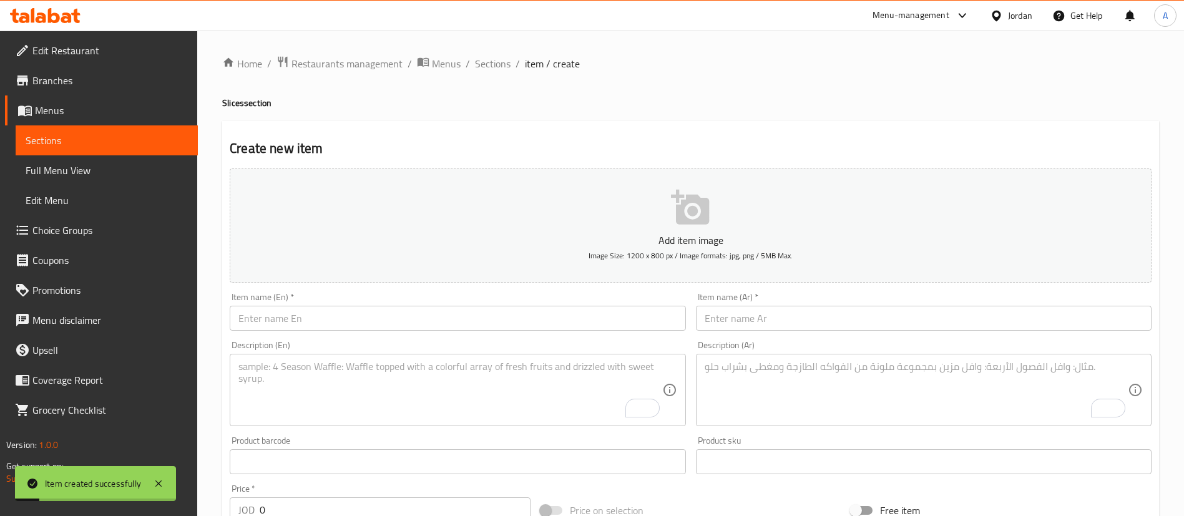
click at [756, 317] on input "text" at bounding box center [924, 318] width 456 height 25
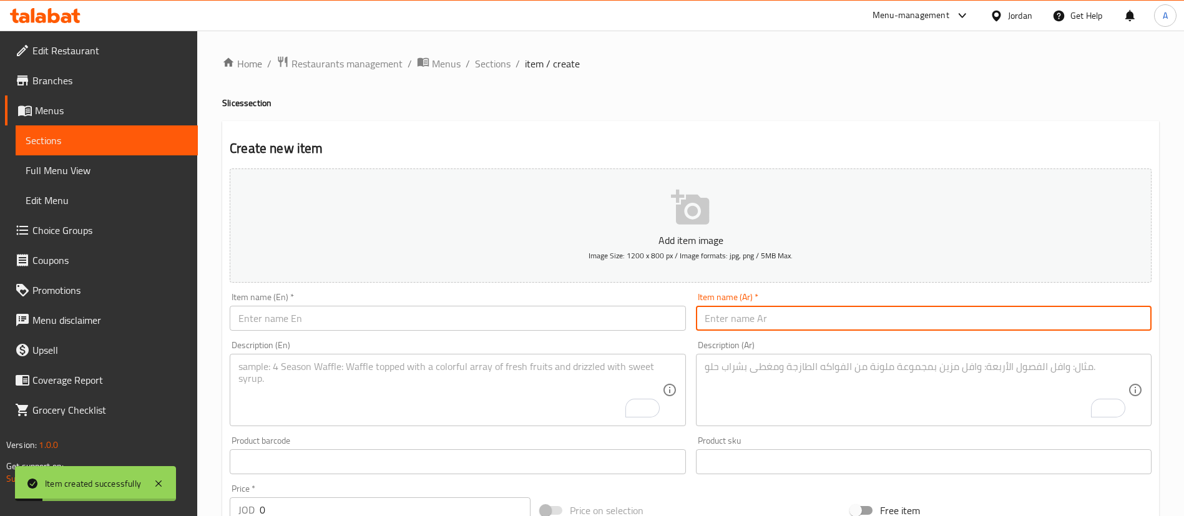
paste input "شرائح شاورما الدجاج وزن 500غرام"
type input "شرائح شاورما الدجاج وزن 500غرام"
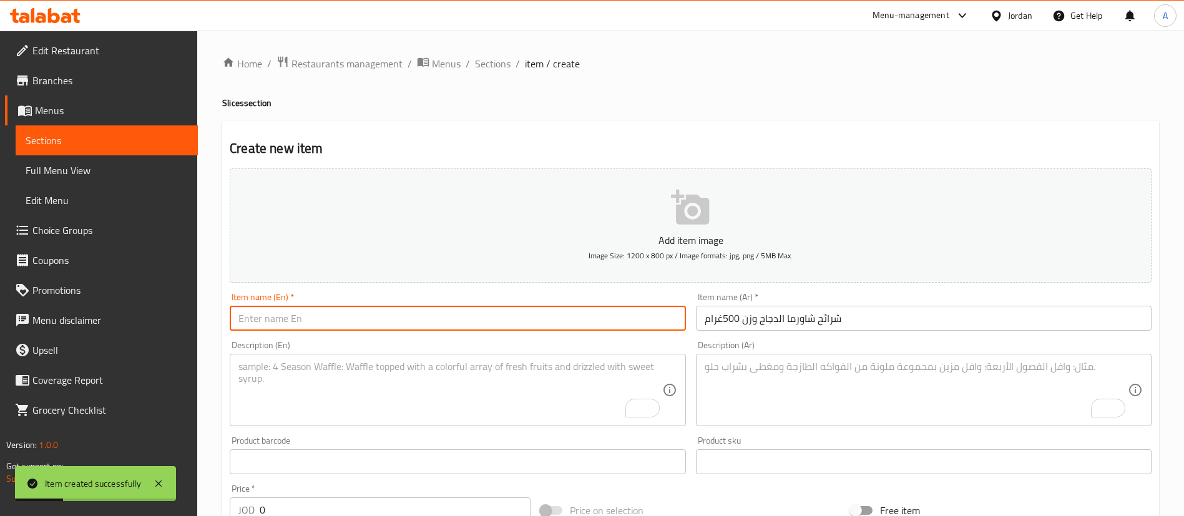
click at [434, 316] on input "text" at bounding box center [458, 318] width 456 height 25
paste input "500g chicken shawarma slices"
click at [263, 315] on input "500g chicken shawarma slices" at bounding box center [458, 318] width 456 height 25
click at [296, 318] on input "500g Chicken shawarma slices" at bounding box center [458, 318] width 456 height 25
click at [348, 322] on input "500g Chicken Shawarma slices" at bounding box center [458, 318] width 456 height 25
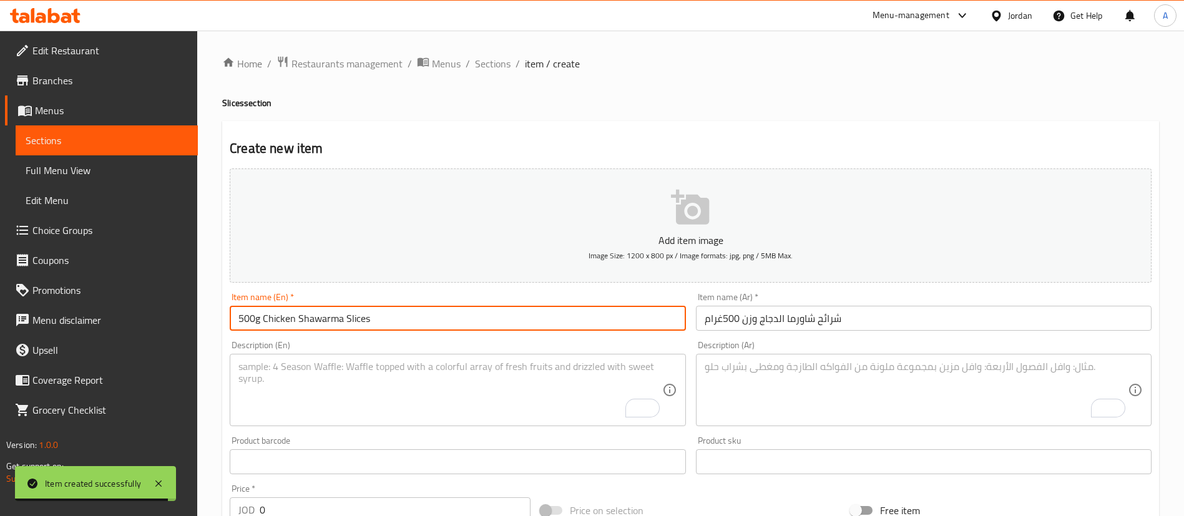
type input "500g Chicken Shawarma Slices"
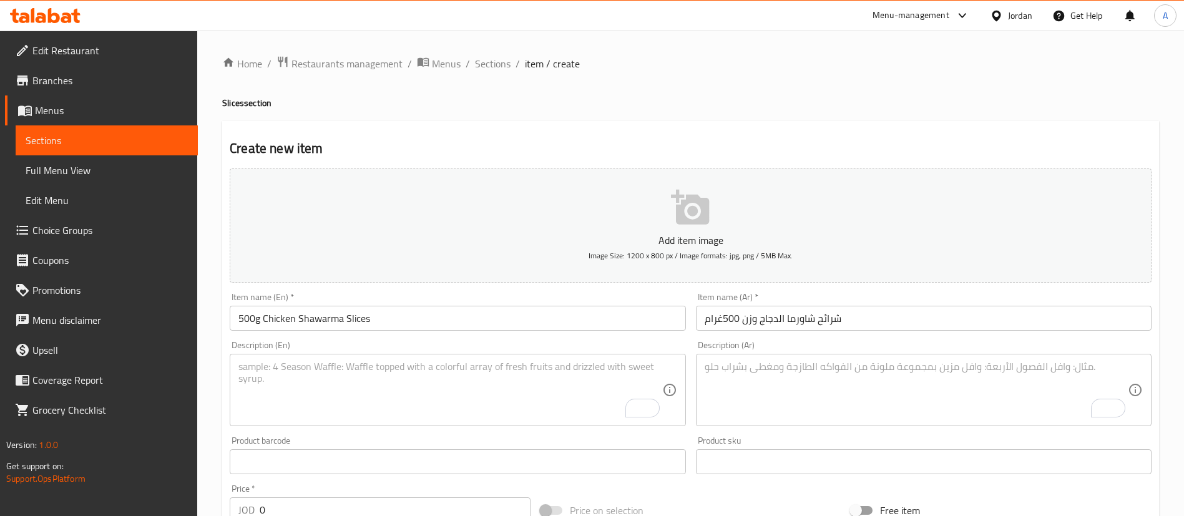
click at [731, 353] on div "Description (Ar) Description (Ar)" at bounding box center [924, 384] width 456 height 86
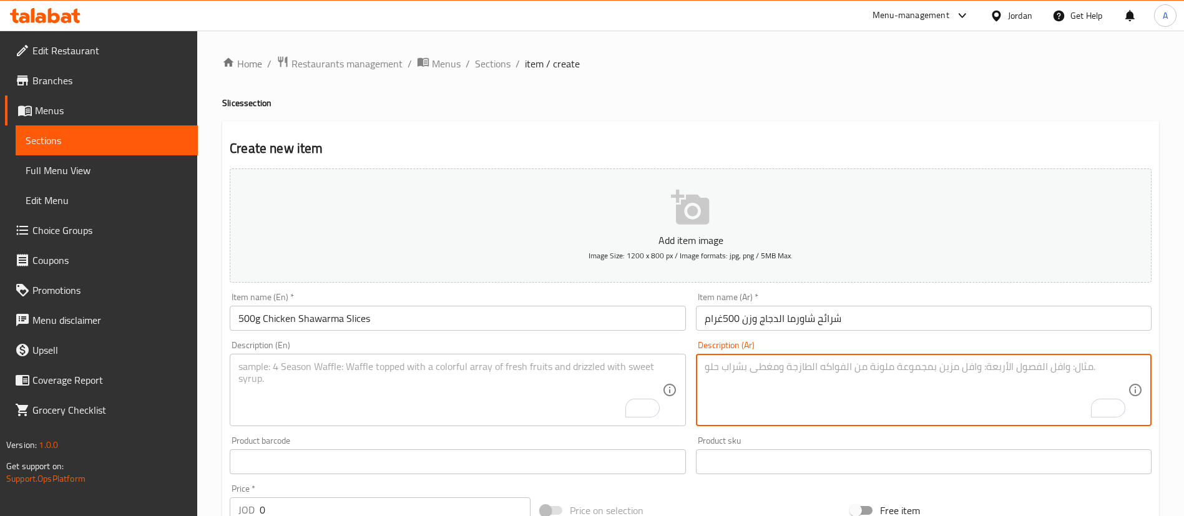
click at [747, 384] on textarea "To enrich screen reader interactions, please activate Accessibility in Grammarl…" at bounding box center [916, 390] width 423 height 59
paste textarea "طاطا ومخلل ومثومه"
type textarea "طاطا ومخلل ومثومه"
click at [444, 355] on div "Description (En)" at bounding box center [458, 390] width 456 height 72
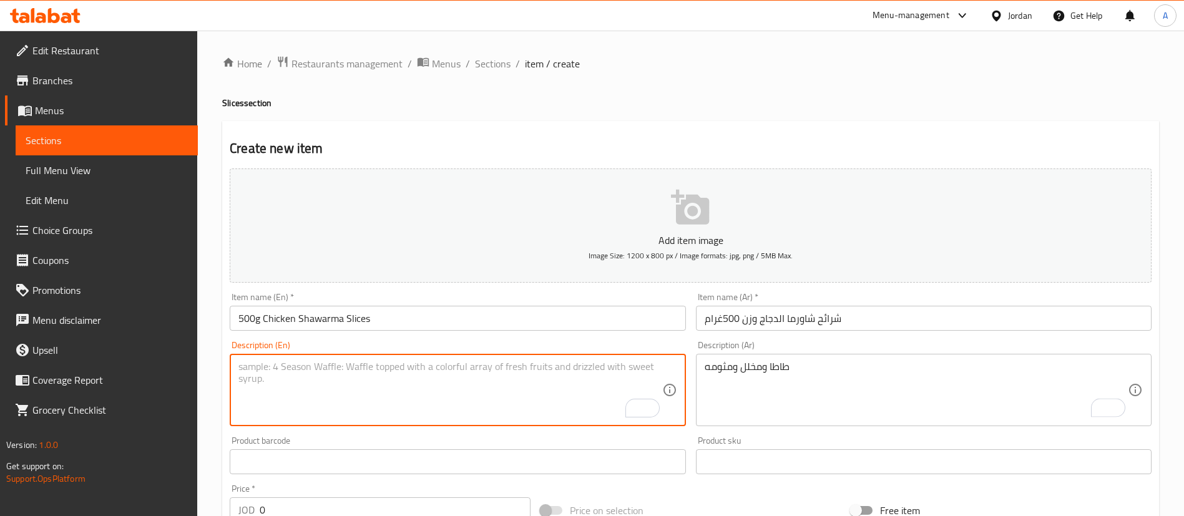
paste textarea "Potatoes, pickles and garlic"
type textarea "Potatoes, pickles and garlic"
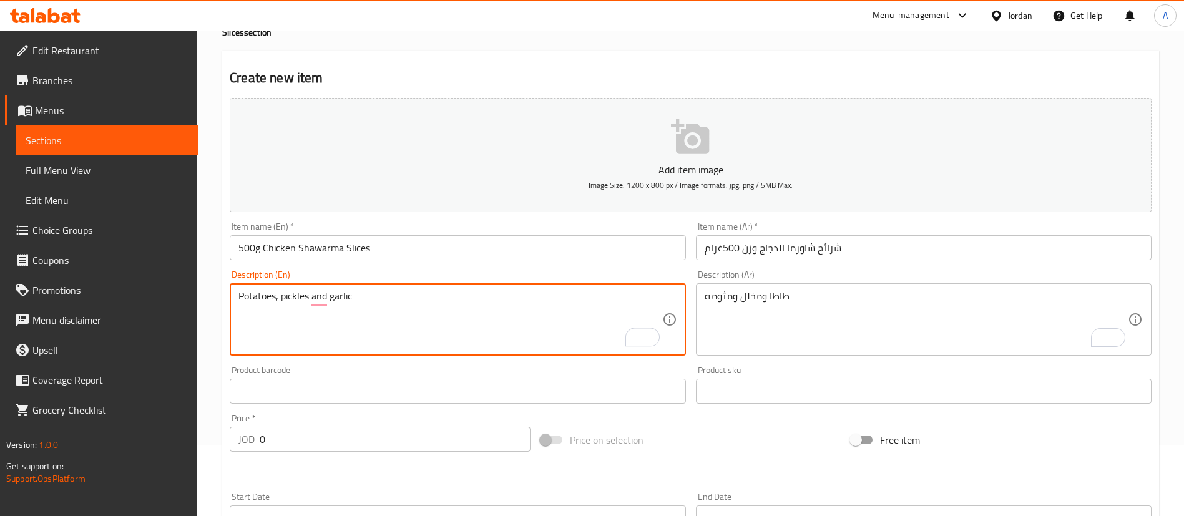
scroll to position [94, 0]
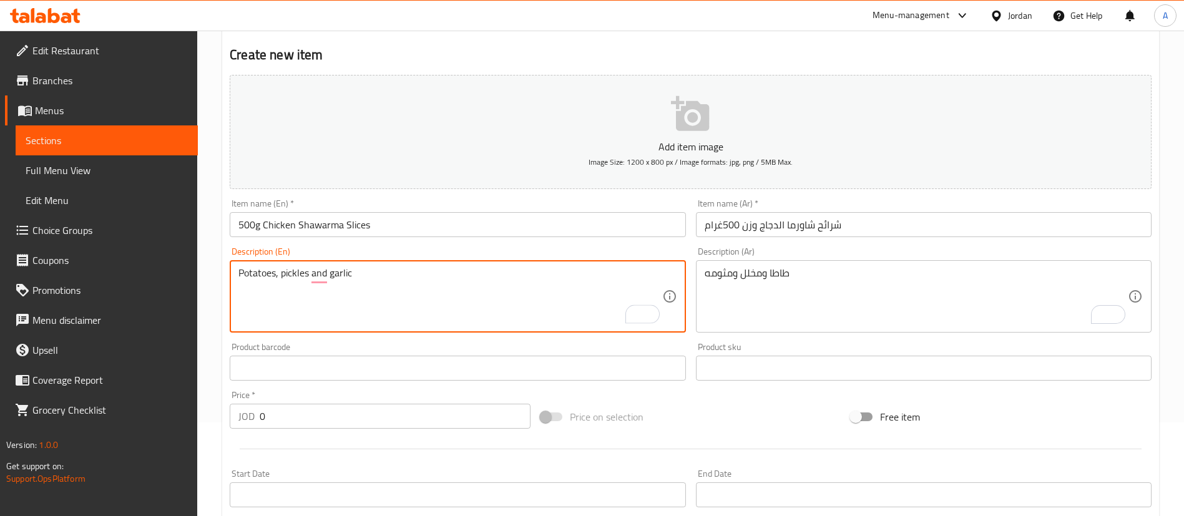
drag, startPoint x: 302, startPoint y: 418, endPoint x: 182, endPoint y: 423, distance: 119.9
click at [205, 424] on div "Home / Restaurants management / Menus / Sections / item / create Slices section…" at bounding box center [690, 362] width 987 height 851
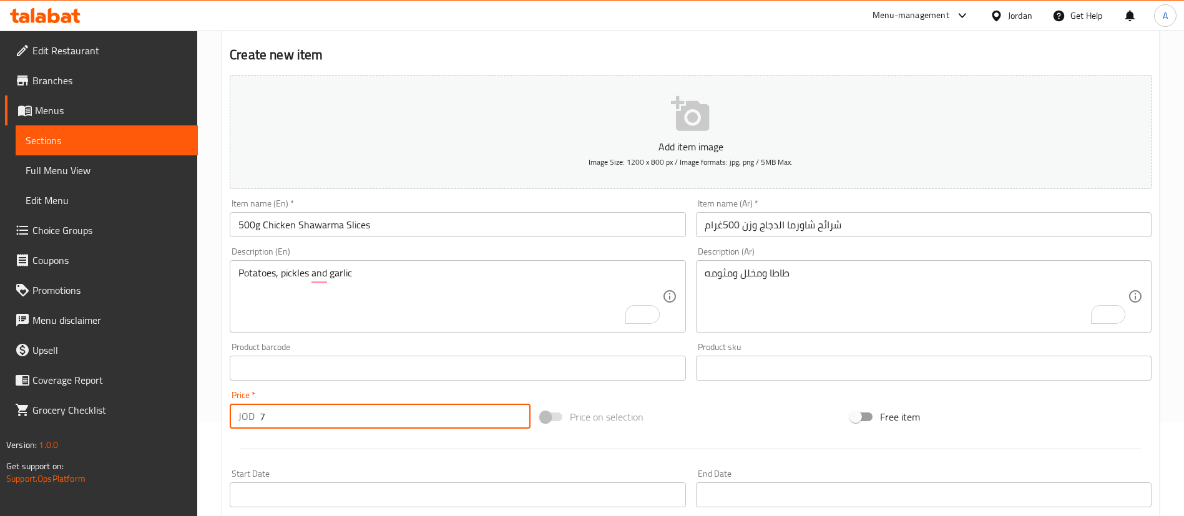
type input "7"
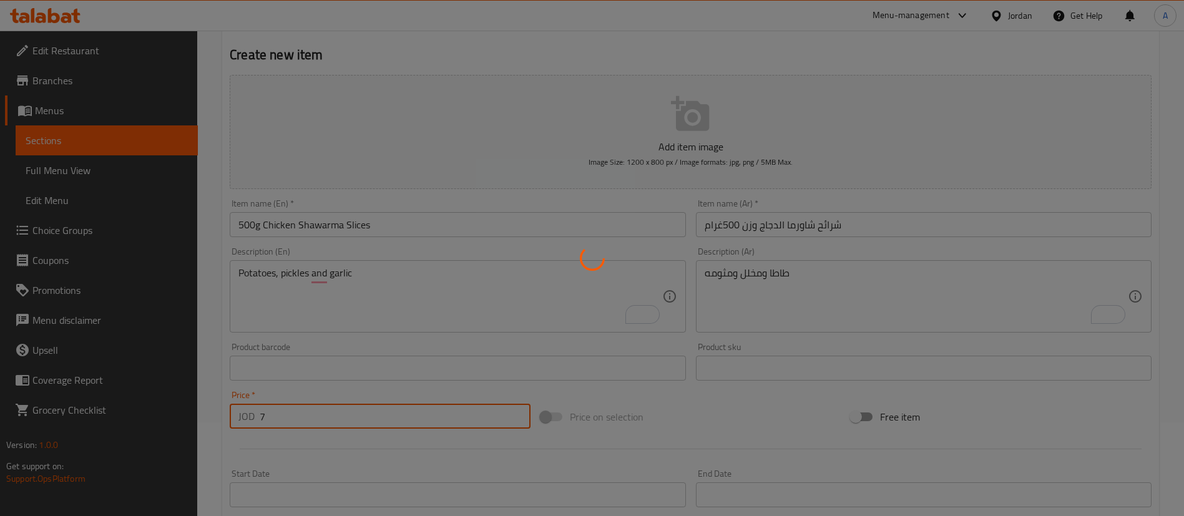
type input "0"
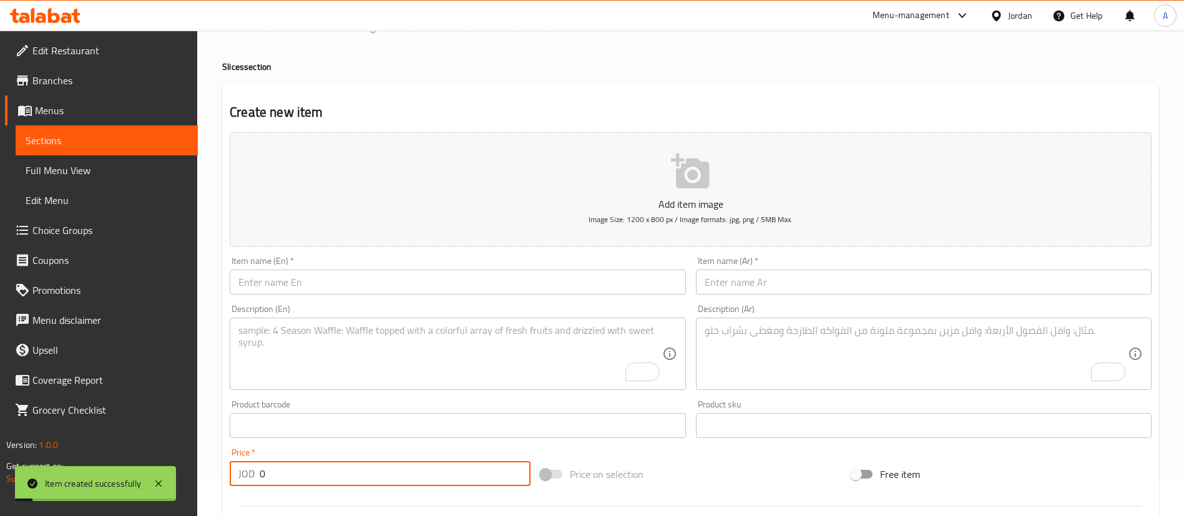
scroll to position [0, 0]
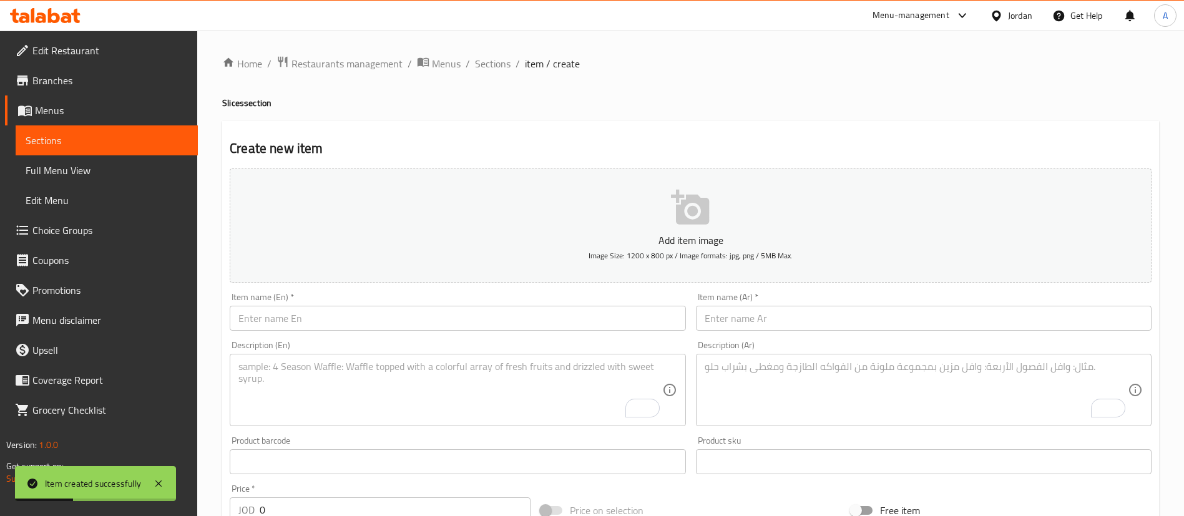
drag, startPoint x: 518, startPoint y: 62, endPoint x: 511, endPoint y: 59, distance: 7.9
click at [512, 59] on ol "Home / Restaurants management / Menus / Sections / item / create" at bounding box center [690, 64] width 937 height 16
click at [501, 64] on span "Sections" at bounding box center [493, 63] width 36 height 15
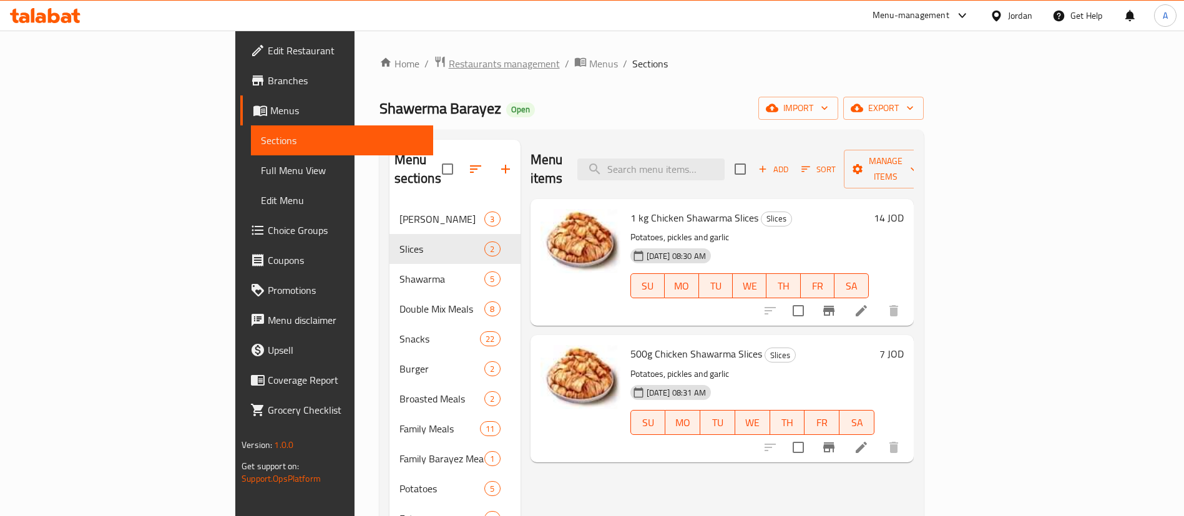
click at [449, 63] on span "Restaurants management" at bounding box center [504, 63] width 111 height 15
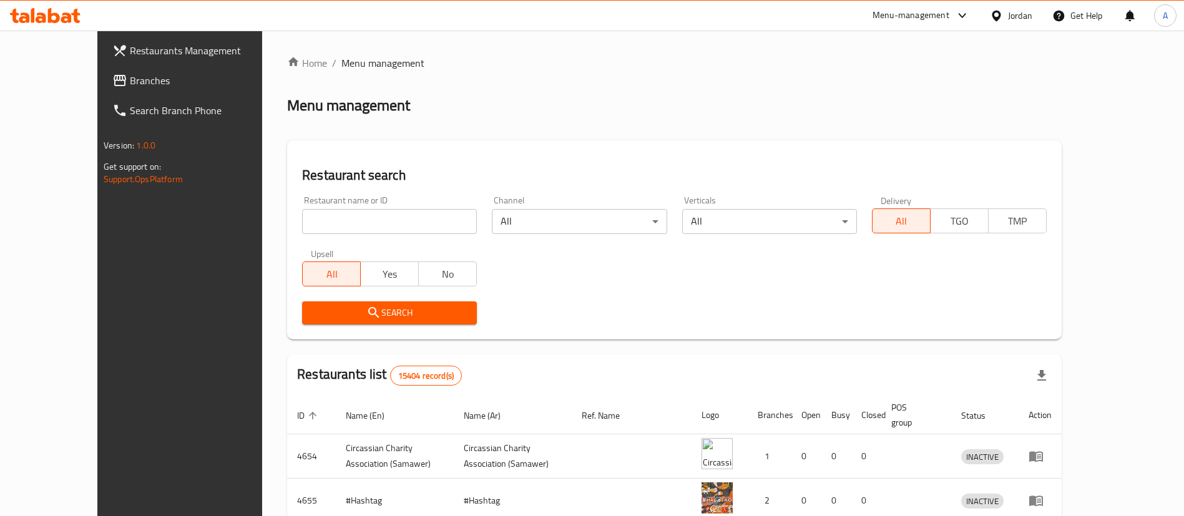
click at [393, 221] on div at bounding box center [592, 258] width 1184 height 516
click at [394, 222] on input "search" at bounding box center [389, 221] width 175 height 25
click at [130, 86] on span "Branches" at bounding box center [207, 80] width 155 height 15
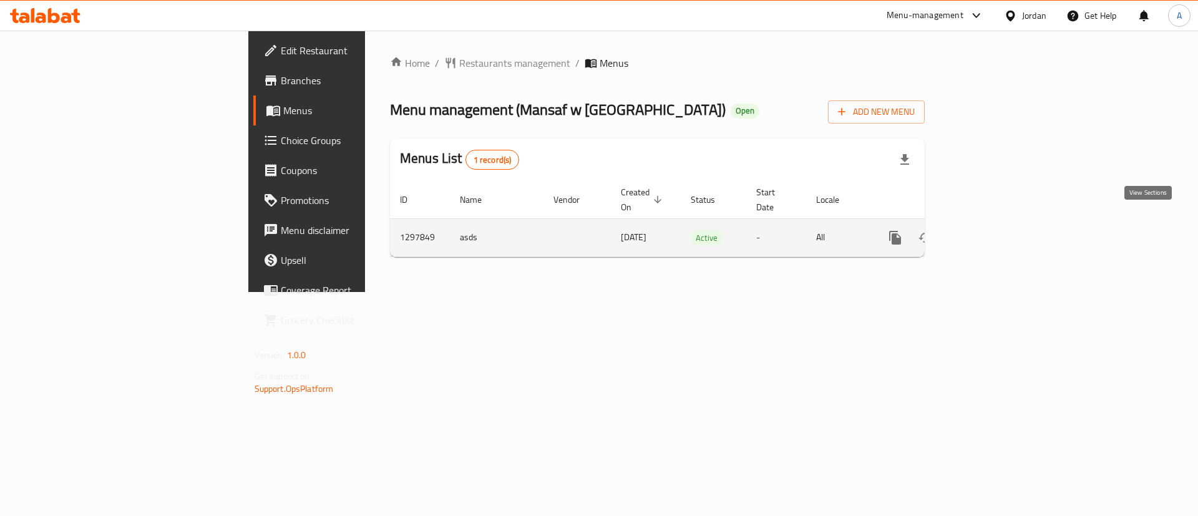
click at [1000, 227] on link "enhanced table" at bounding box center [985, 238] width 30 height 30
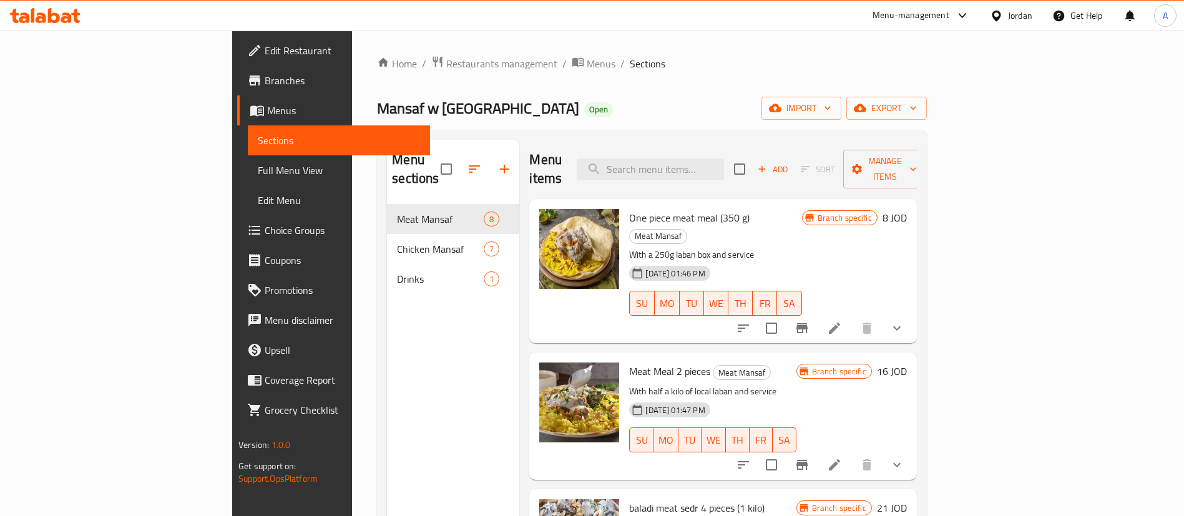
click at [397, 271] on span "Drinks" at bounding box center [440, 278] width 87 height 15
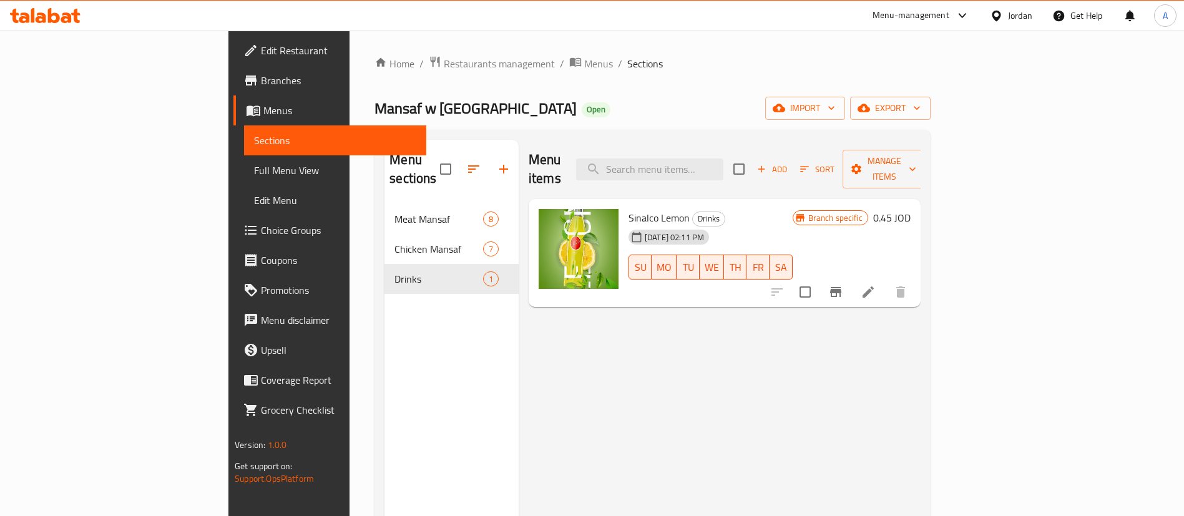
click at [886, 281] on li at bounding box center [868, 292] width 35 height 22
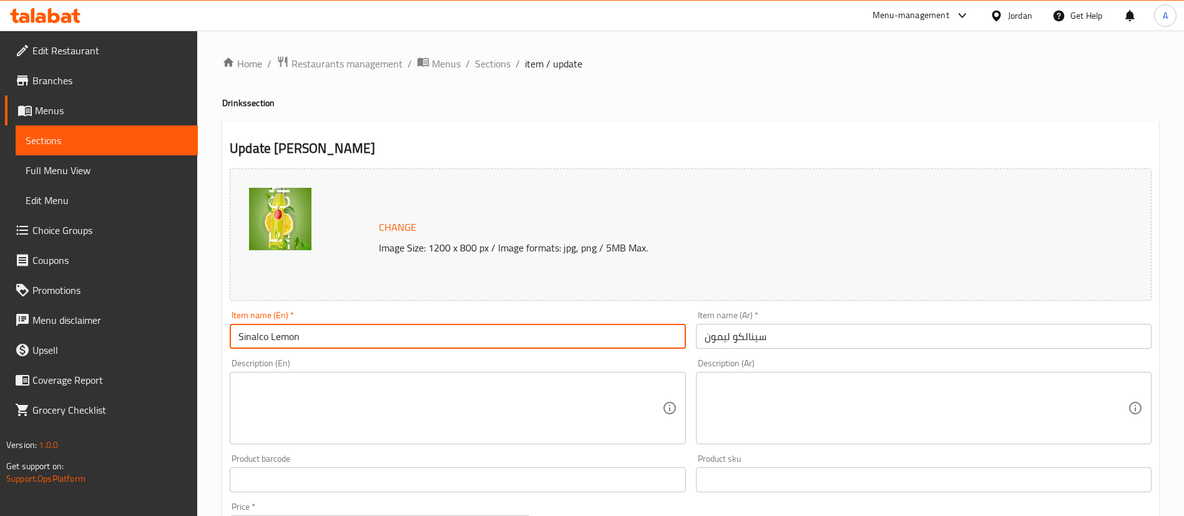
drag, startPoint x: 328, startPoint y: 338, endPoint x: 189, endPoint y: 340, distance: 139.2
click at [188, 340] on div "Edit Restaurant Branches Menus Sections Full Menu View Edit Menu Choice Groups …" at bounding box center [592, 465] width 1184 height 869
type input "Kinza Cola"
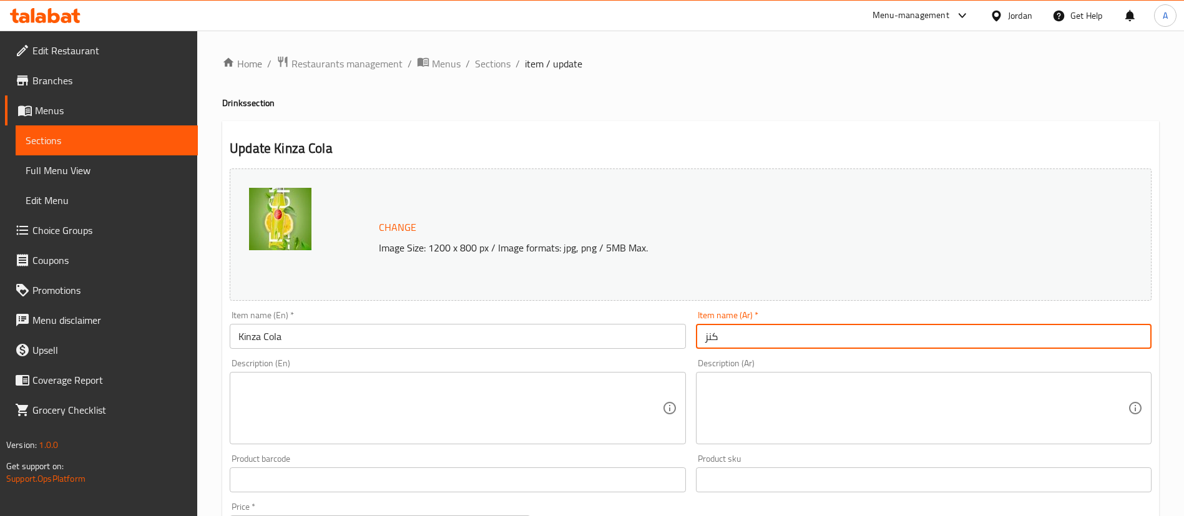
type input "[PERSON_NAME]"
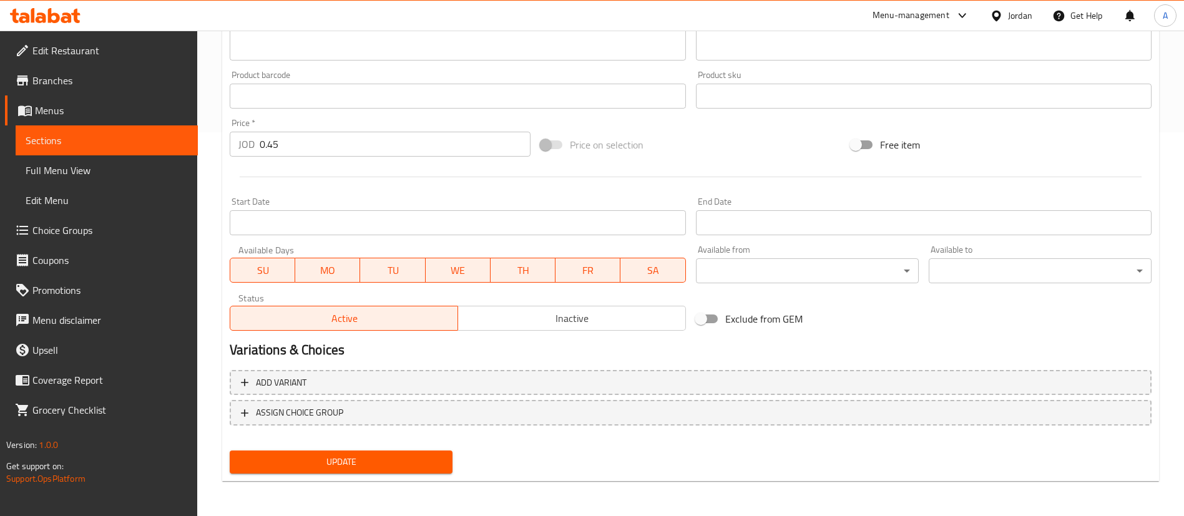
click at [317, 452] on button "Update" at bounding box center [341, 462] width 223 height 23
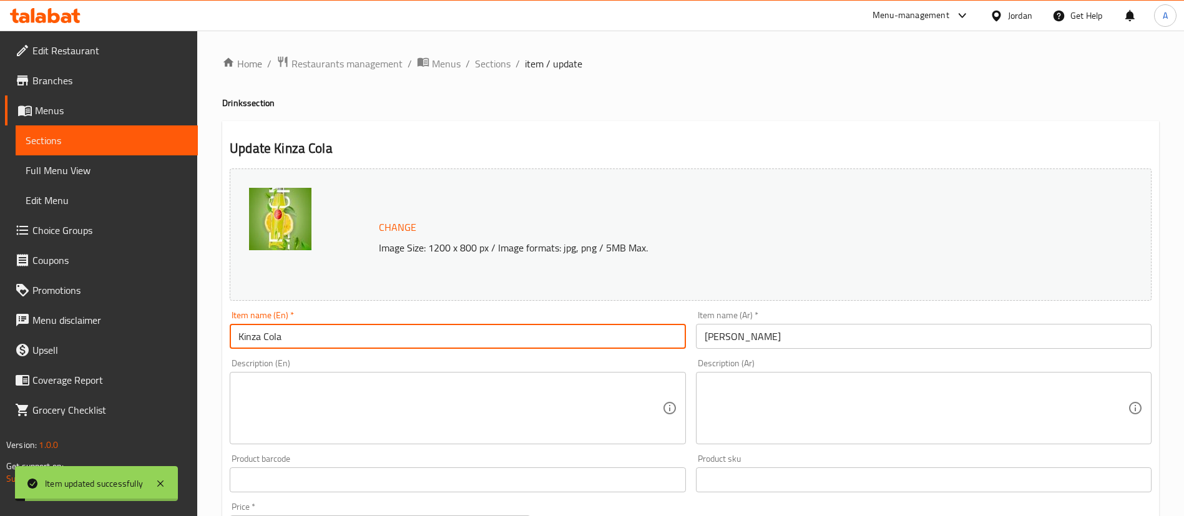
drag, startPoint x: 364, startPoint y: 333, endPoint x: 39, endPoint y: 340, distance: 324.6
click at [47, 340] on div "Edit Restaurant Branches Menus Sections Full Menu View Edit Menu Choice Groups …" at bounding box center [592, 465] width 1184 height 869
click at [278, 340] on input "Kinza Cola" at bounding box center [458, 336] width 456 height 25
click at [291, 334] on input "Kinza Cola" at bounding box center [458, 336] width 456 height 25
type input "Kinza Up"
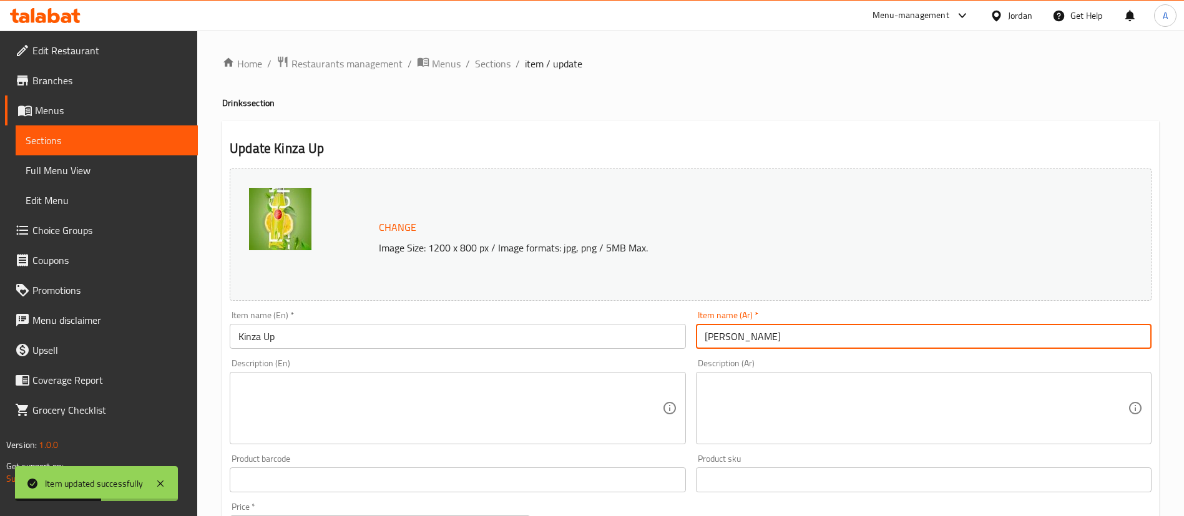
drag, startPoint x: 721, startPoint y: 334, endPoint x: 690, endPoint y: 339, distance: 31.6
click at [691, 339] on div "Item name (Ar)   * [PERSON_NAME] Item name (Ar) *" at bounding box center [924, 330] width 466 height 48
type input "كنزا اب"
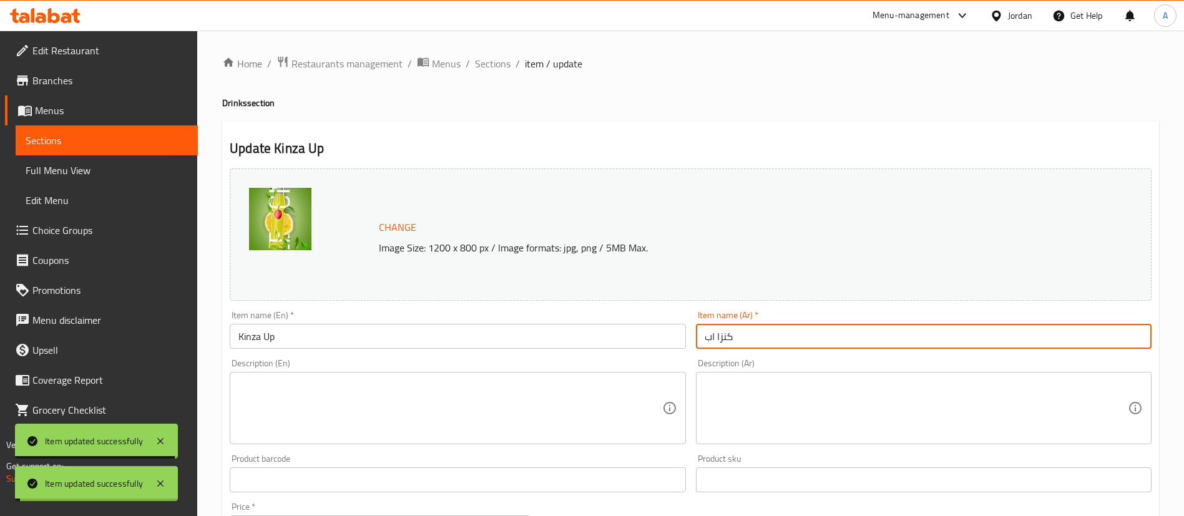
click at [351, 332] on input "Kinza Up" at bounding box center [458, 336] width 456 height 25
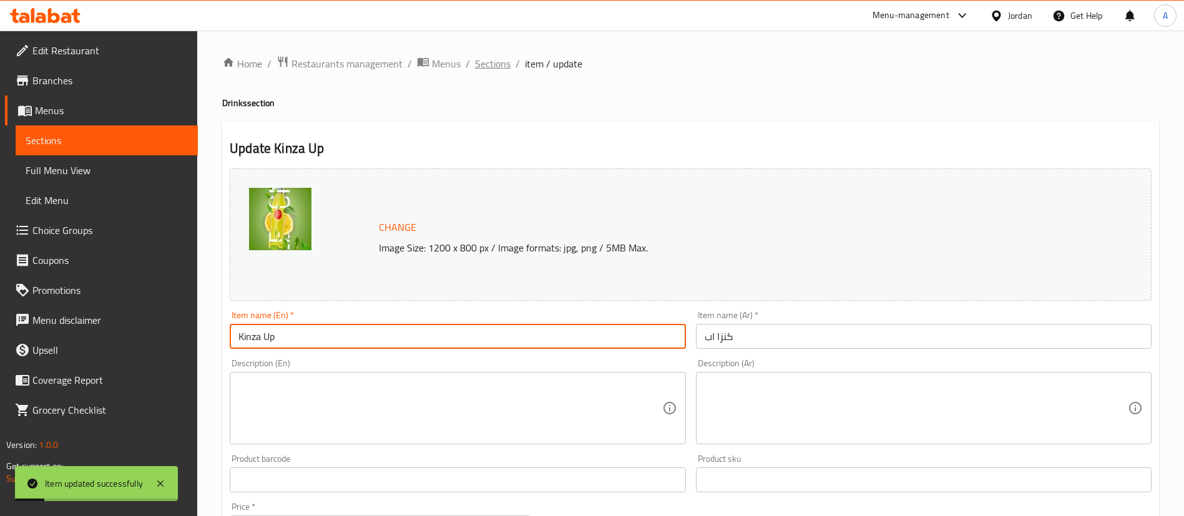
click at [487, 67] on span "Sections" at bounding box center [493, 63] width 36 height 15
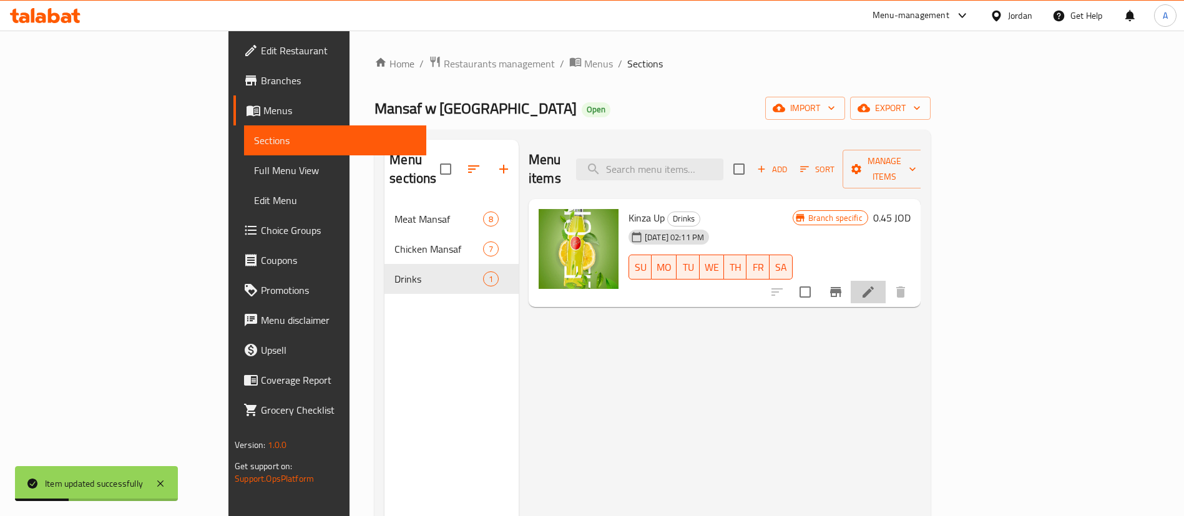
click at [876, 285] on icon at bounding box center [868, 292] width 15 height 15
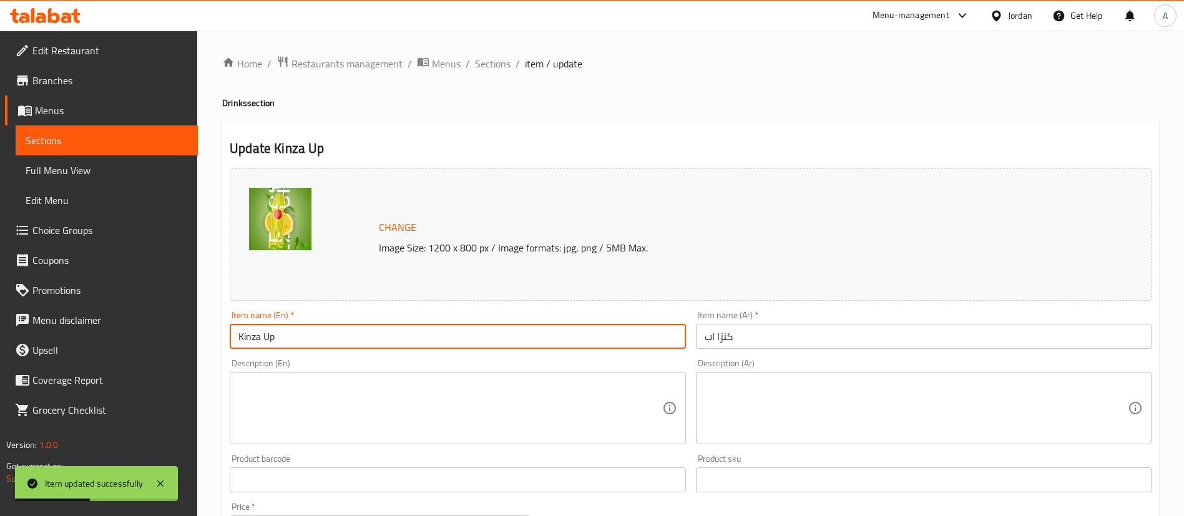
drag, startPoint x: 294, startPoint y: 333, endPoint x: 264, endPoint y: 335, distance: 30.0
click at [264, 335] on input "Kinza Up" at bounding box center [458, 336] width 456 height 25
type input "Kinza Cola"
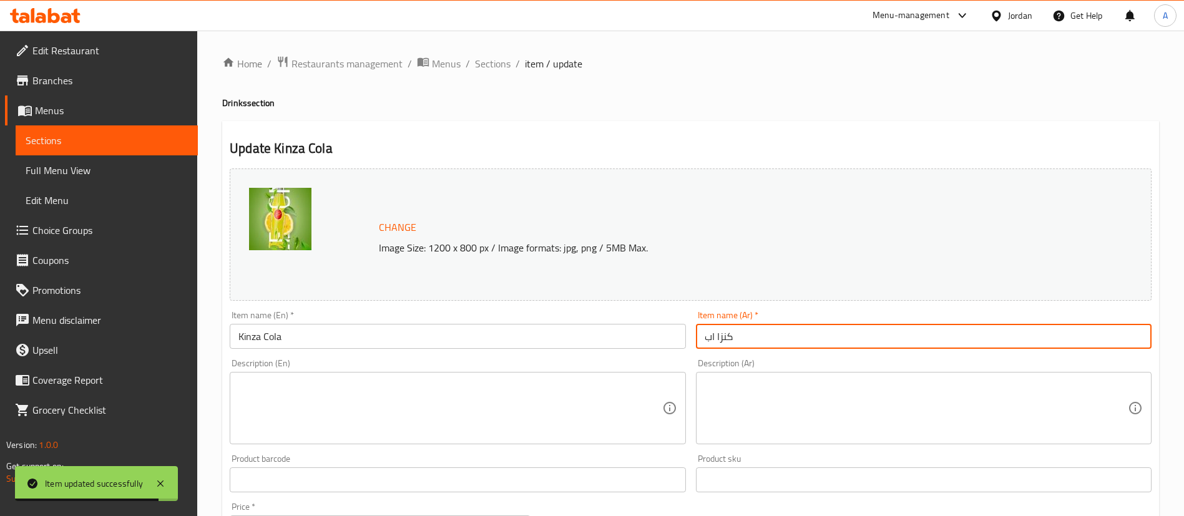
drag, startPoint x: 701, startPoint y: 339, endPoint x: 714, endPoint y: 339, distance: 13.1
click at [714, 339] on input "كنزا اب" at bounding box center [924, 336] width 456 height 25
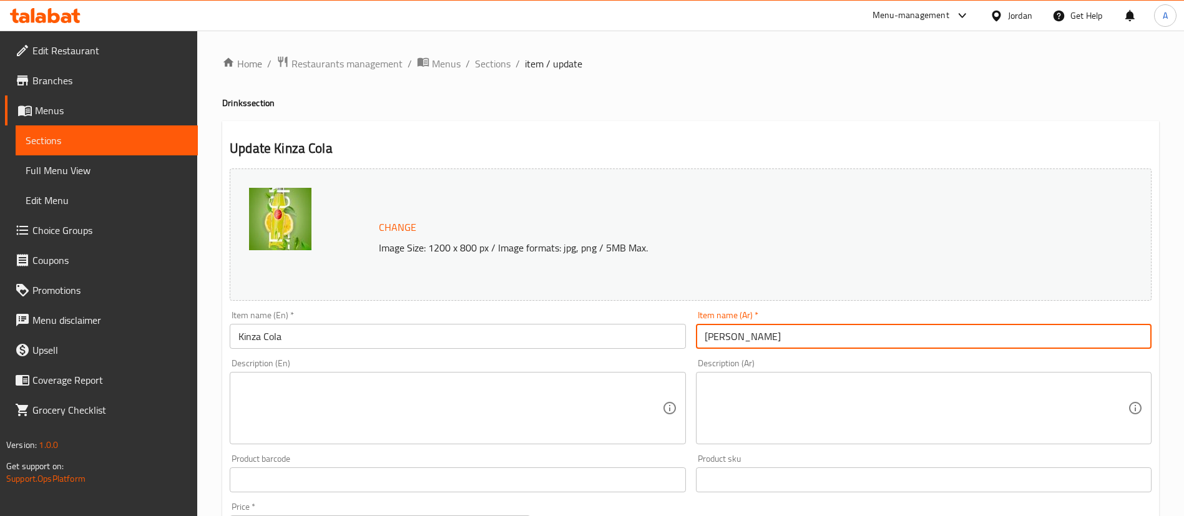
type input "[PERSON_NAME]"
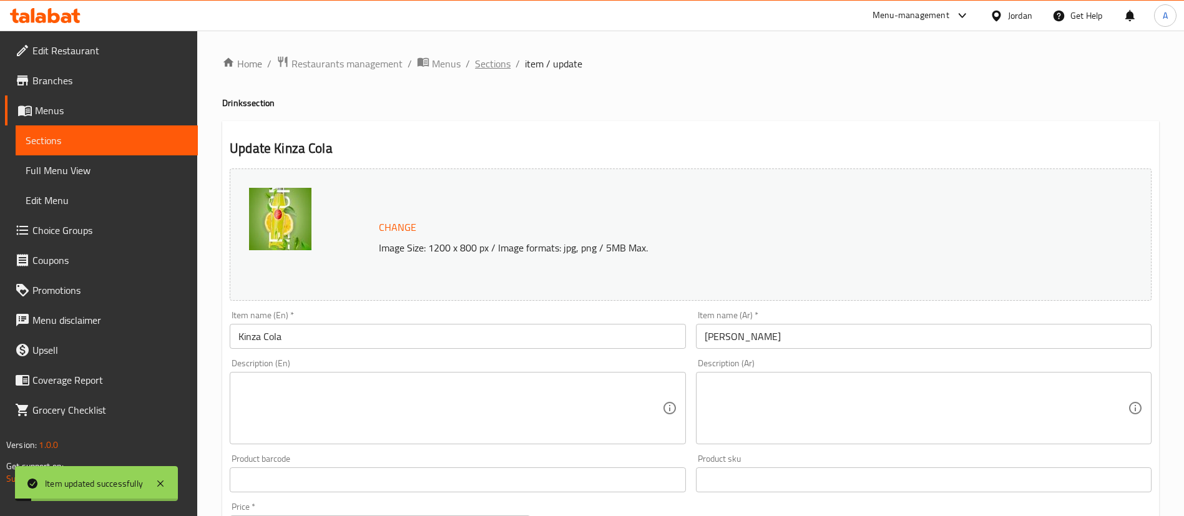
click at [507, 65] on span "Sections" at bounding box center [493, 63] width 36 height 15
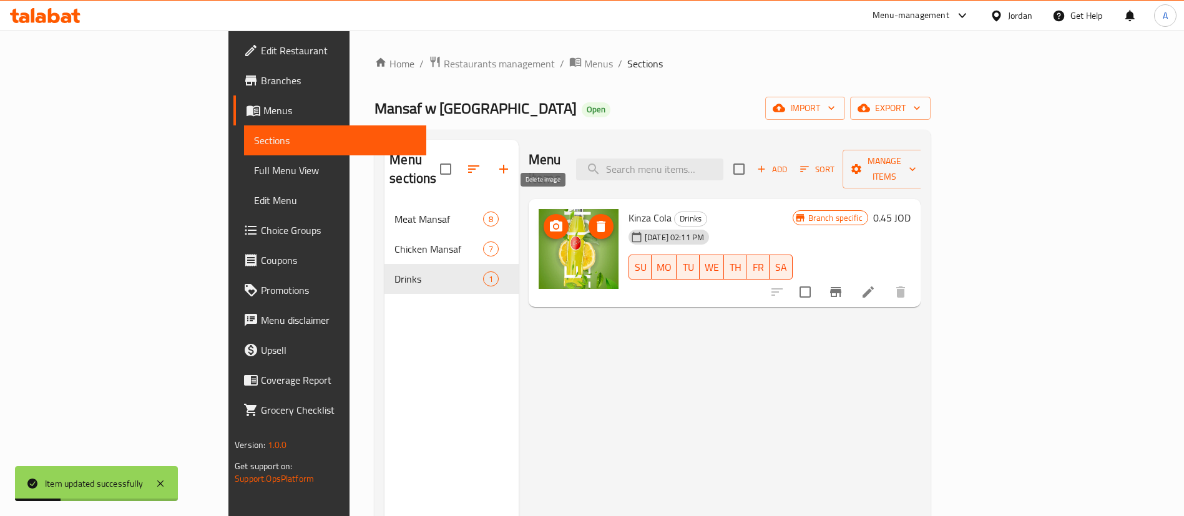
click at [594, 219] on icon "delete image" at bounding box center [601, 226] width 15 height 15
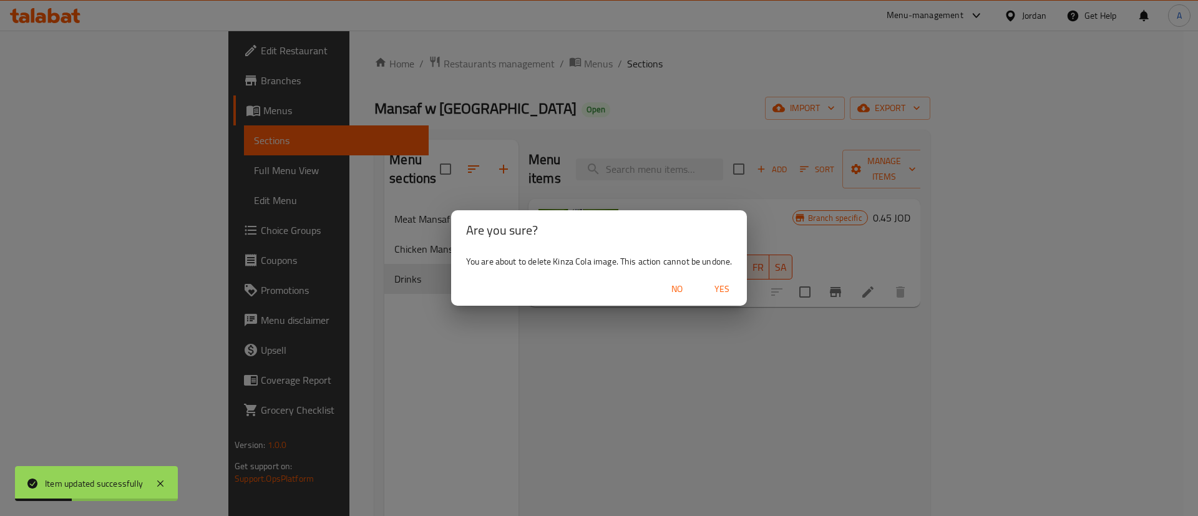
click at [733, 290] on span "Yes" at bounding box center [722, 289] width 30 height 16
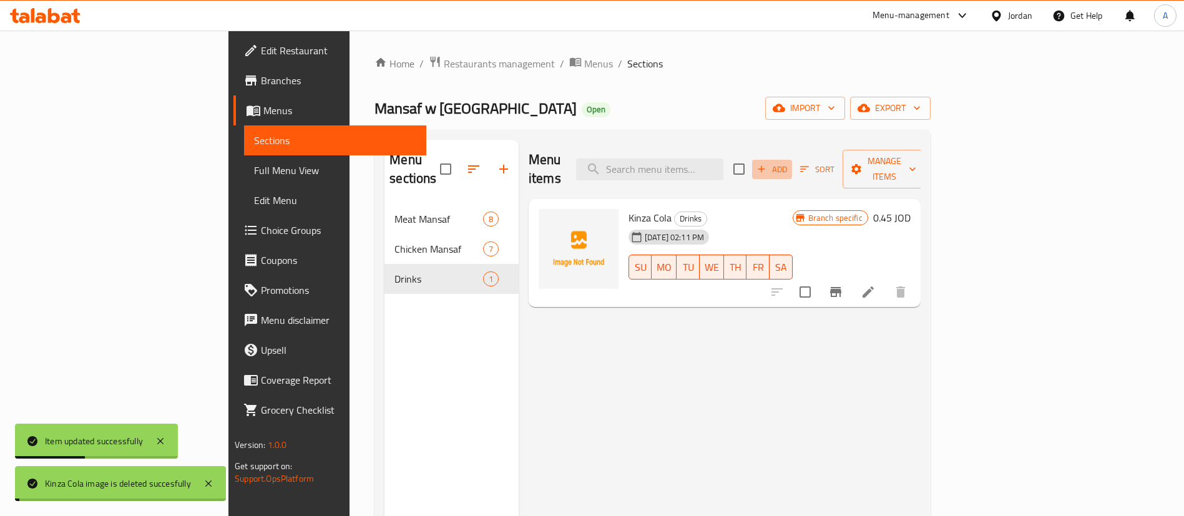
click at [789, 162] on span "Add" at bounding box center [772, 169] width 34 height 14
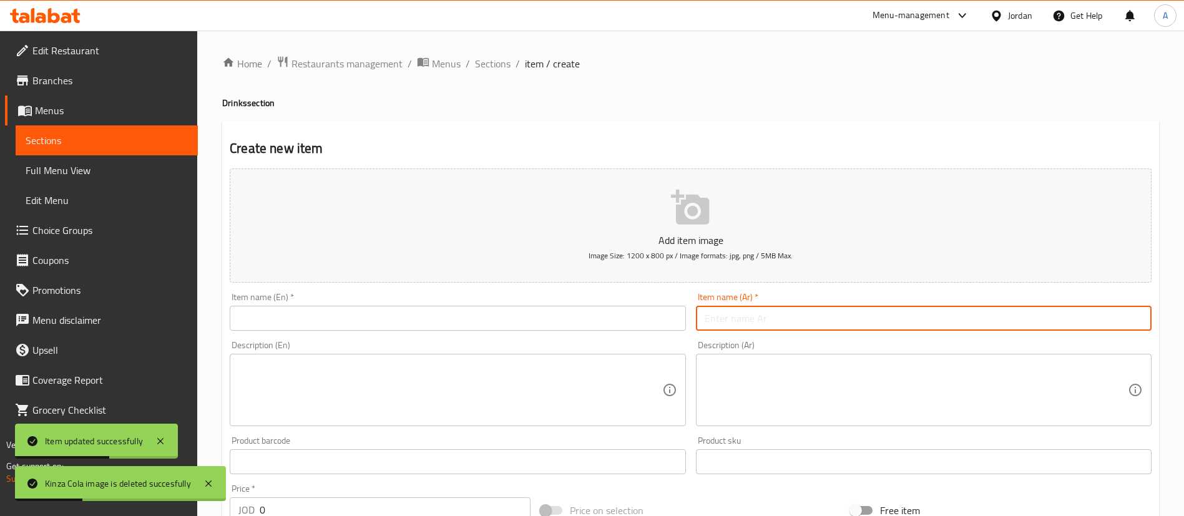
click at [783, 321] on input "text" at bounding box center [924, 318] width 456 height 25
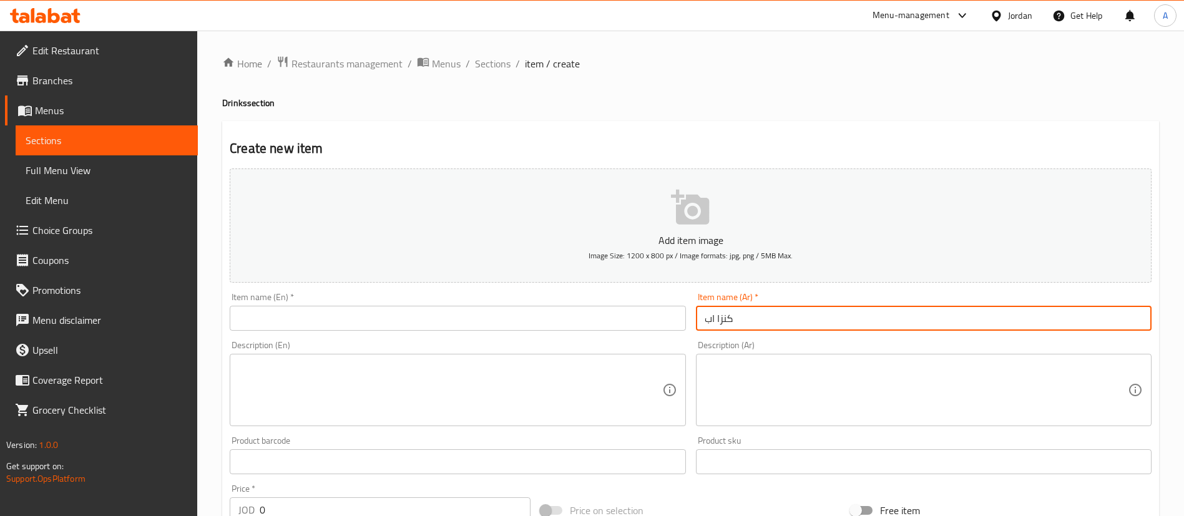
type input "كنزا اب"
click at [663, 313] on input "text" at bounding box center [458, 318] width 456 height 25
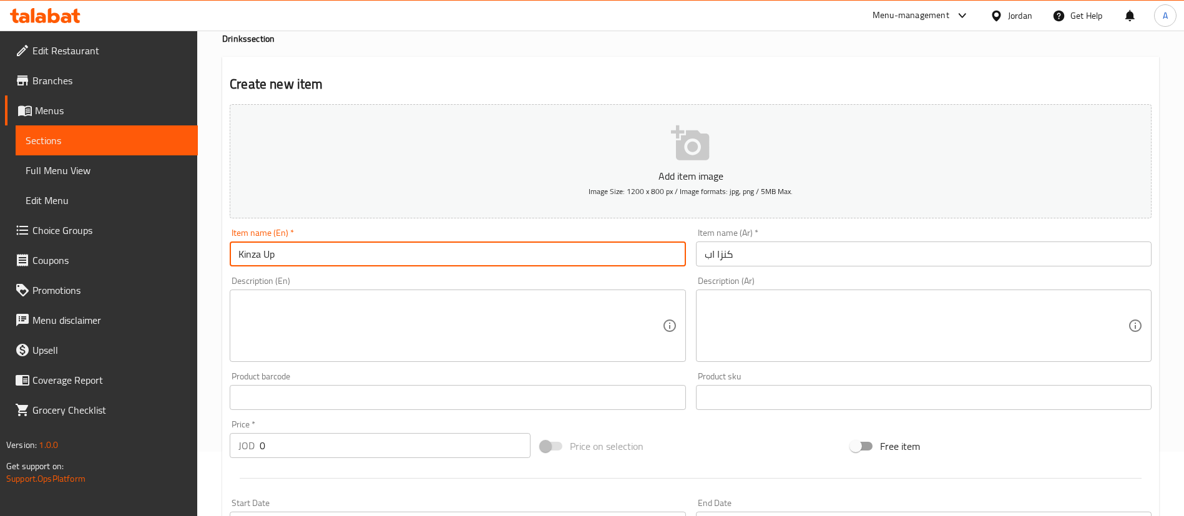
scroll to position [94, 0]
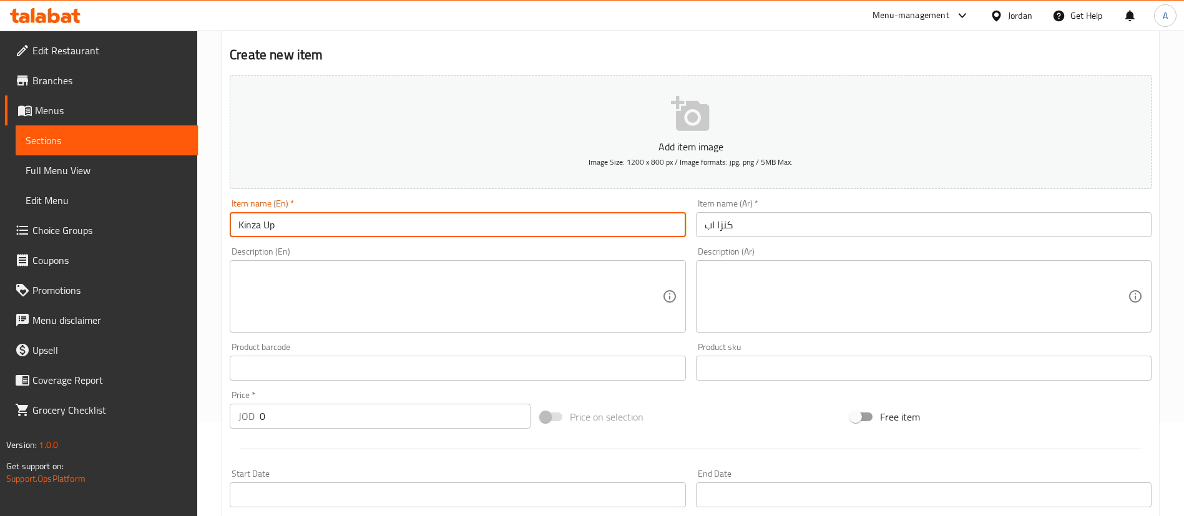
type input "Kinza Up"
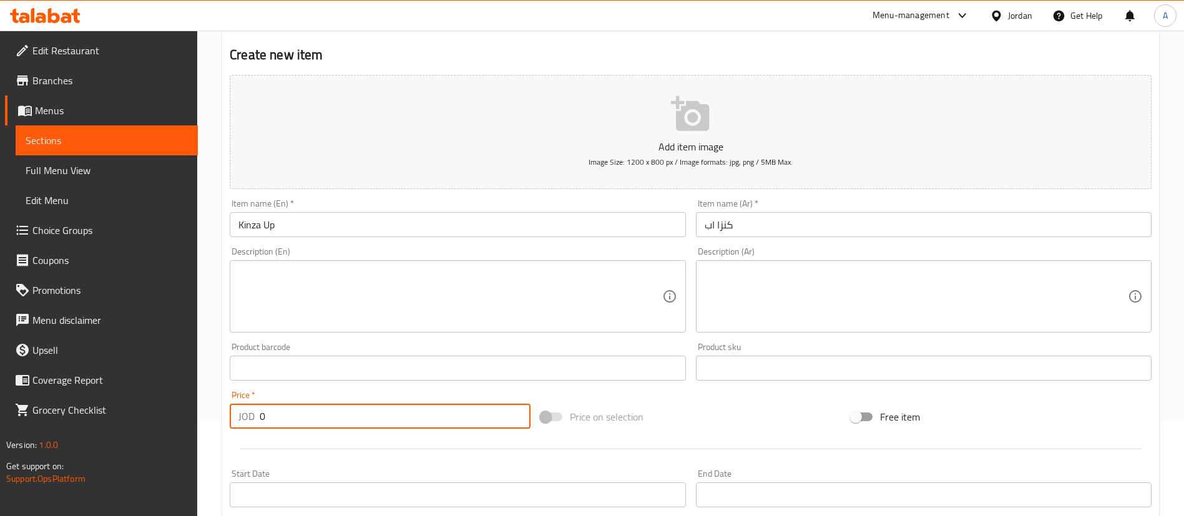
drag, startPoint x: 285, startPoint y: 426, endPoint x: 304, endPoint y: 419, distance: 20.7
click at [296, 423] on input "0" at bounding box center [395, 416] width 271 height 25
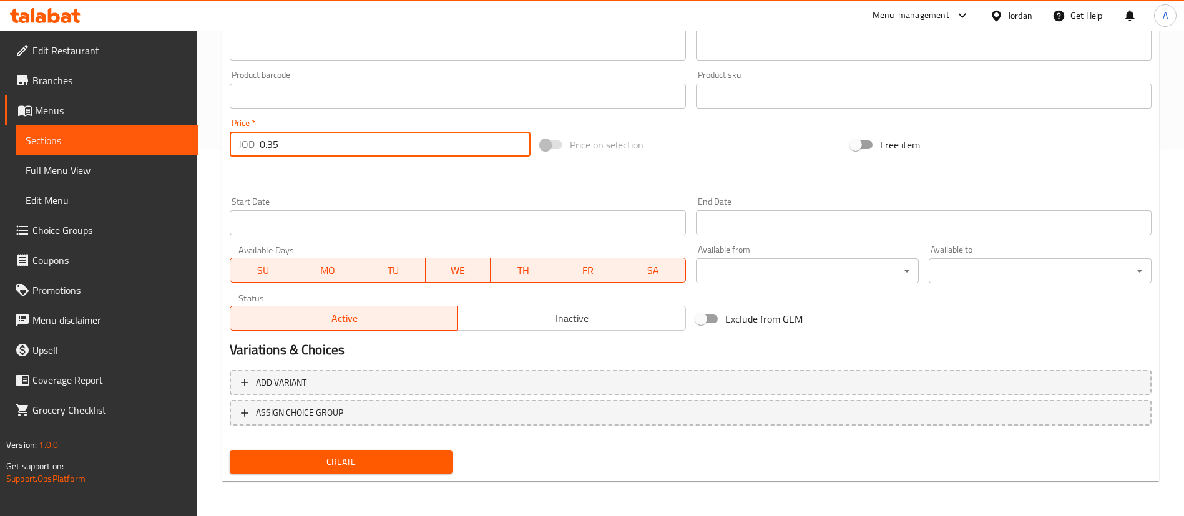
type input "0.35"
click at [307, 457] on span "Create" at bounding box center [341, 462] width 203 height 16
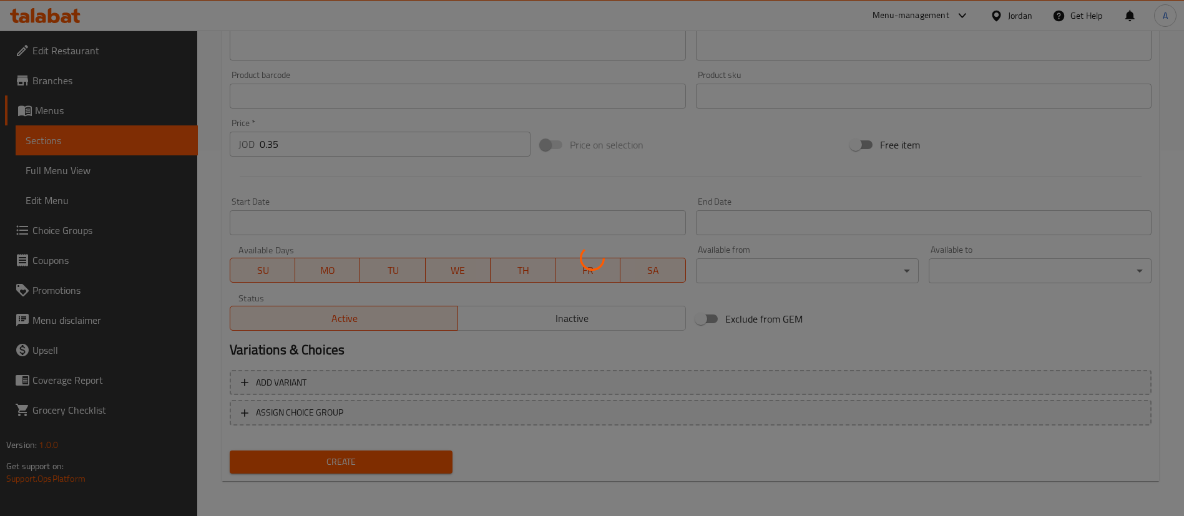
scroll to position [59, 0]
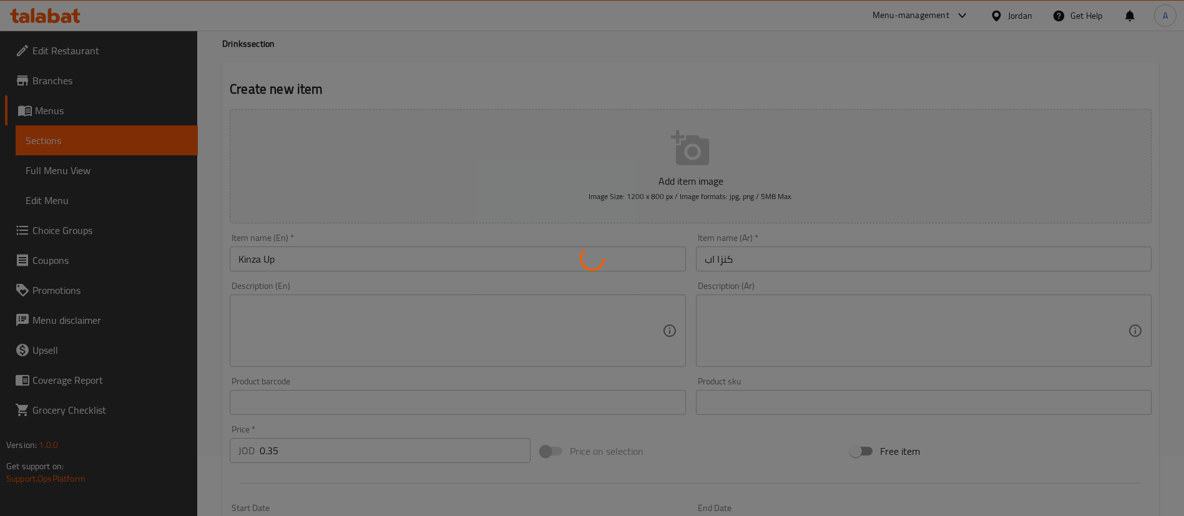
type input "0"
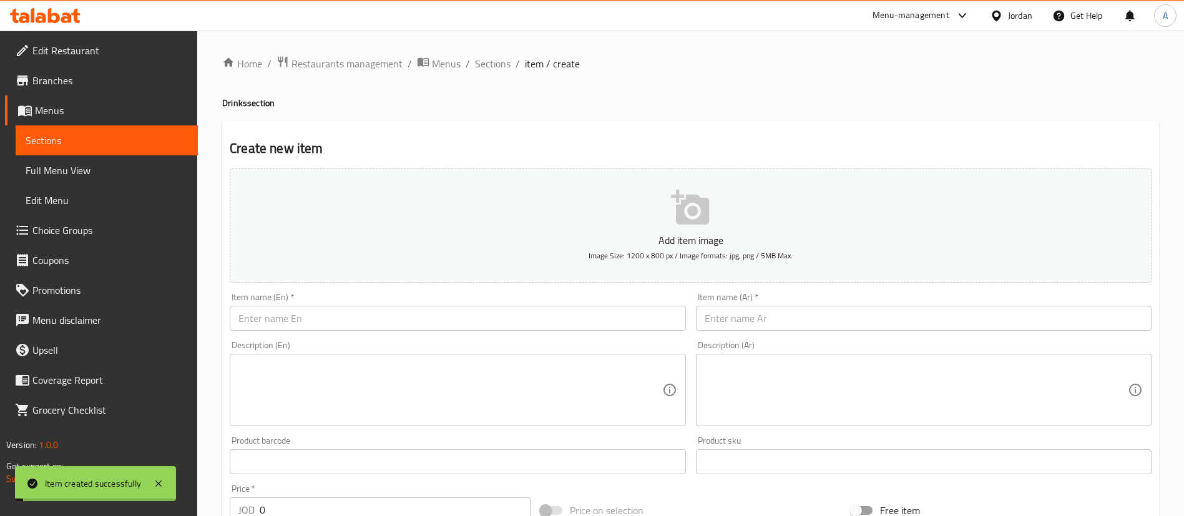
drag, startPoint x: 507, startPoint y: 325, endPoint x: 519, endPoint y: 320, distance: 12.1
click at [508, 324] on input "text" at bounding box center [458, 318] width 456 height 25
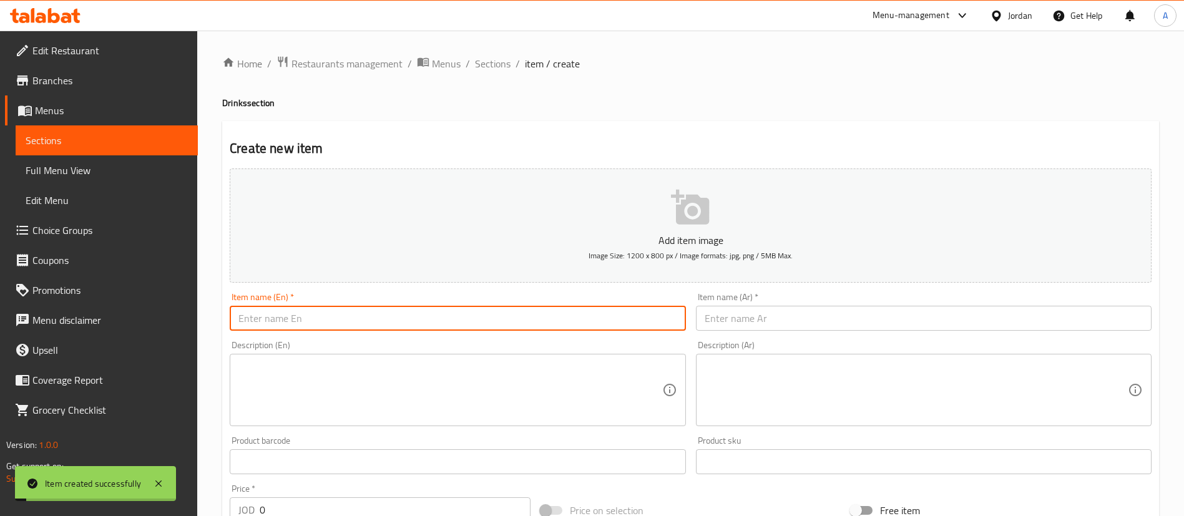
click at [778, 328] on input "text" at bounding box center [924, 318] width 456 height 25
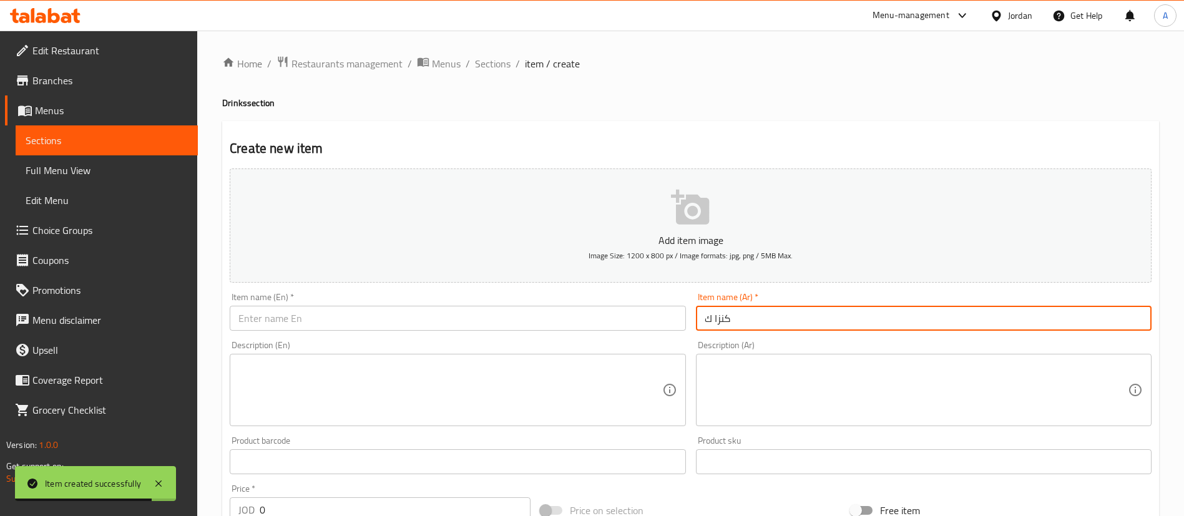
type input "كنزا [PERSON_NAME]"
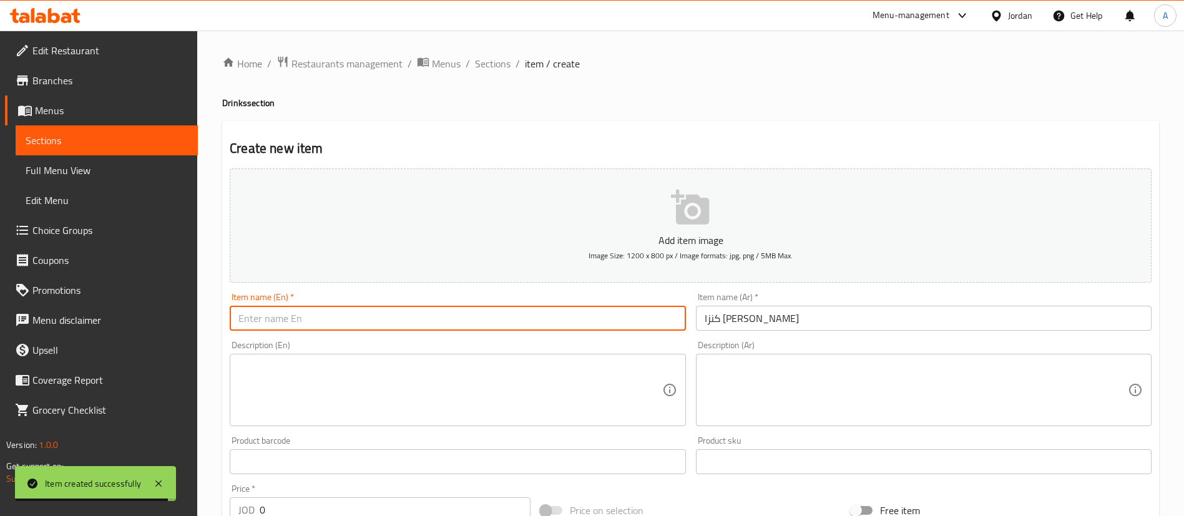
click at [501, 321] on input "text" at bounding box center [458, 318] width 456 height 25
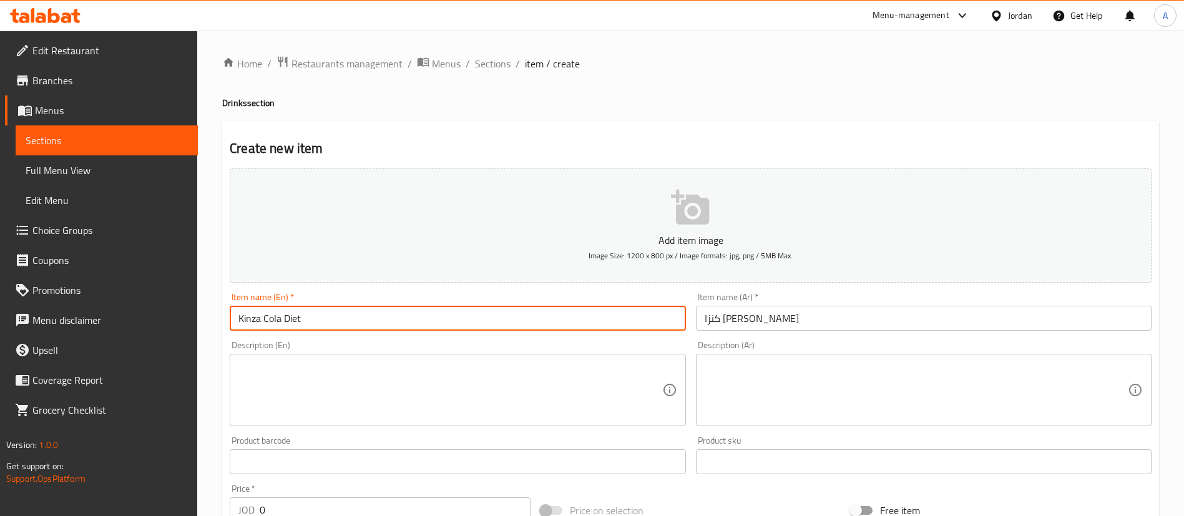
type input "Kinza Cola Diet"
click at [315, 500] on div "Price   * JOD 0 Price *" at bounding box center [380, 503] width 301 height 38
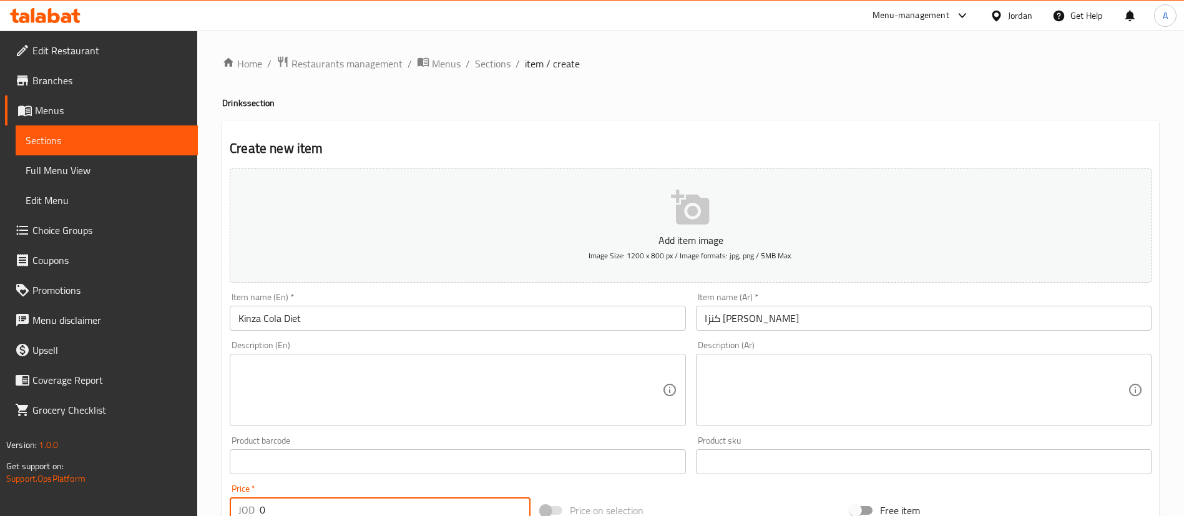
click at [314, 507] on input "0" at bounding box center [395, 509] width 271 height 25
type input "0.35"
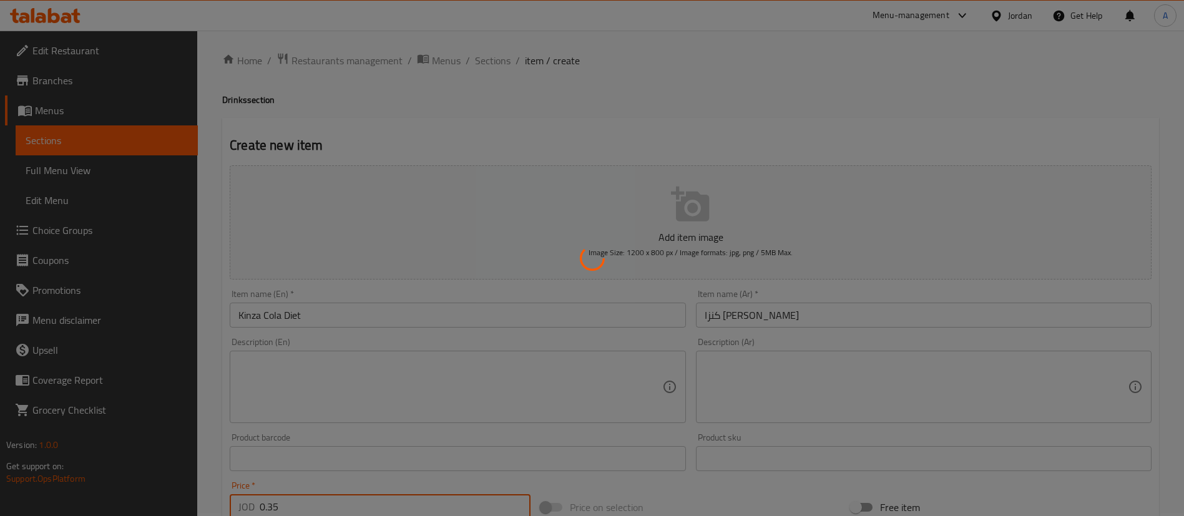
type input "0"
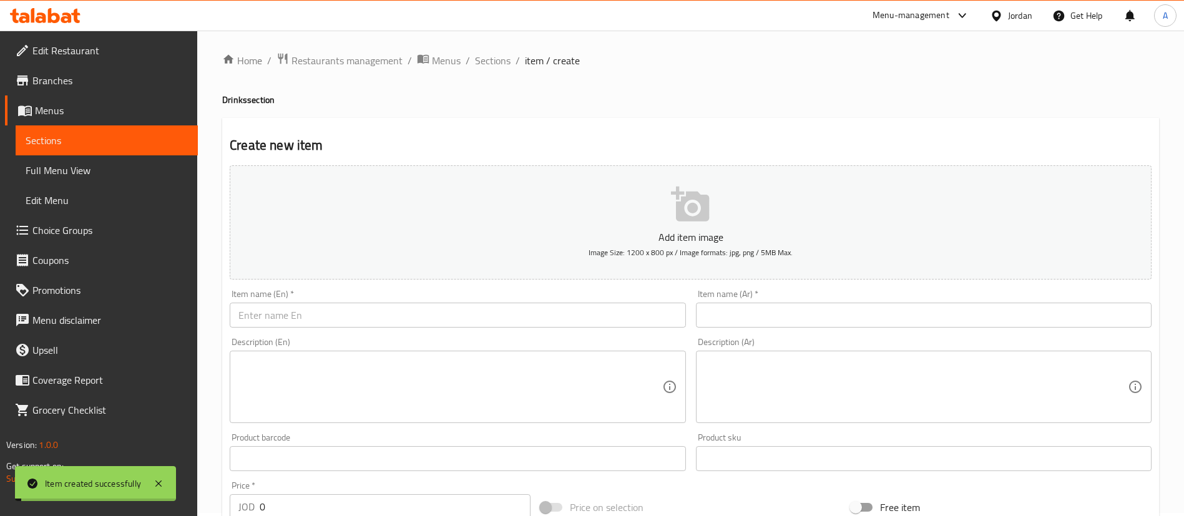
click at [339, 328] on div "Item name (En)   * Item name (En) *" at bounding box center [458, 309] width 466 height 48
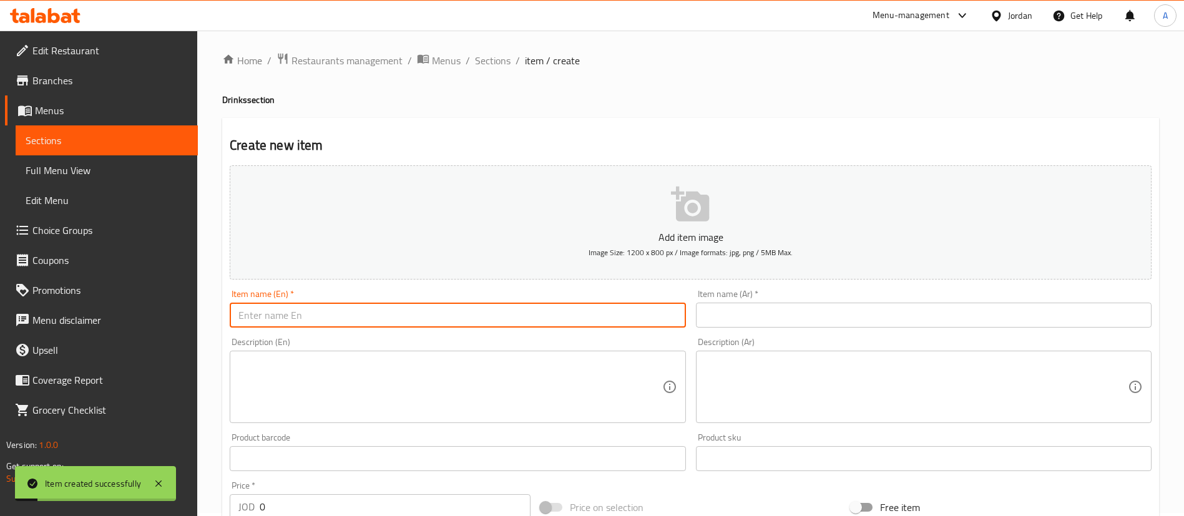
click at [338, 317] on input "text" at bounding box center [458, 315] width 456 height 25
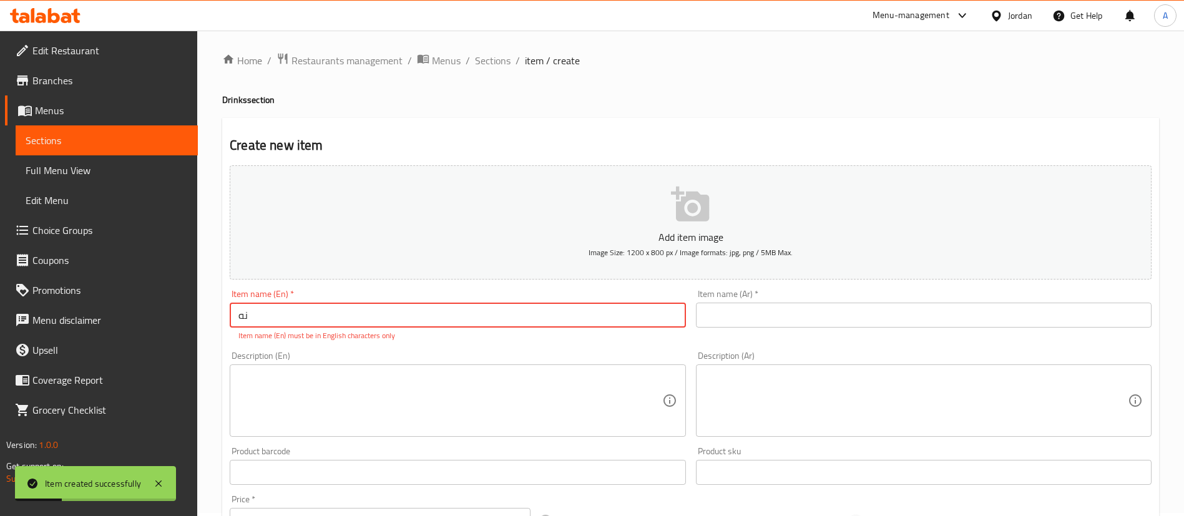
type input "ن"
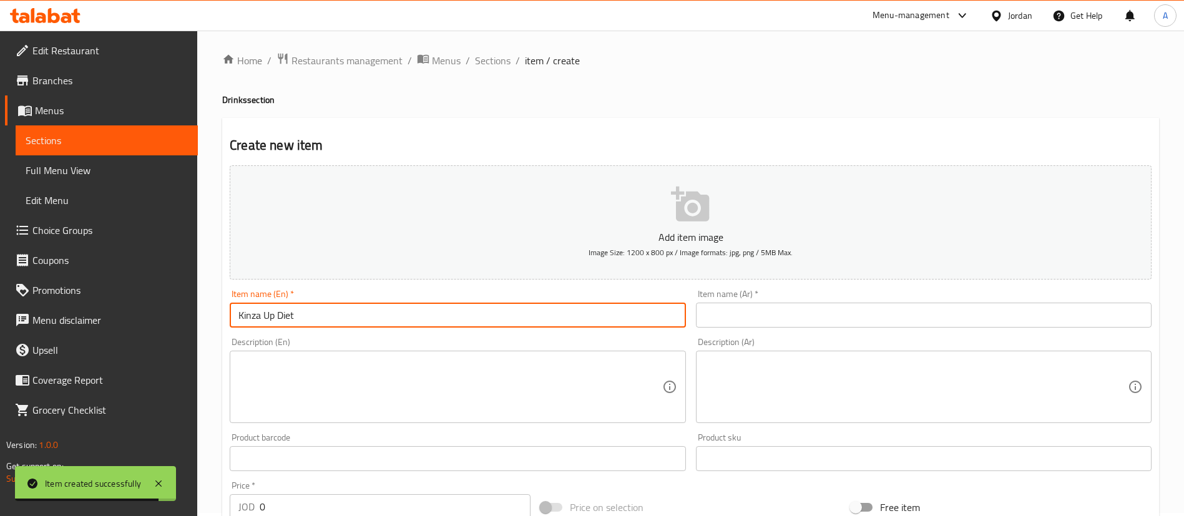
type input "Kinza Up Diet"
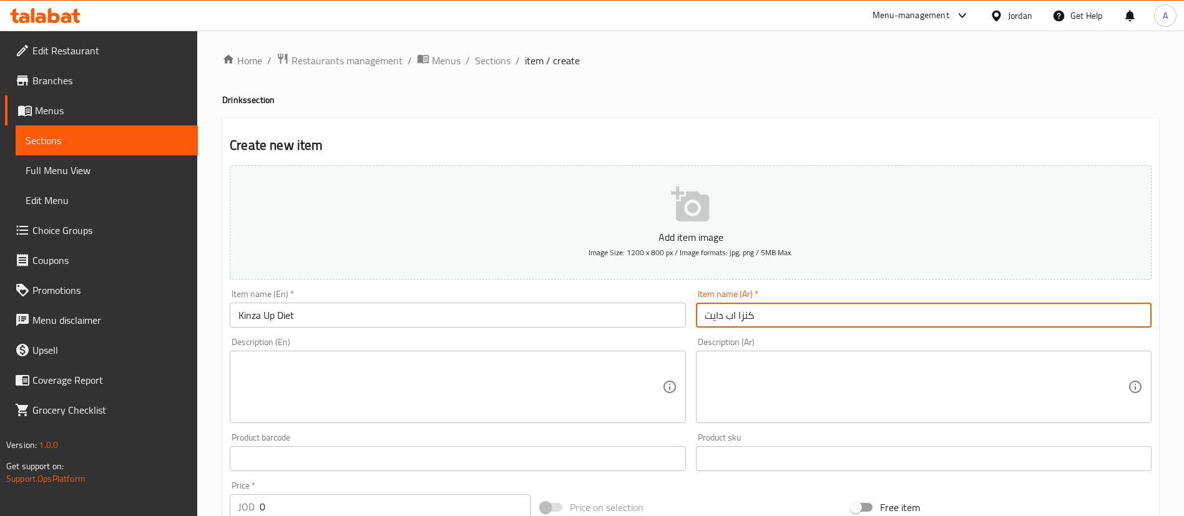
type input "كنزا اب دايت"
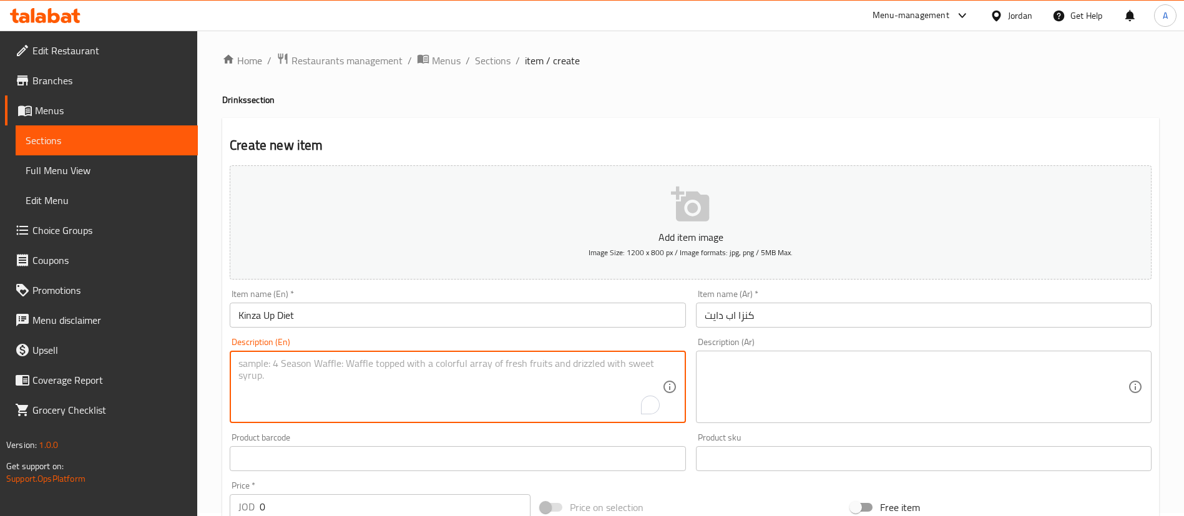
click at [295, 499] on input "0" at bounding box center [395, 506] width 271 height 25
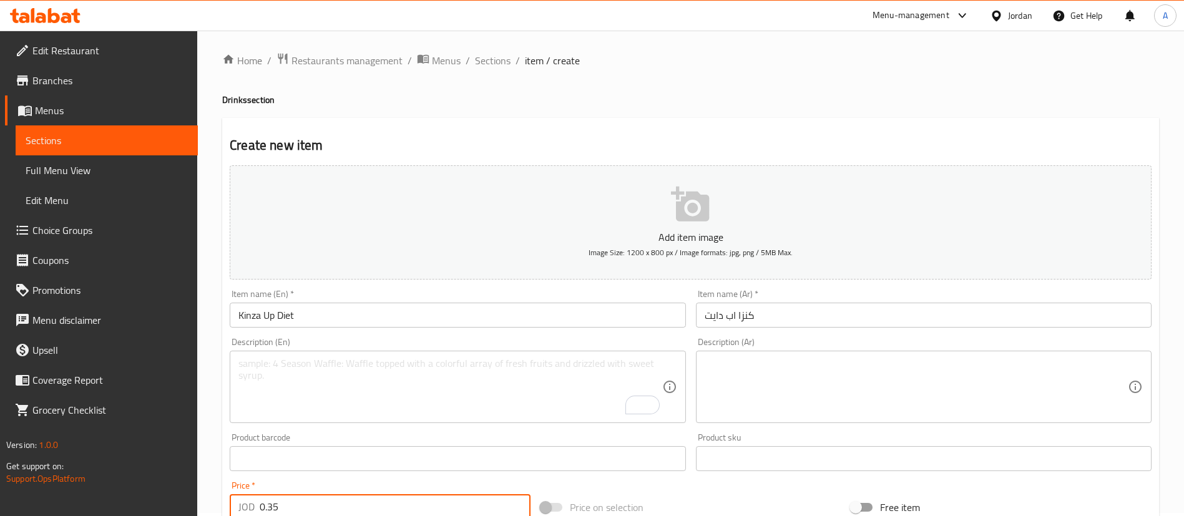
type input "0.35"
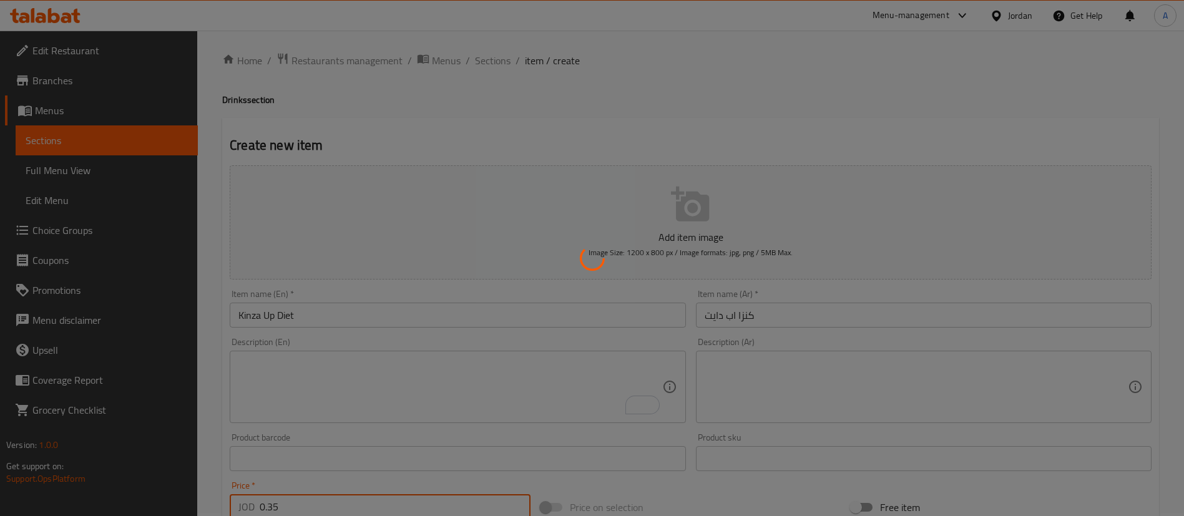
type input "0"
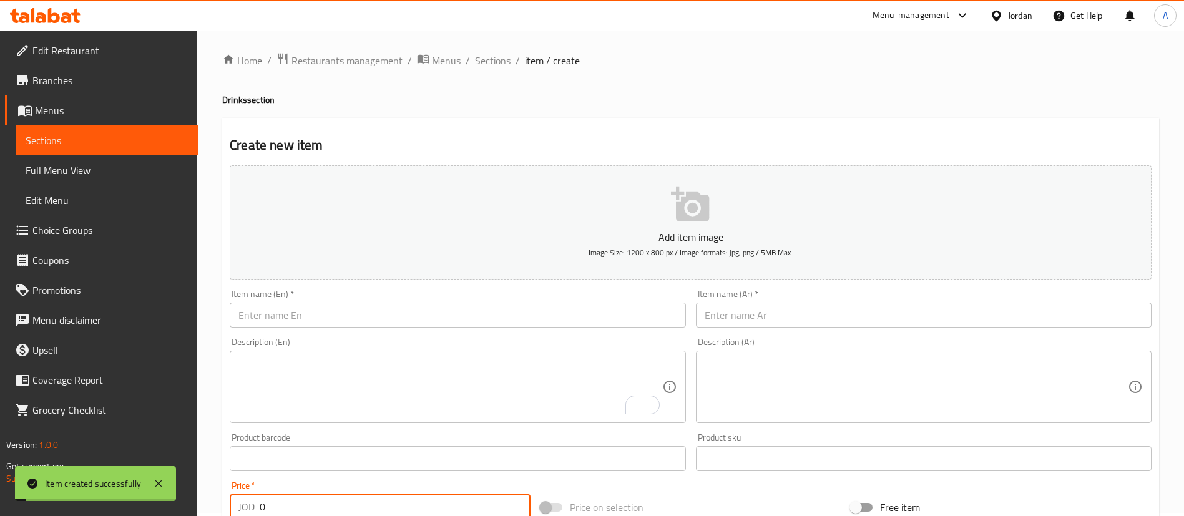
click at [779, 319] on input "text" at bounding box center [924, 315] width 456 height 25
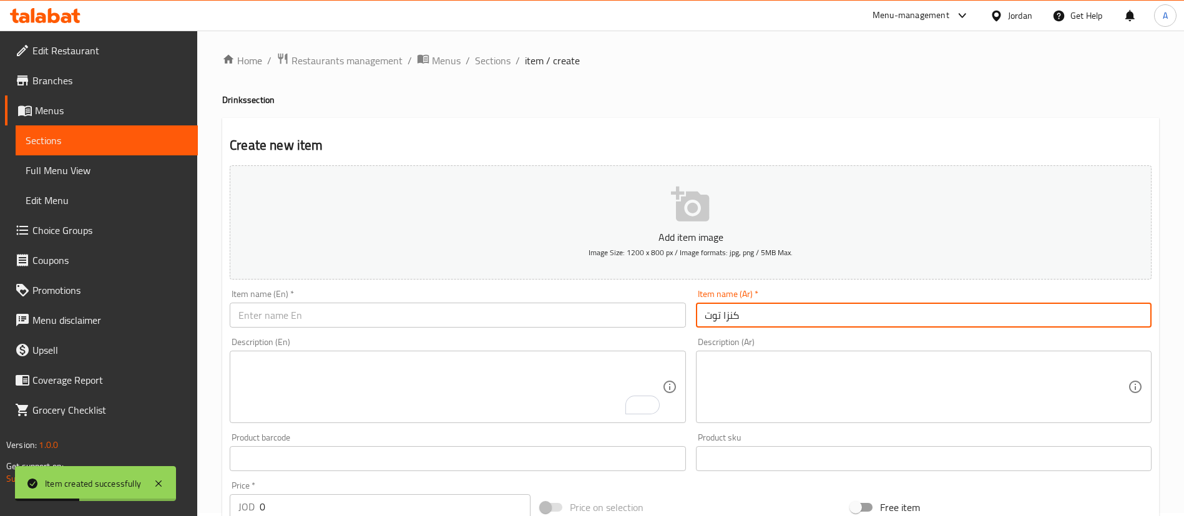
type input "كنزا توت"
click at [590, 313] on input "text" at bounding box center [458, 315] width 456 height 25
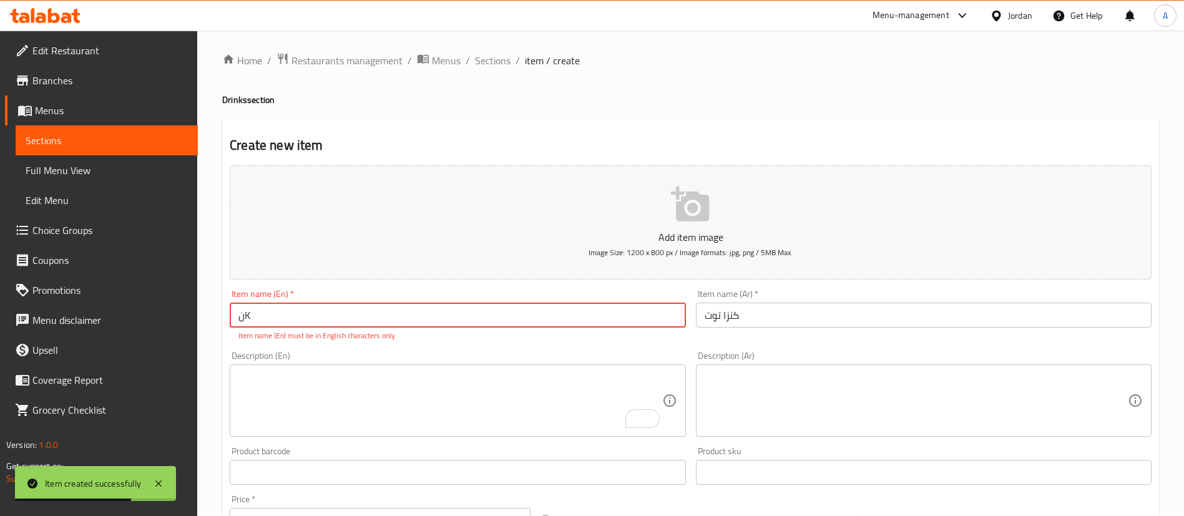
type input "ن"
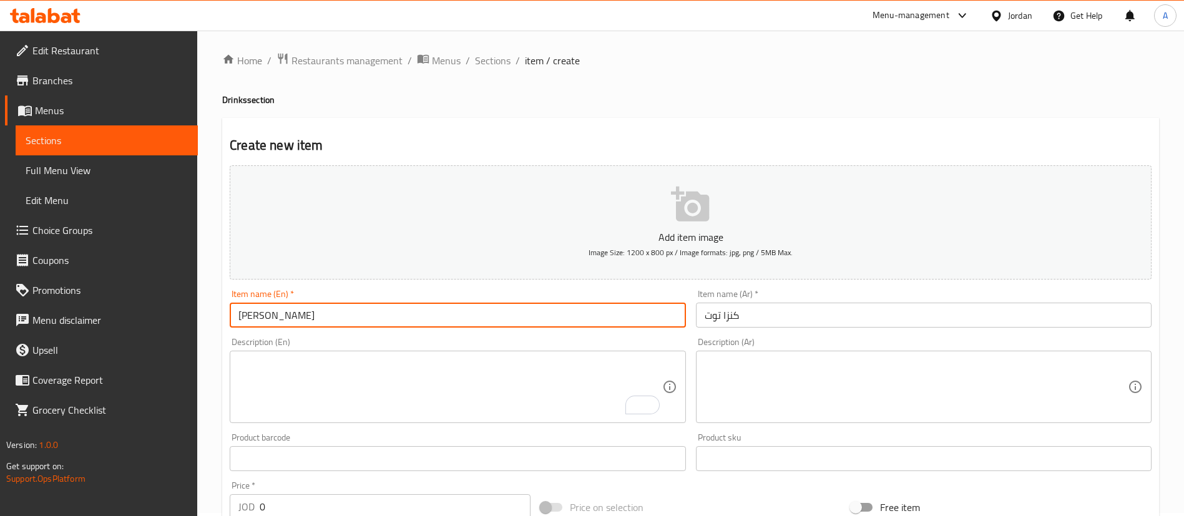
type input "[PERSON_NAME]"
click at [378, 502] on input "0" at bounding box center [395, 506] width 271 height 25
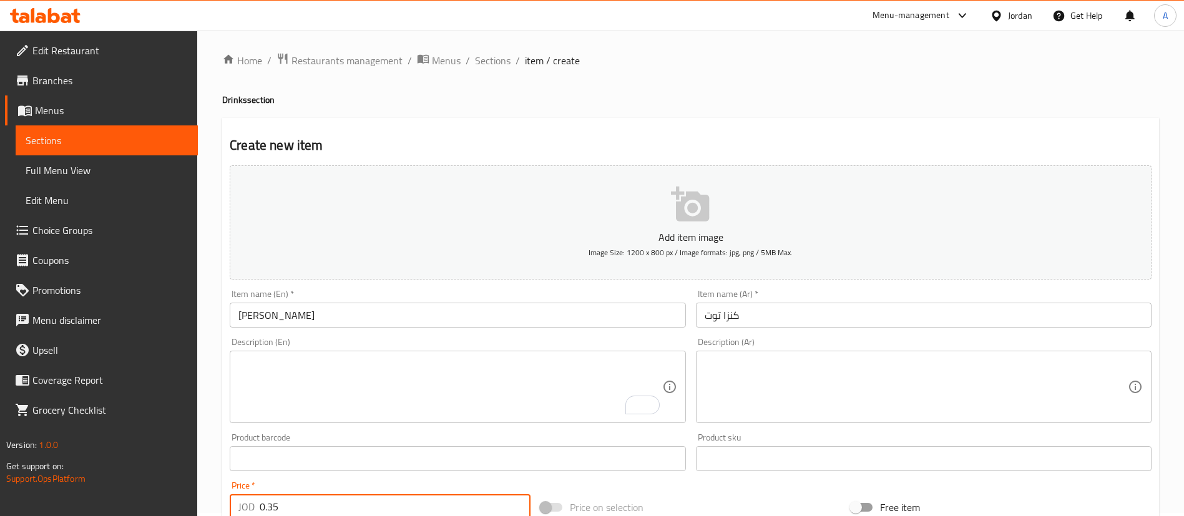
type input "0.35"
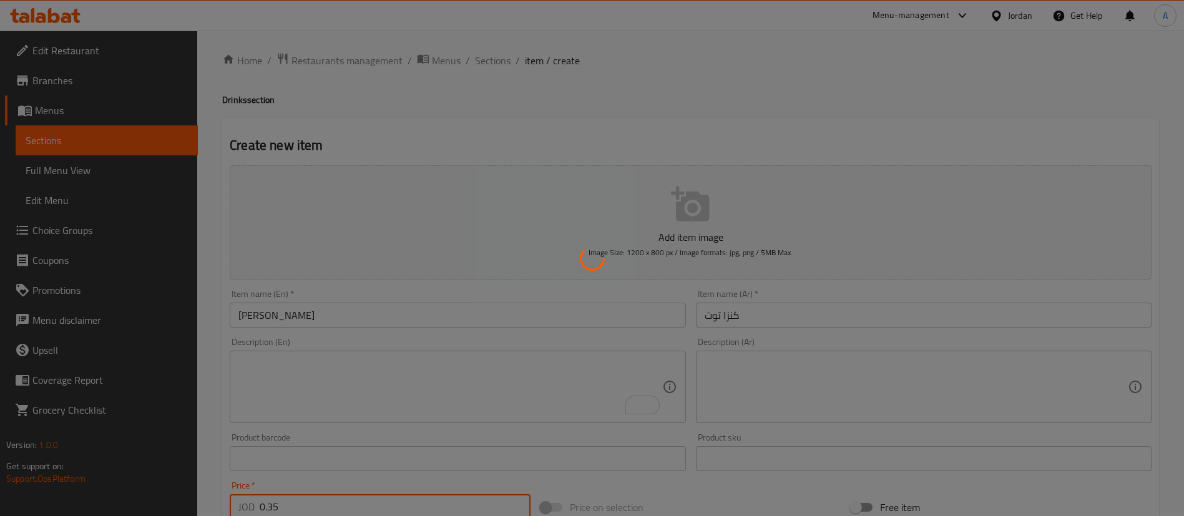
type input "0"
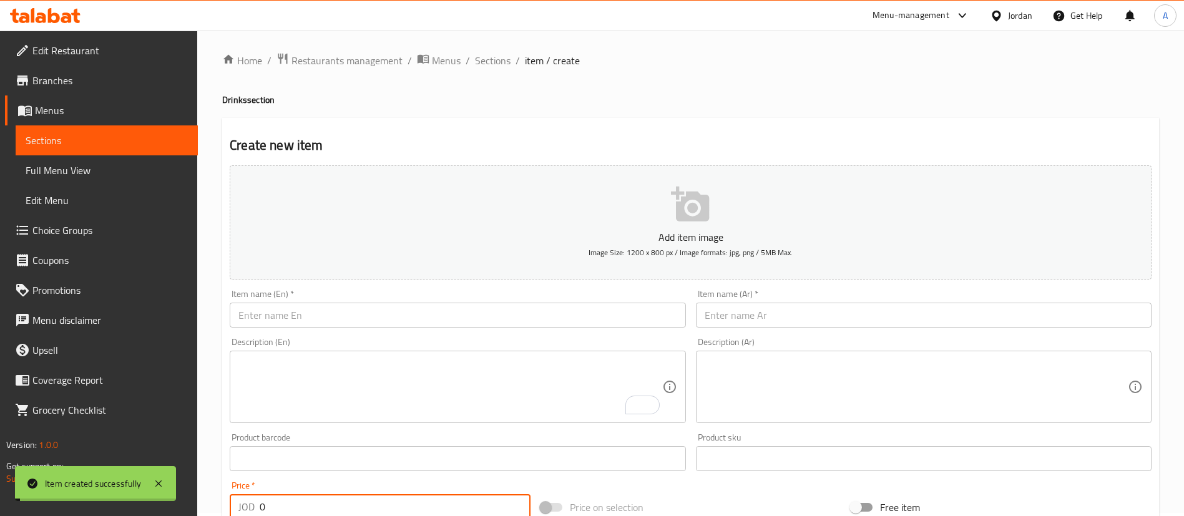
click at [483, 71] on div "Home / Restaurants management / Menus / Sections / item / create Drinks section…" at bounding box center [690, 452] width 937 height 801
click at [484, 66] on span "Sections" at bounding box center [493, 60] width 36 height 15
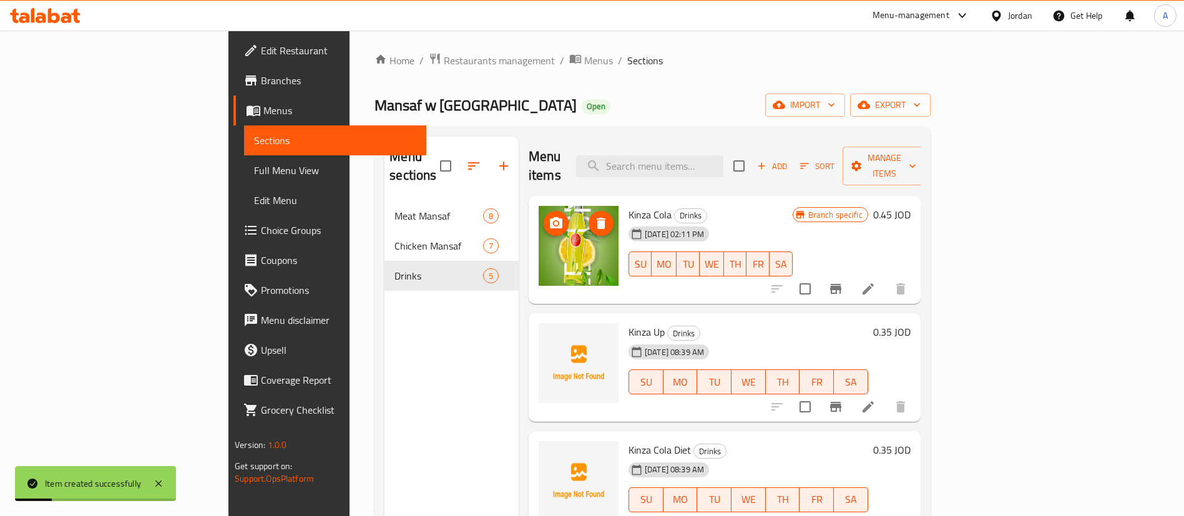
click at [589, 216] on span "delete image" at bounding box center [601, 223] width 25 height 15
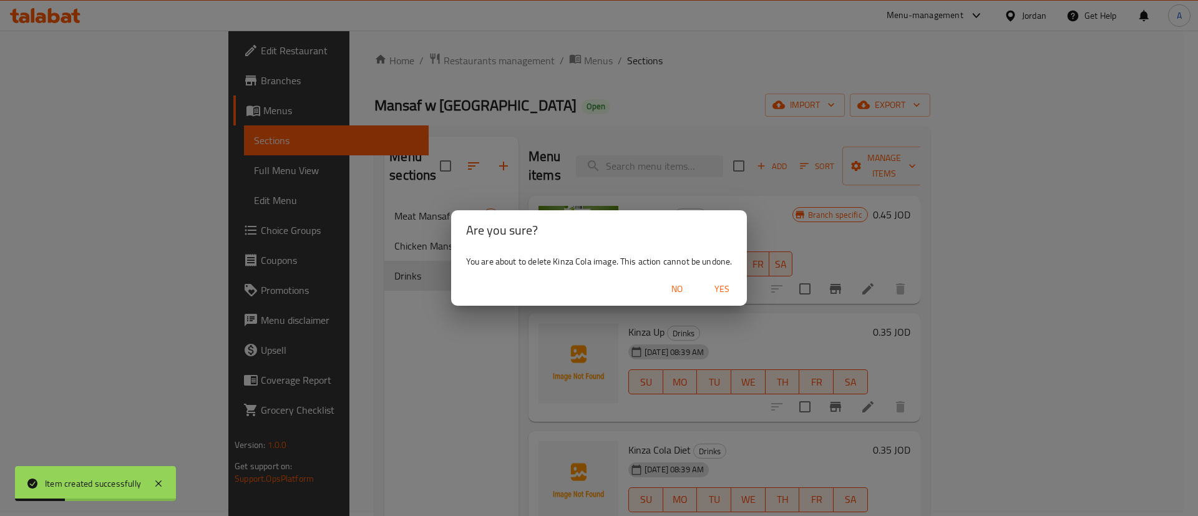
click at [724, 289] on span "Yes" at bounding box center [722, 289] width 30 height 16
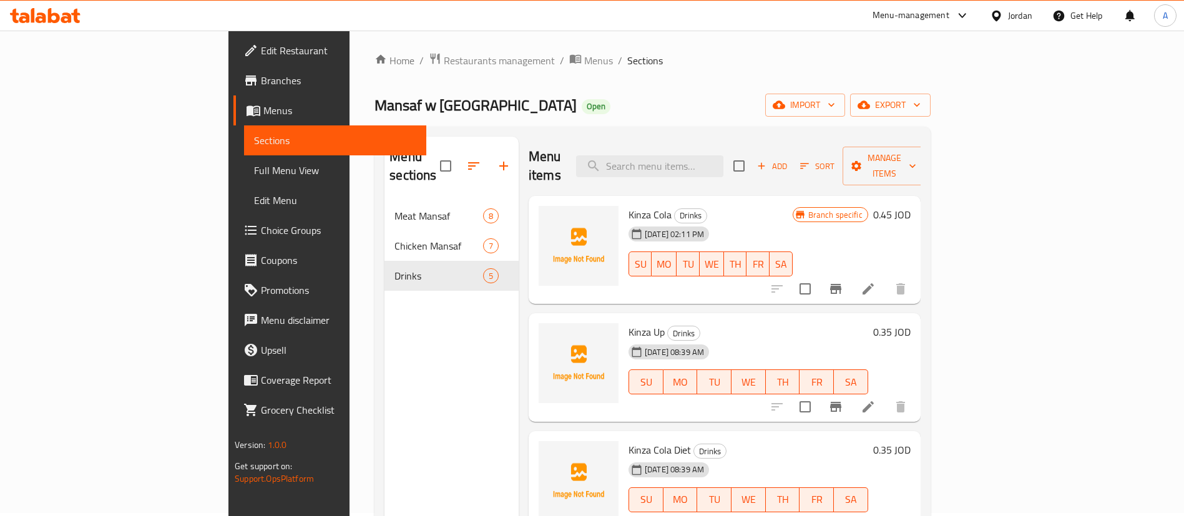
click at [62, 18] on icon at bounding box center [66, 17] width 11 height 11
